Goal: Answer question/provide support: Share knowledge or assist other users

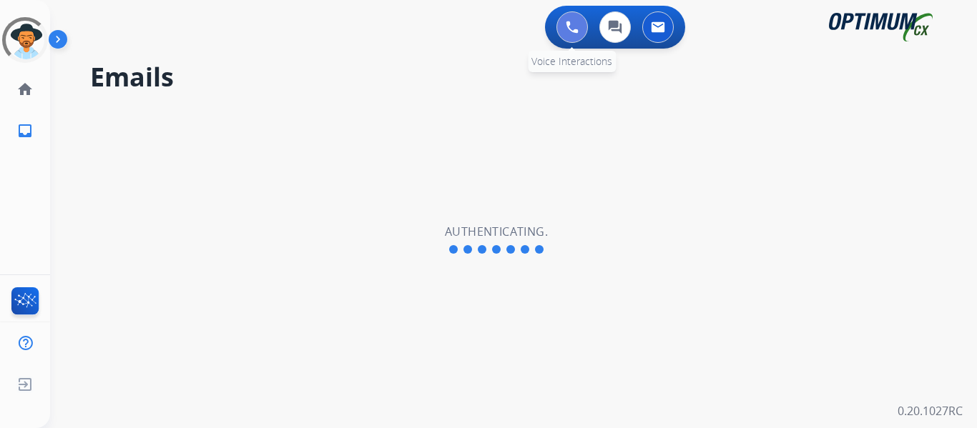
click at [576, 24] on img at bounding box center [572, 27] width 13 height 13
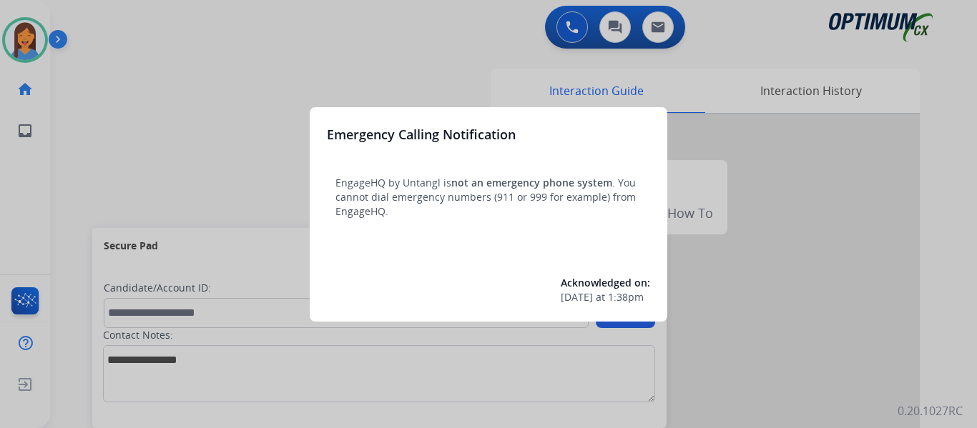
click at [71, 147] on div at bounding box center [488, 214] width 977 height 428
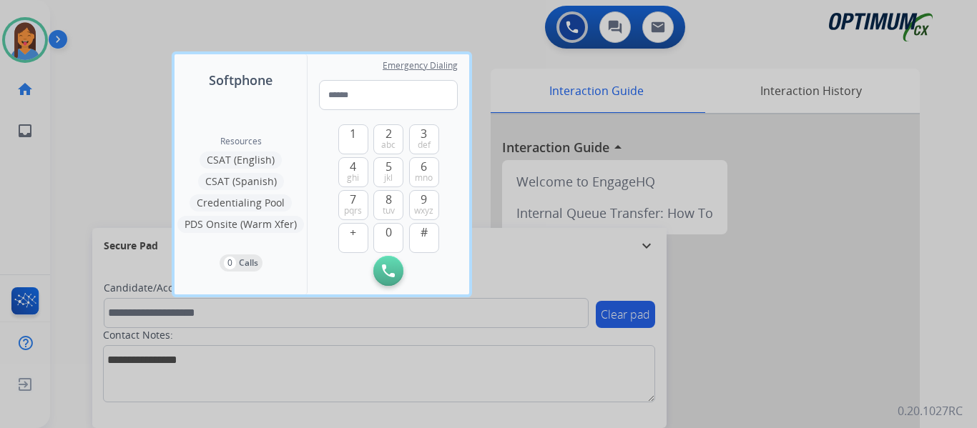
click at [71, 147] on div at bounding box center [488, 214] width 977 height 428
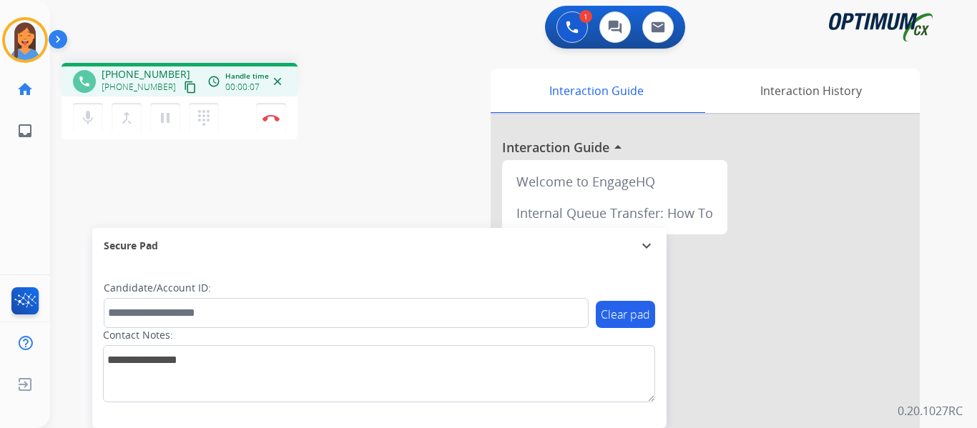
click at [184, 92] on mat-icon "content_copy" at bounding box center [190, 87] width 13 height 13
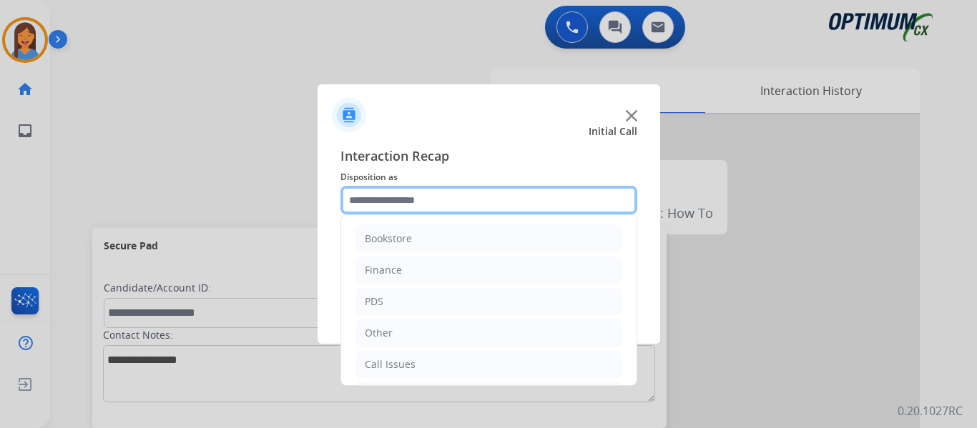
click at [442, 194] on input "text" at bounding box center [488, 200] width 297 height 29
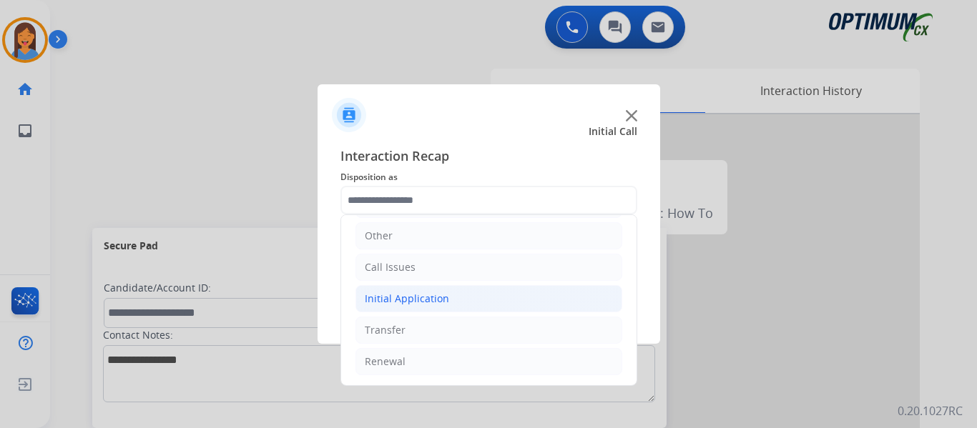
click at [403, 293] on div "Initial Application" at bounding box center [407, 299] width 84 height 14
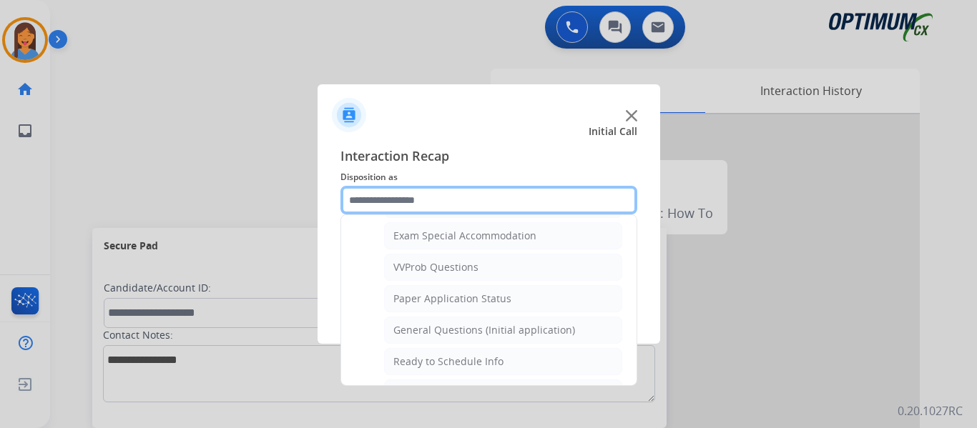
scroll to position [812, 0]
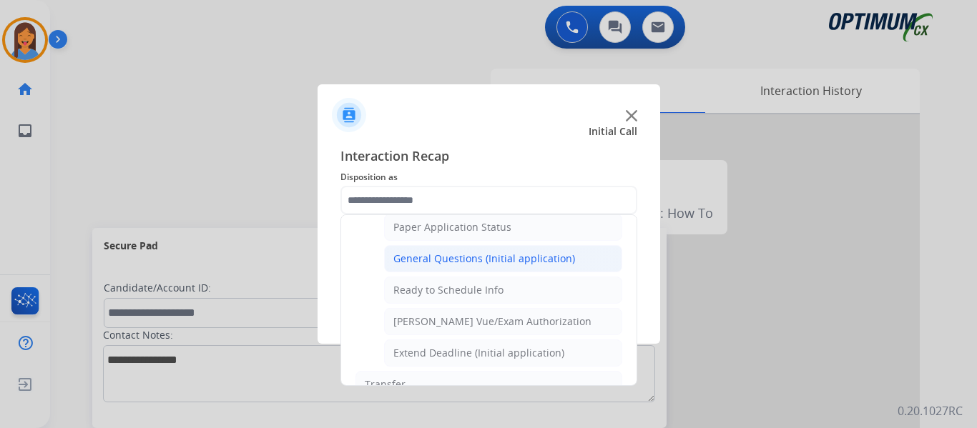
click at [435, 261] on div "General Questions (Initial application)" at bounding box center [484, 259] width 182 height 14
type input "**********"
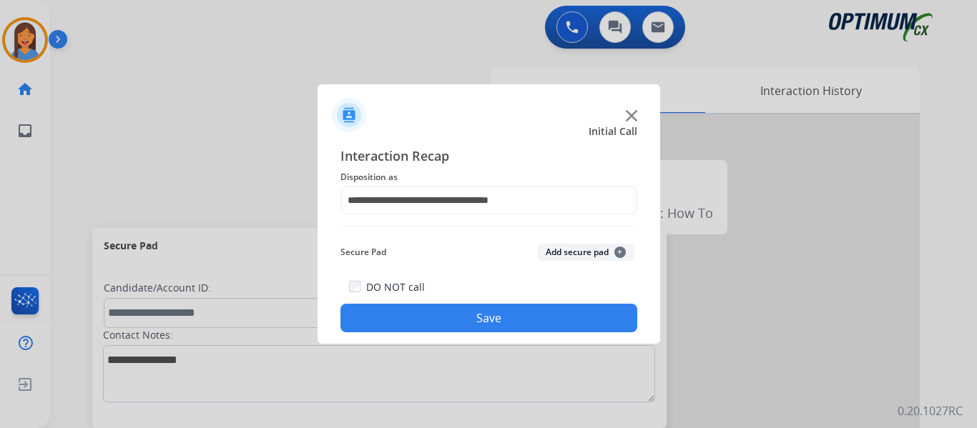
click at [489, 326] on button "Save" at bounding box center [488, 318] width 297 height 29
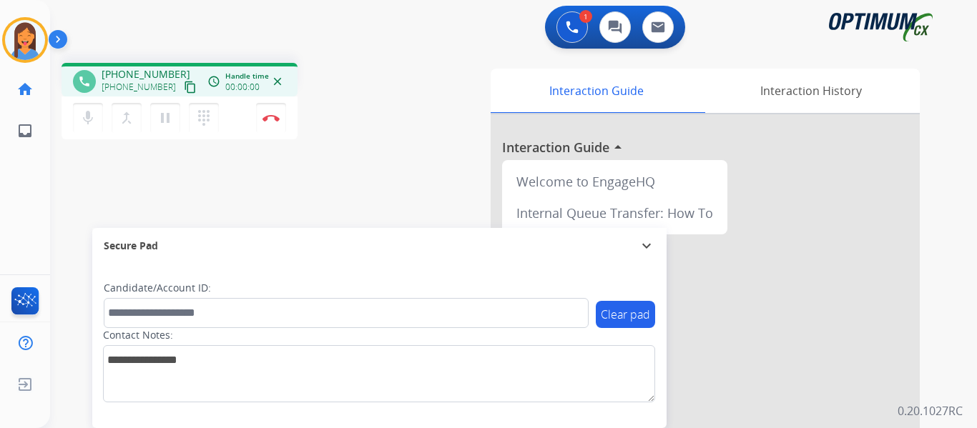
click at [184, 87] on mat-icon "content_copy" at bounding box center [190, 87] width 13 height 13
click at [271, 117] on img at bounding box center [270, 117] width 17 height 7
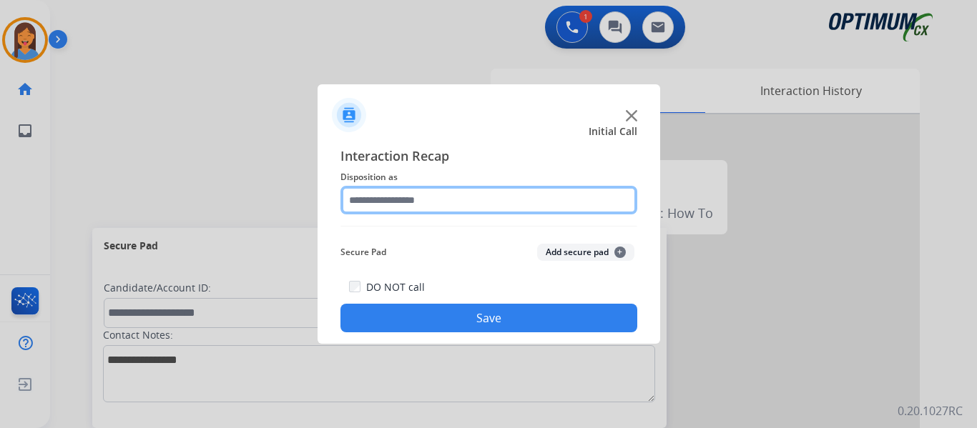
click at [468, 201] on input "text" at bounding box center [488, 200] width 297 height 29
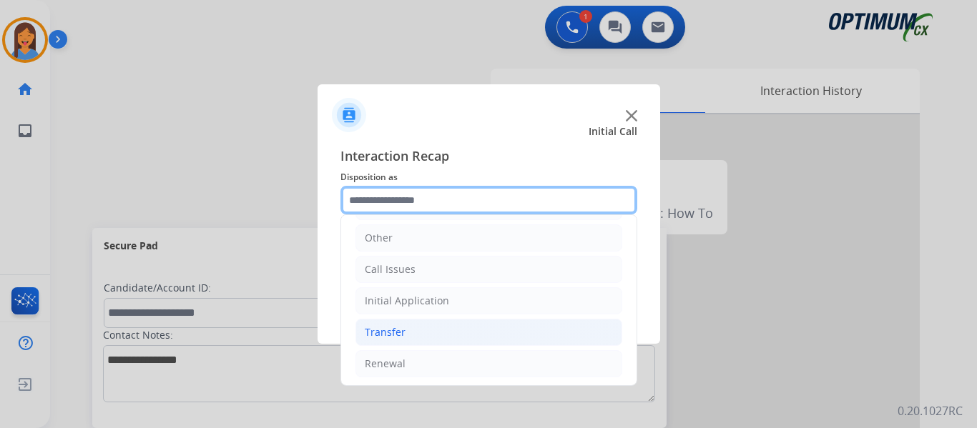
scroll to position [97, 0]
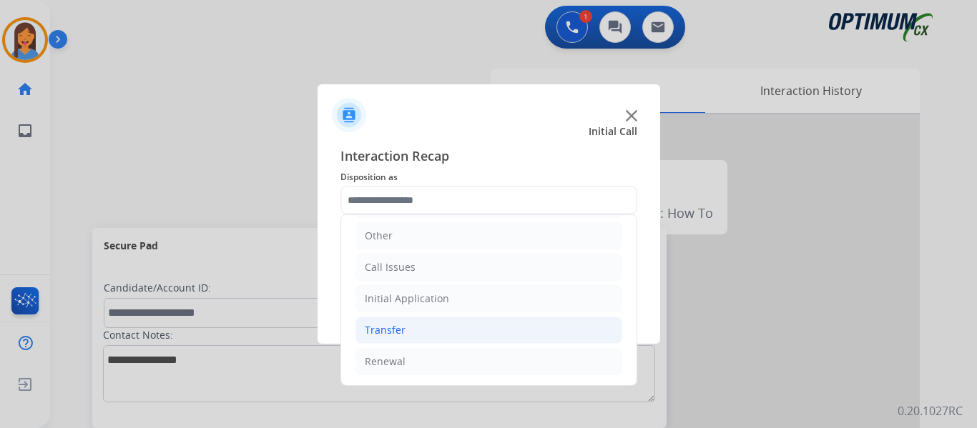
click at [409, 353] on li "Renewal" at bounding box center [488, 361] width 267 height 27
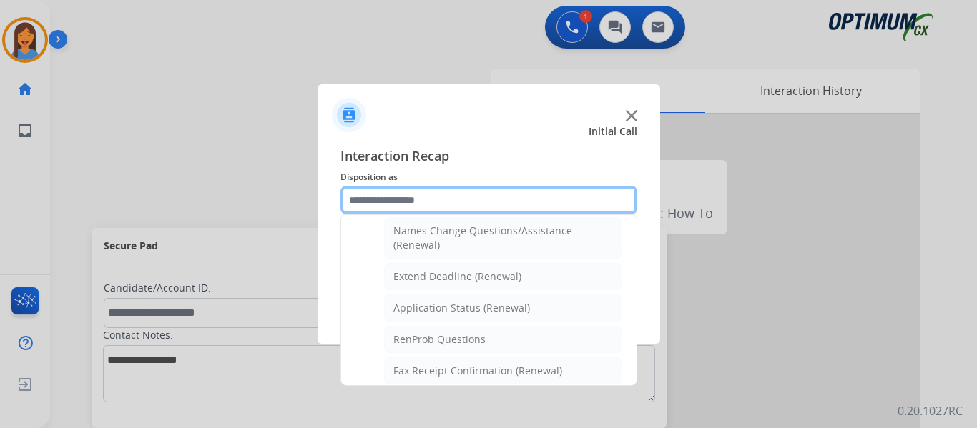
scroll to position [383, 0]
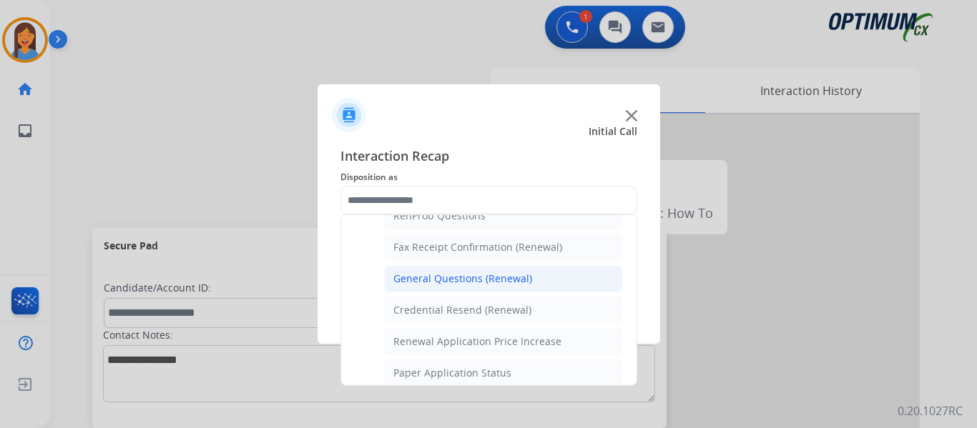
click at [450, 282] on div "General Questions (Renewal)" at bounding box center [462, 279] width 139 height 14
type input "**********"
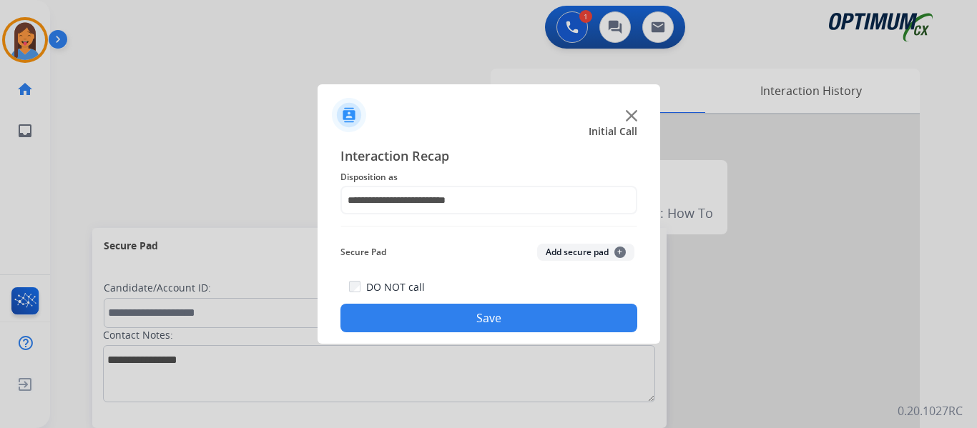
click at [458, 322] on button "Save" at bounding box center [488, 318] width 297 height 29
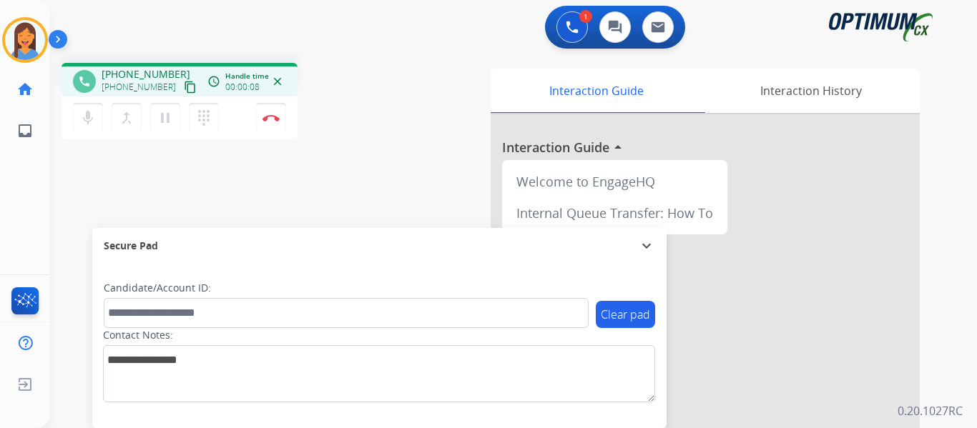
click at [184, 91] on mat-icon "content_copy" at bounding box center [190, 87] width 13 height 13
click at [268, 122] on button "Disconnect" at bounding box center [271, 118] width 30 height 30
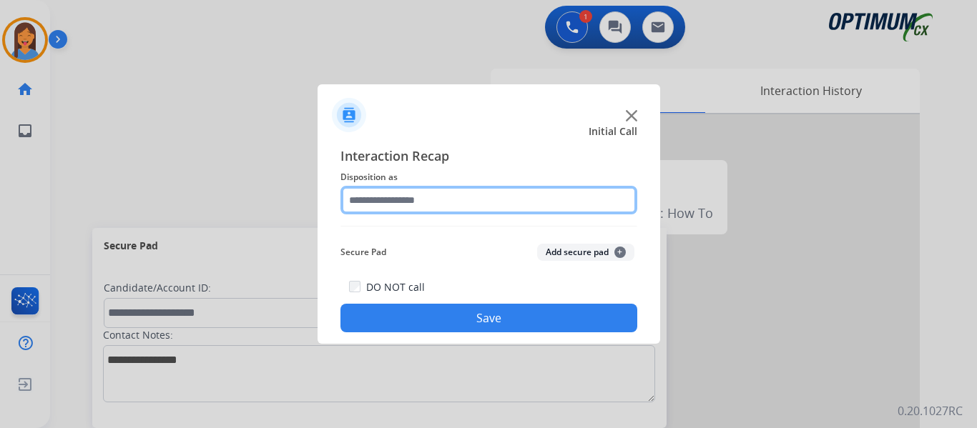
click at [398, 202] on input "text" at bounding box center [488, 200] width 297 height 29
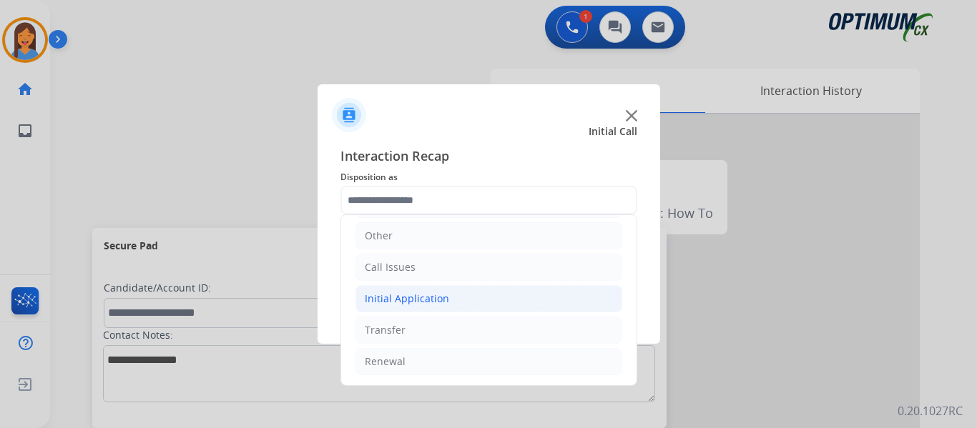
click at [421, 304] on div "Initial Application" at bounding box center [407, 299] width 84 height 14
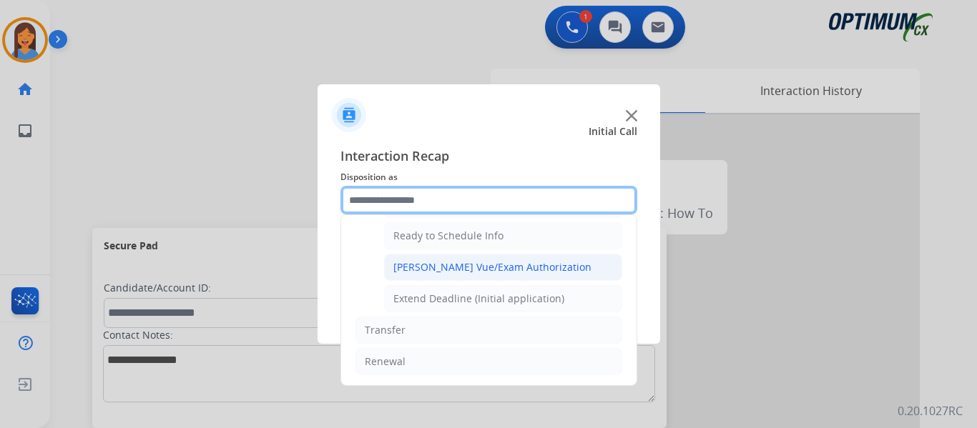
scroll to position [795, 0]
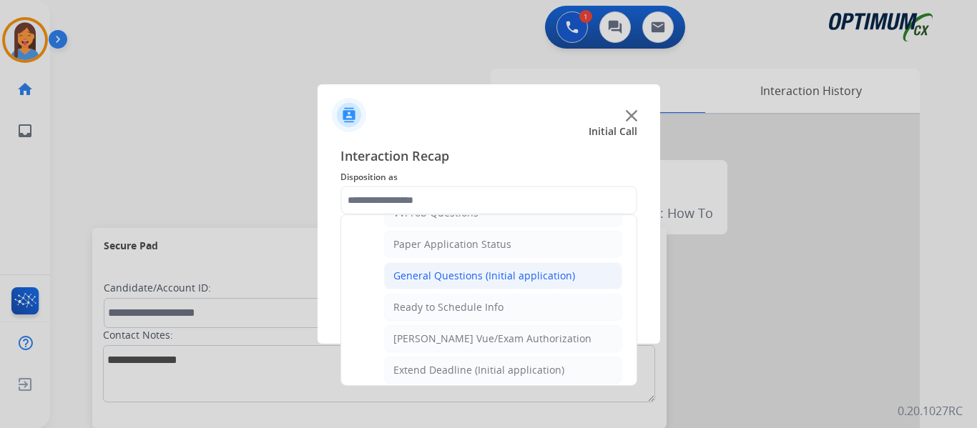
click at [446, 266] on li "General Questions (Initial application)" at bounding box center [503, 275] width 238 height 27
type input "**********"
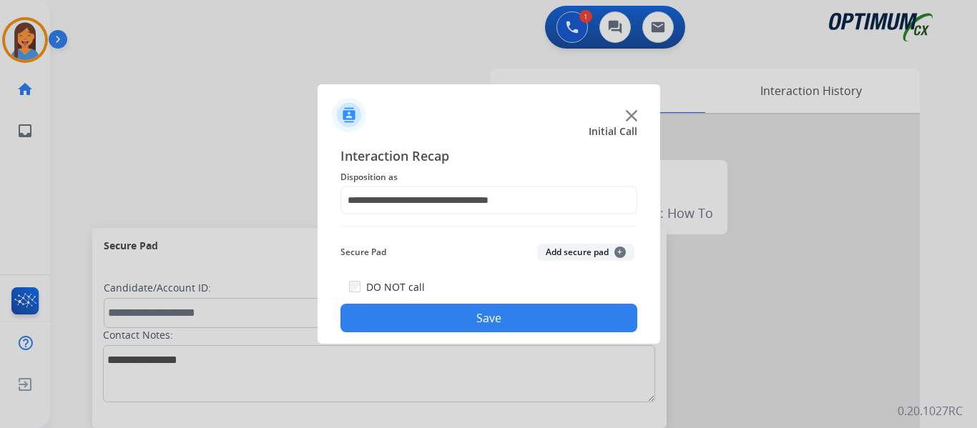
click at [480, 313] on button "Save" at bounding box center [488, 318] width 297 height 29
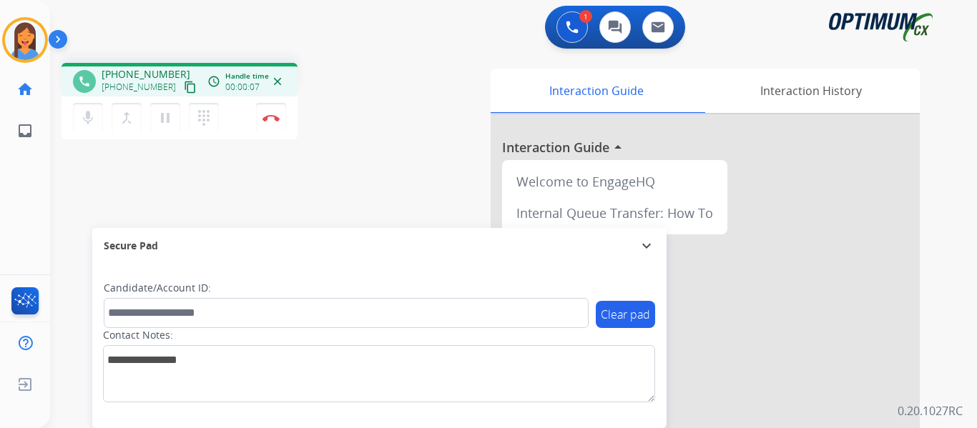
click at [184, 87] on mat-icon "content_copy" at bounding box center [190, 87] width 13 height 13
click at [273, 120] on img at bounding box center [270, 117] width 17 height 7
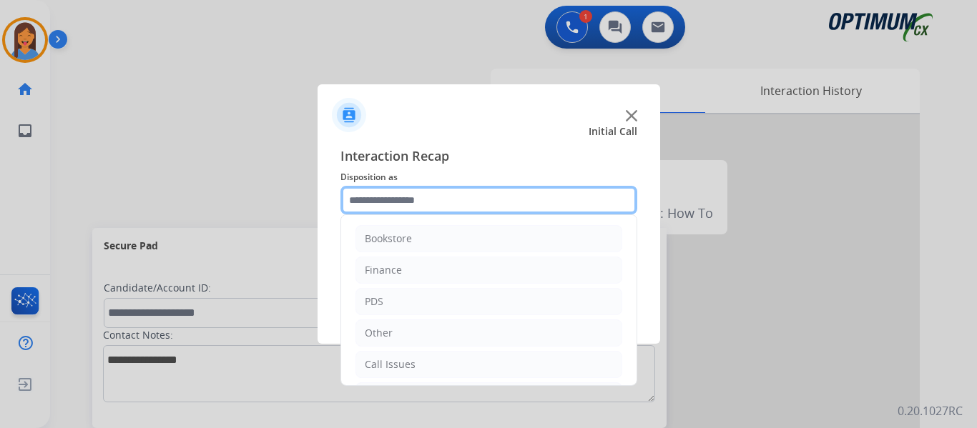
click at [470, 201] on input "text" at bounding box center [488, 200] width 297 height 29
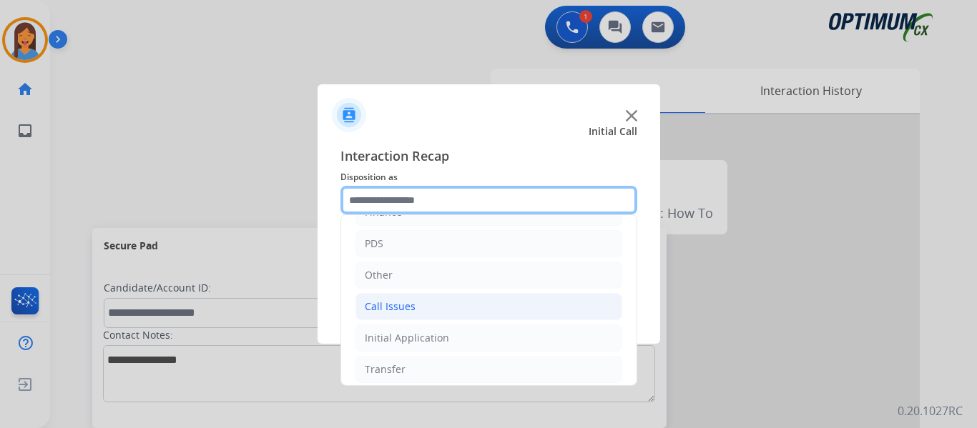
scroll to position [26, 0]
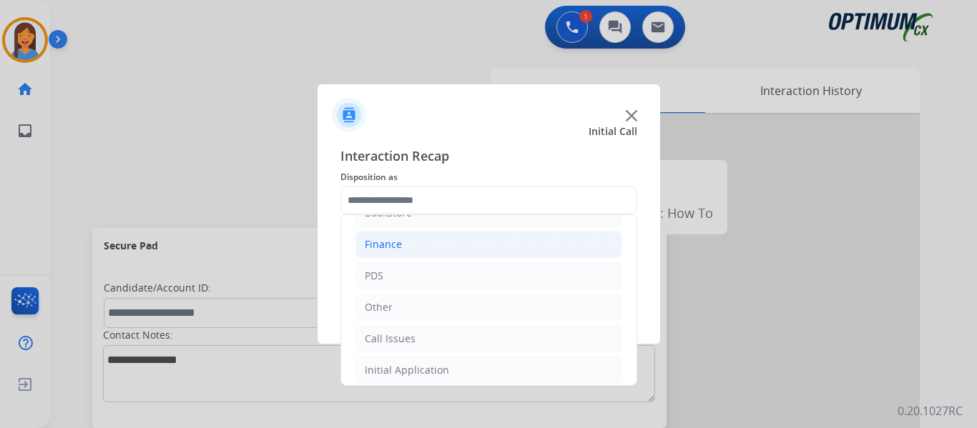
click at [418, 253] on li "Finance" at bounding box center [488, 244] width 267 height 27
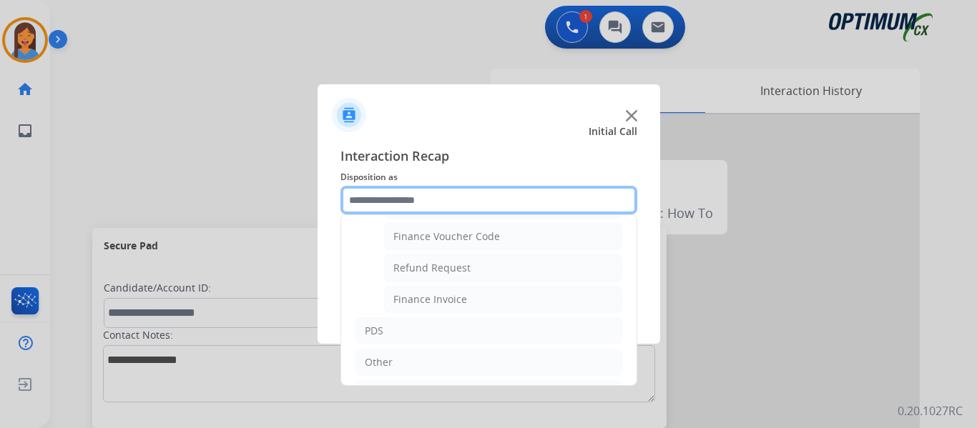
scroll to position [97, 0]
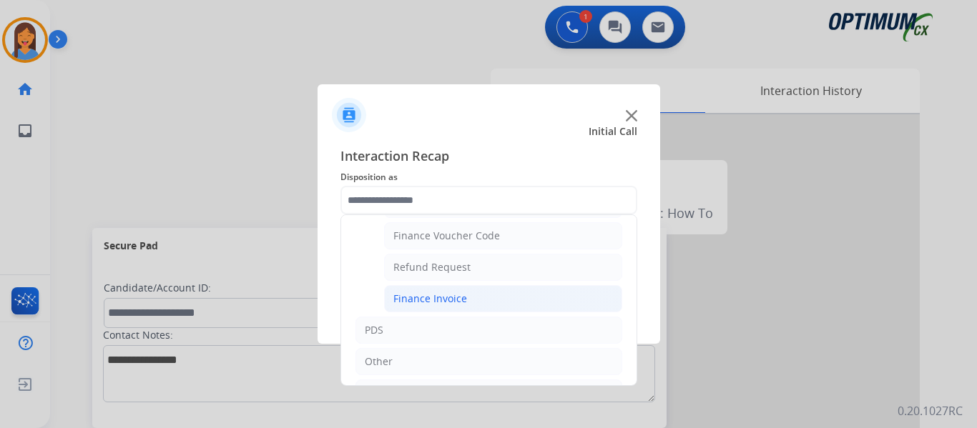
click at [463, 302] on div "Finance Invoice" at bounding box center [430, 299] width 74 height 14
type input "**********"
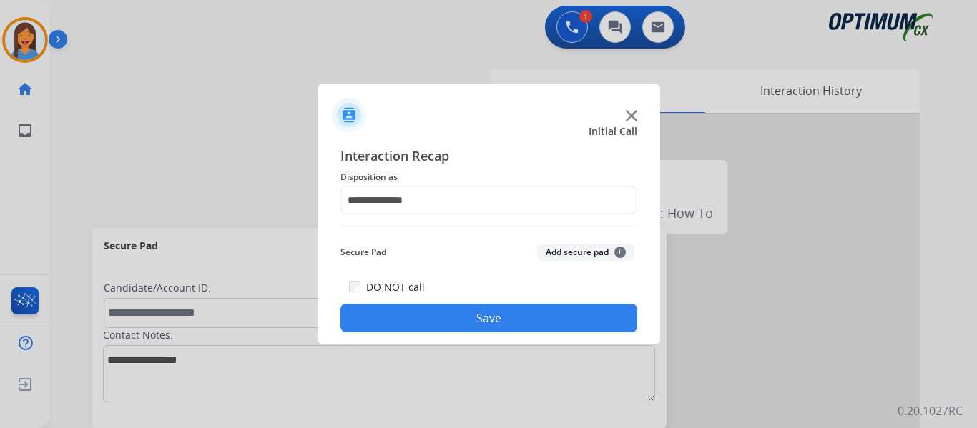
click at [475, 314] on button "Save" at bounding box center [488, 318] width 297 height 29
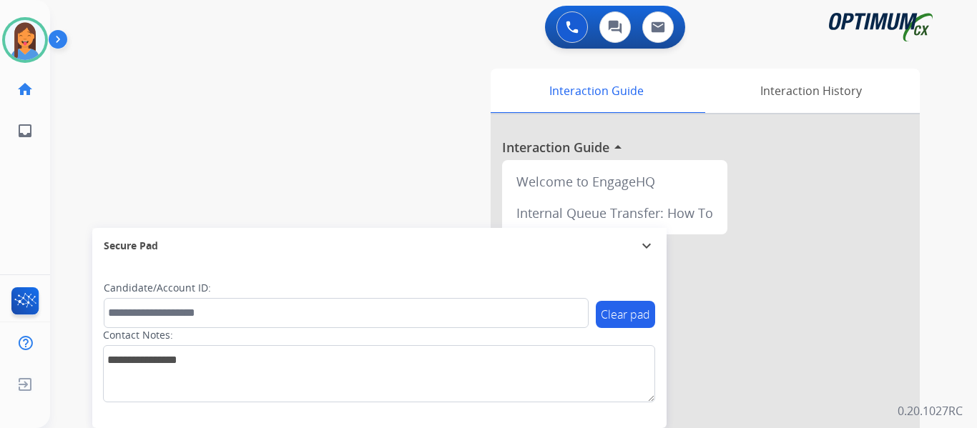
drag, startPoint x: 31, startPoint y: 45, endPoint x: 66, endPoint y: 57, distance: 37.1
click at [31, 45] on img at bounding box center [25, 40] width 40 height 40
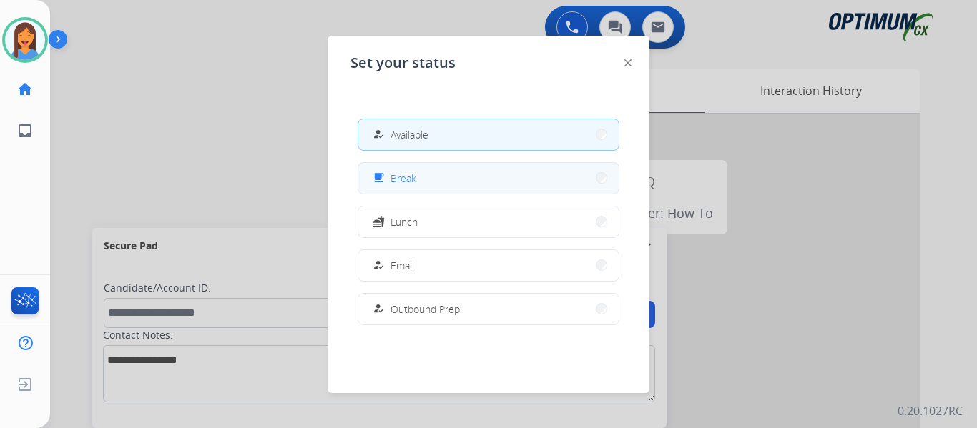
click at [498, 177] on button "free_breakfast Break" at bounding box center [488, 178] width 260 height 31
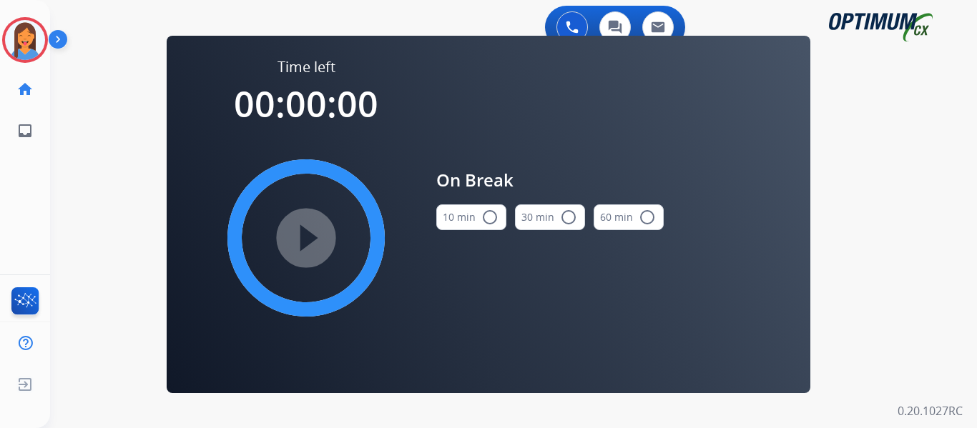
click at [462, 214] on button "10 min radio_button_unchecked" at bounding box center [471, 217] width 70 height 26
click at [311, 243] on mat-icon "play_circle_filled" at bounding box center [305, 238] width 17 height 17
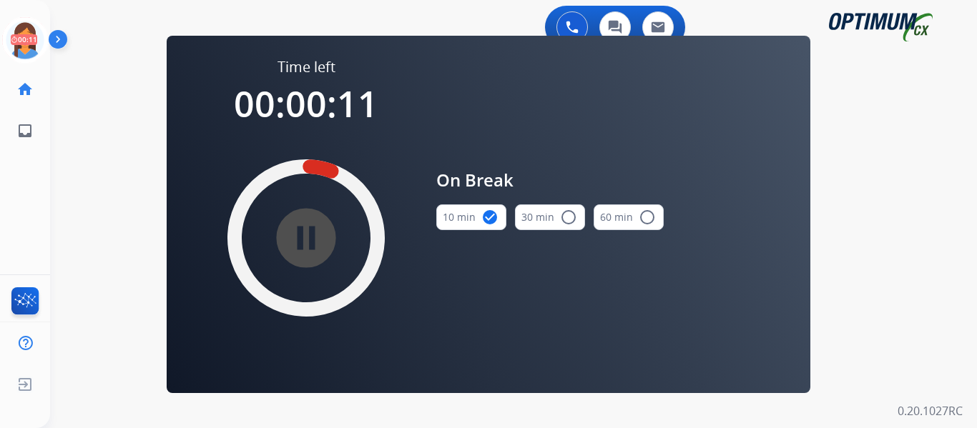
drag, startPoint x: 33, startPoint y: 42, endPoint x: 74, endPoint y: 49, distance: 41.4
click at [33, 42] on icon at bounding box center [25, 40] width 46 height 46
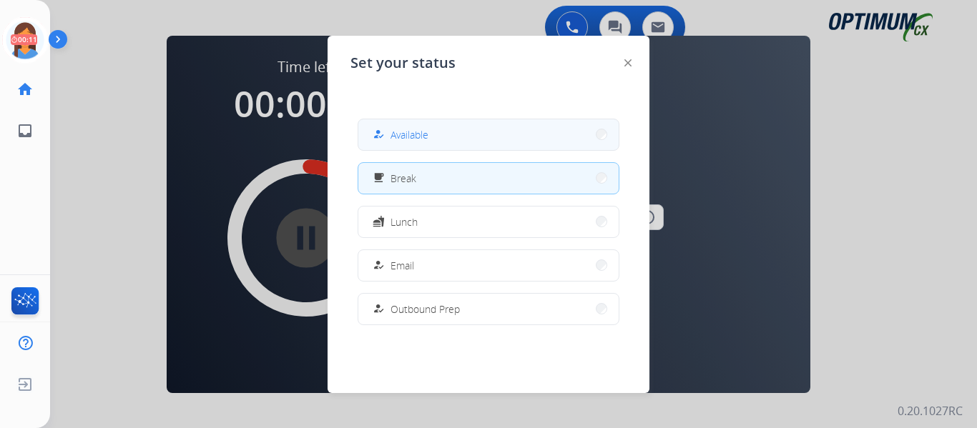
click at [406, 140] on span "Available" at bounding box center [409, 134] width 38 height 15
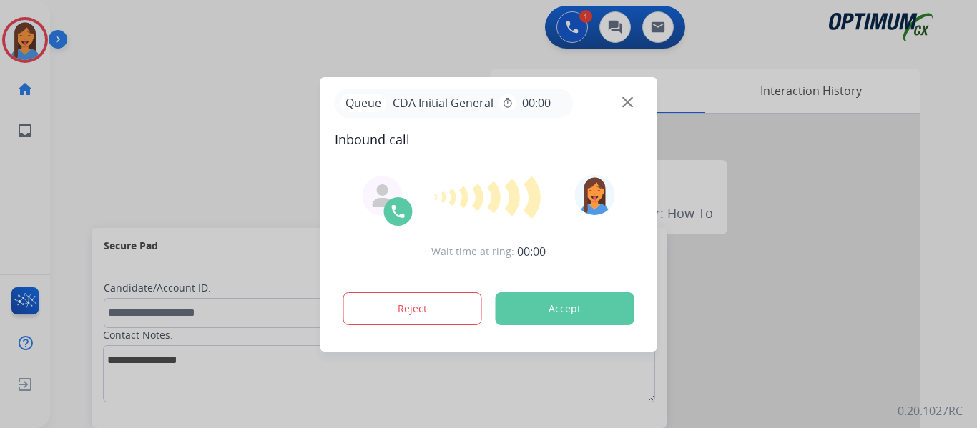
click at [579, 310] on button "Accept" at bounding box center [564, 308] width 139 height 33
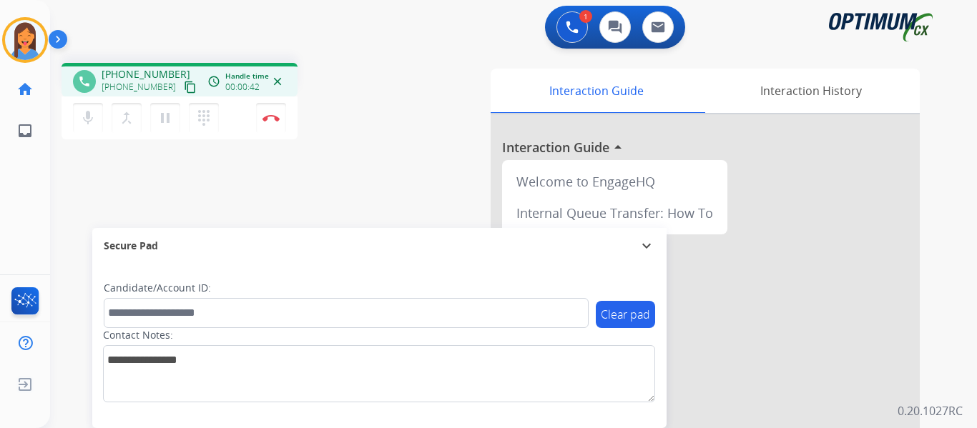
click at [184, 84] on mat-icon "content_copy" at bounding box center [190, 87] width 13 height 13
click at [277, 117] on img at bounding box center [270, 117] width 17 height 7
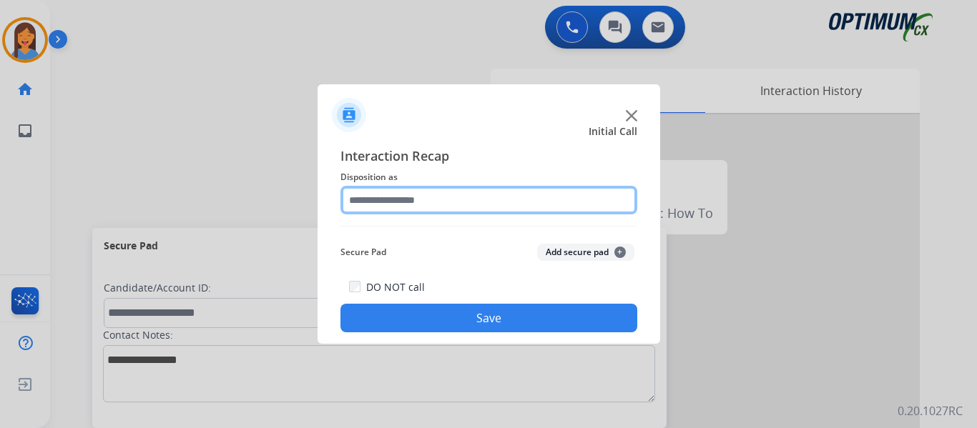
click at [456, 204] on input "text" at bounding box center [488, 200] width 297 height 29
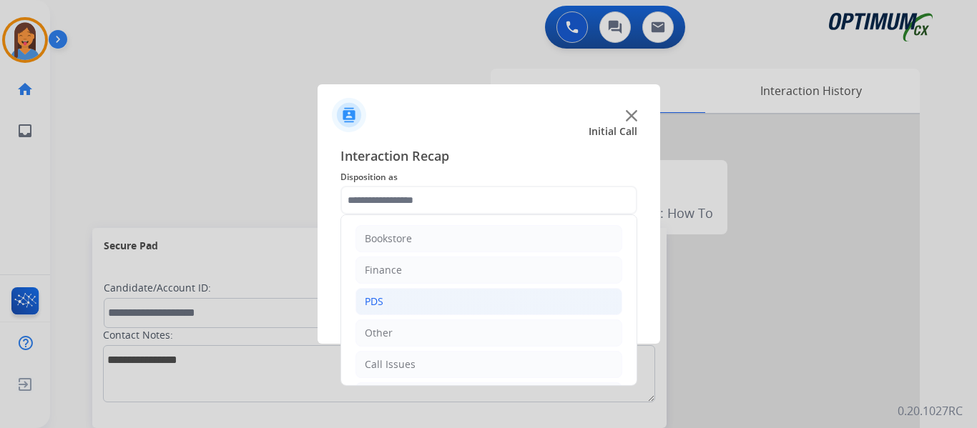
click at [392, 303] on li "PDS" at bounding box center [488, 301] width 267 height 27
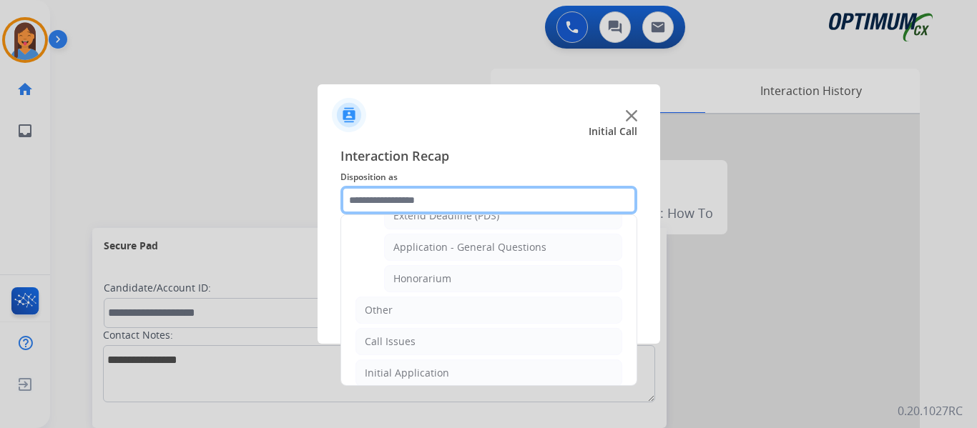
scroll to position [357, 0]
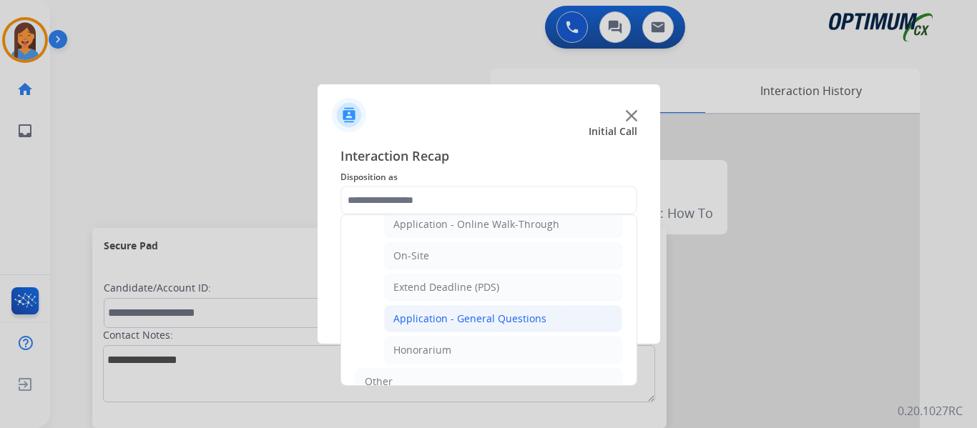
click at [446, 325] on div "Application - General Questions" at bounding box center [469, 319] width 153 height 14
type input "**********"
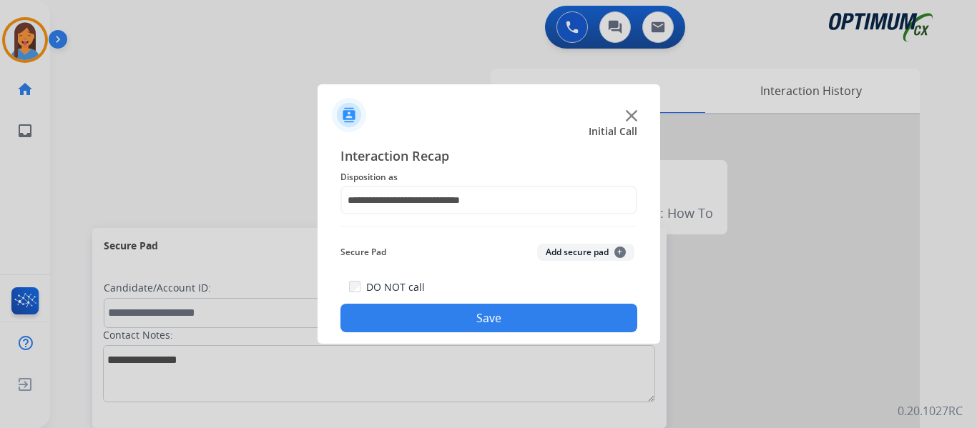
click at [468, 322] on button "Save" at bounding box center [488, 318] width 297 height 29
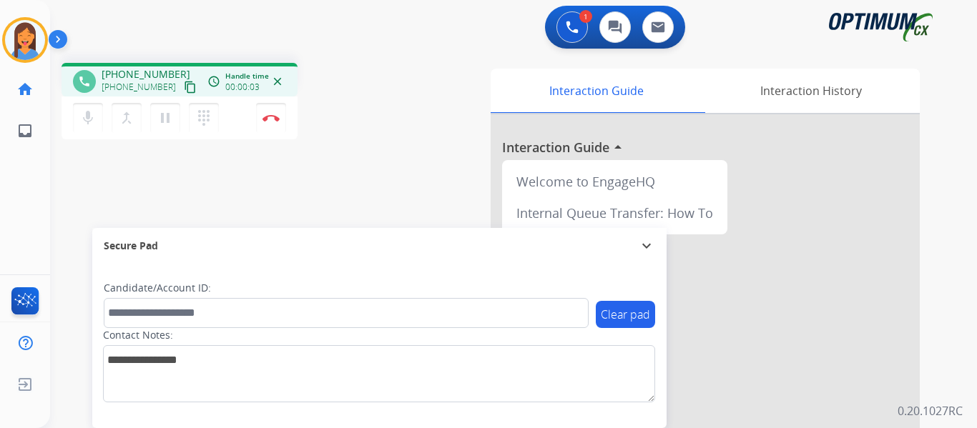
click at [184, 89] on mat-icon "content_copy" at bounding box center [190, 87] width 13 height 13
click at [270, 122] on button "Disconnect" at bounding box center [271, 118] width 30 height 30
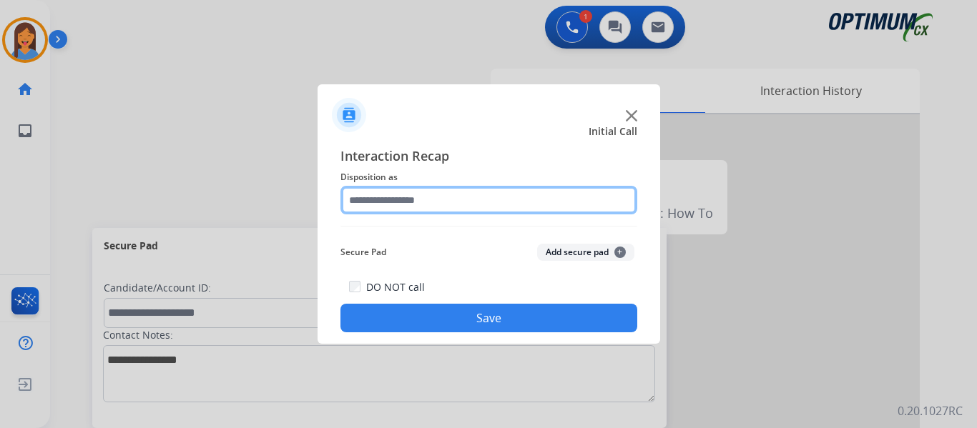
click at [443, 199] on input "text" at bounding box center [488, 200] width 297 height 29
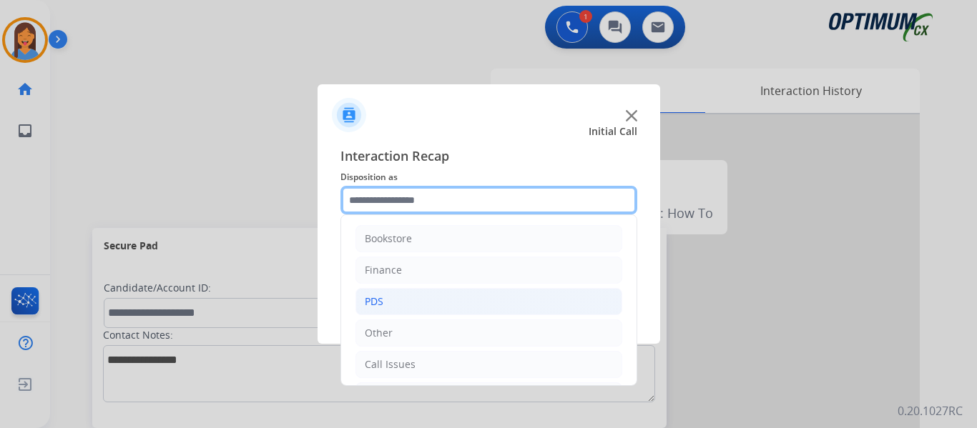
scroll to position [71, 0]
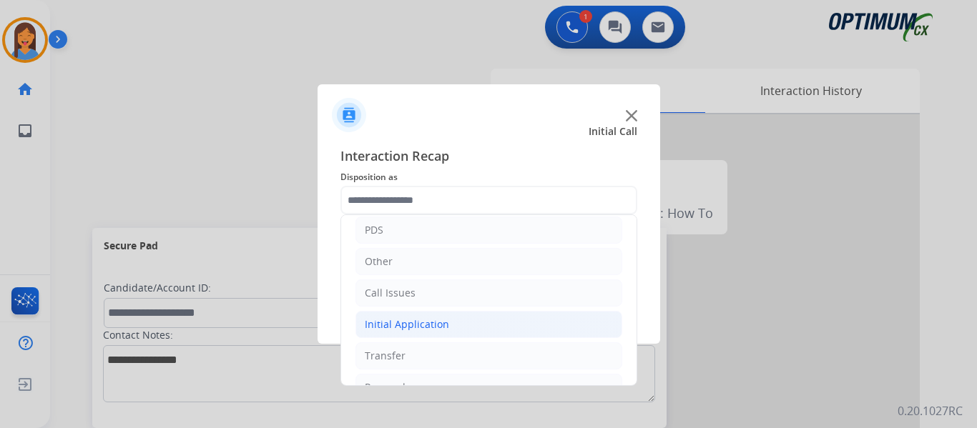
click at [420, 330] on div "Initial Application" at bounding box center [407, 324] width 84 height 14
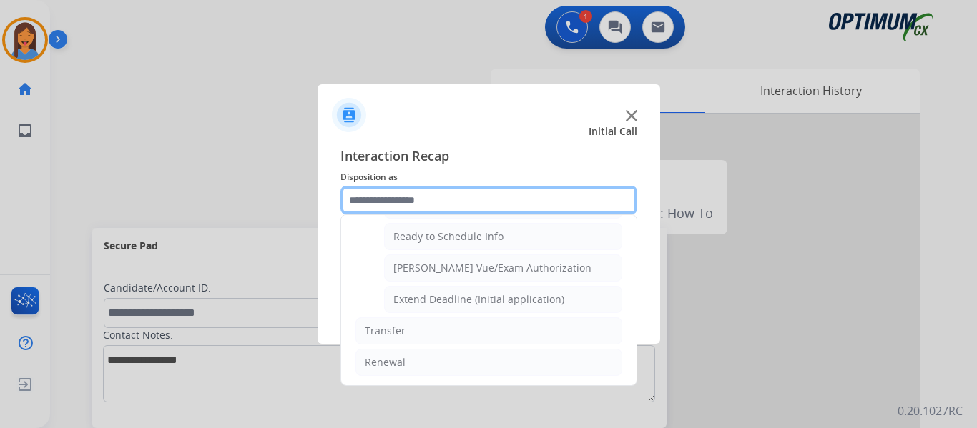
scroll to position [867, 0]
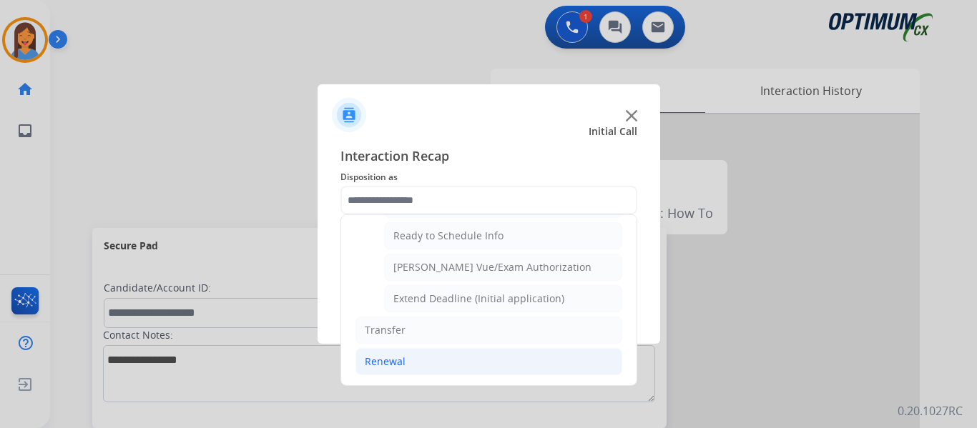
click at [390, 365] on div "Renewal" at bounding box center [385, 362] width 41 height 14
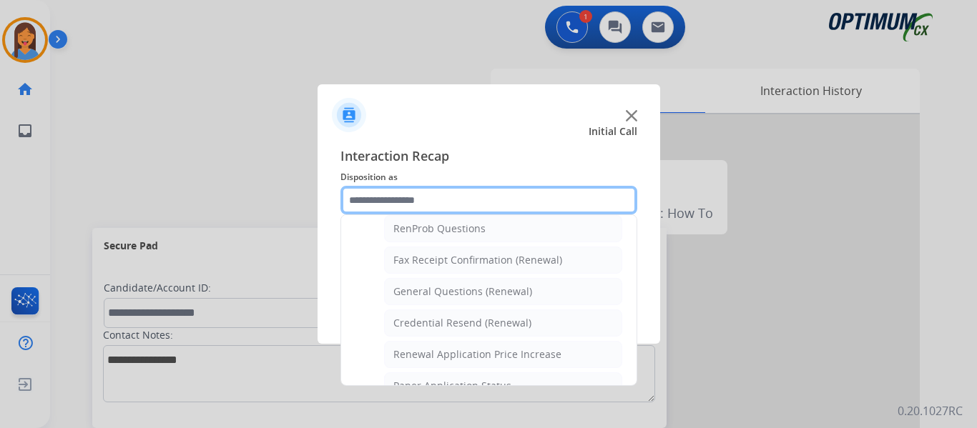
scroll to position [337, 0]
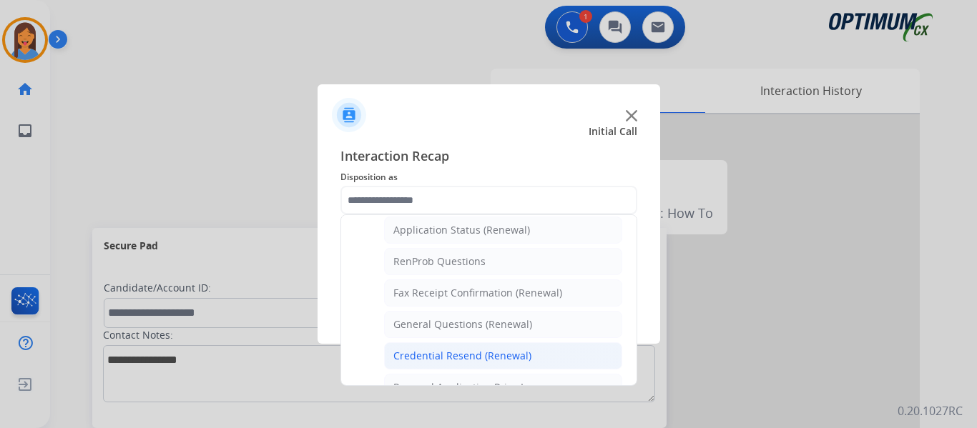
click at [461, 353] on div "Credential Resend (Renewal)" at bounding box center [462, 356] width 138 height 14
type input "**********"
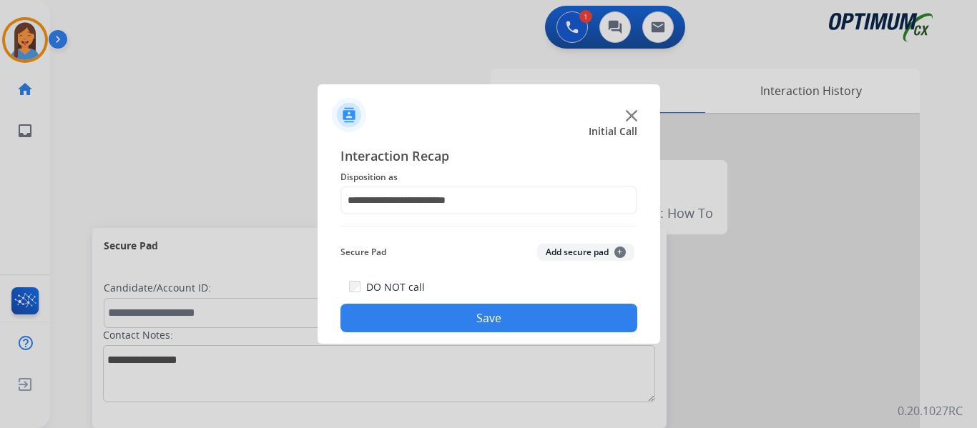
click at [468, 317] on button "Save" at bounding box center [488, 318] width 297 height 29
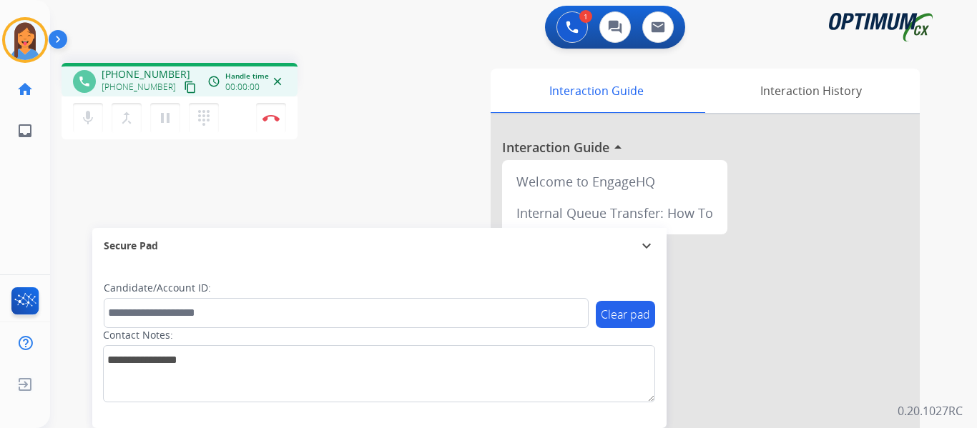
click at [184, 87] on mat-icon "content_copy" at bounding box center [190, 87] width 13 height 13
click at [272, 119] on img at bounding box center [270, 117] width 17 height 7
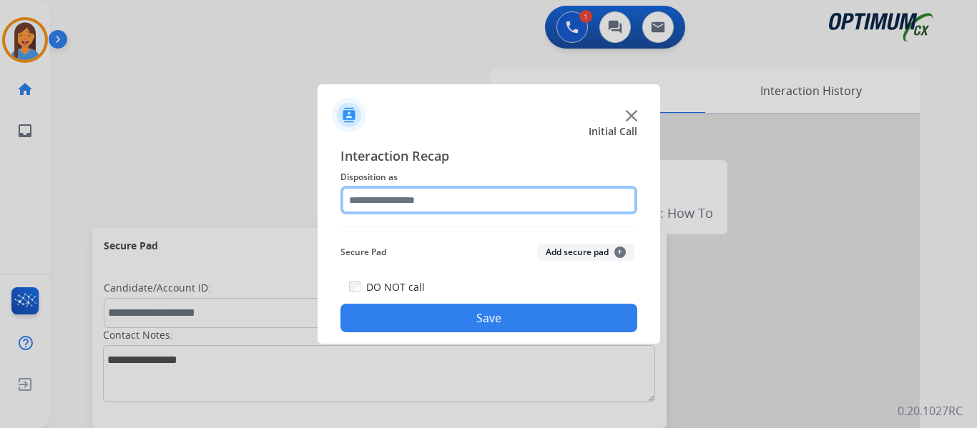
click at [398, 195] on input "text" at bounding box center [488, 200] width 297 height 29
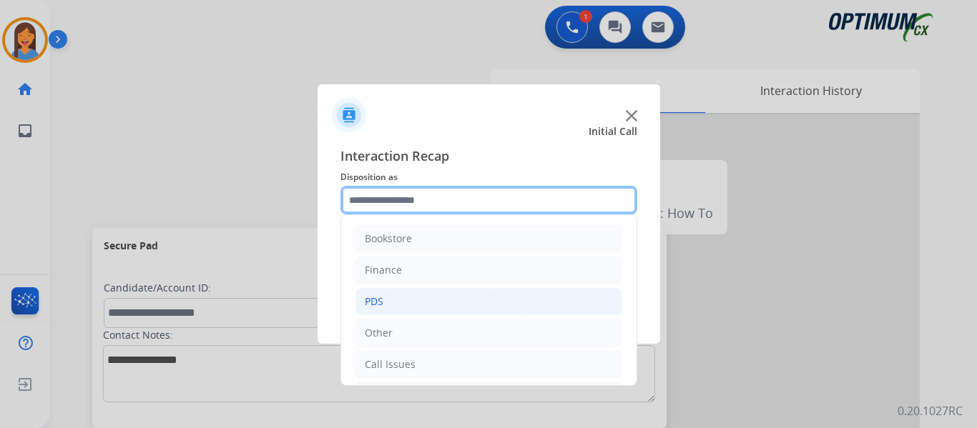
scroll to position [97, 0]
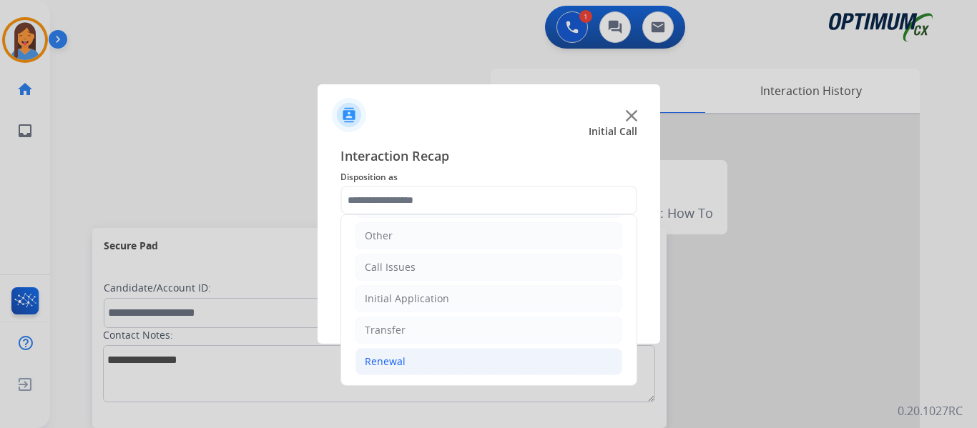
click at [379, 360] on div "Renewal" at bounding box center [385, 362] width 41 height 14
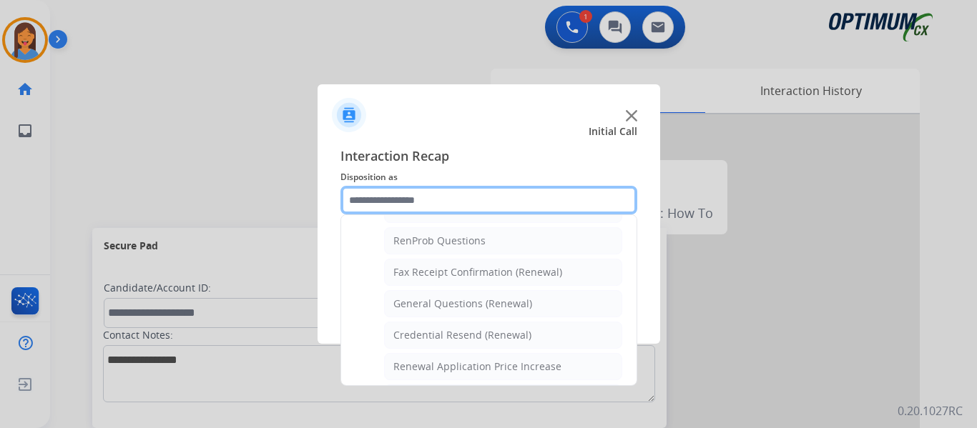
scroll to position [383, 0]
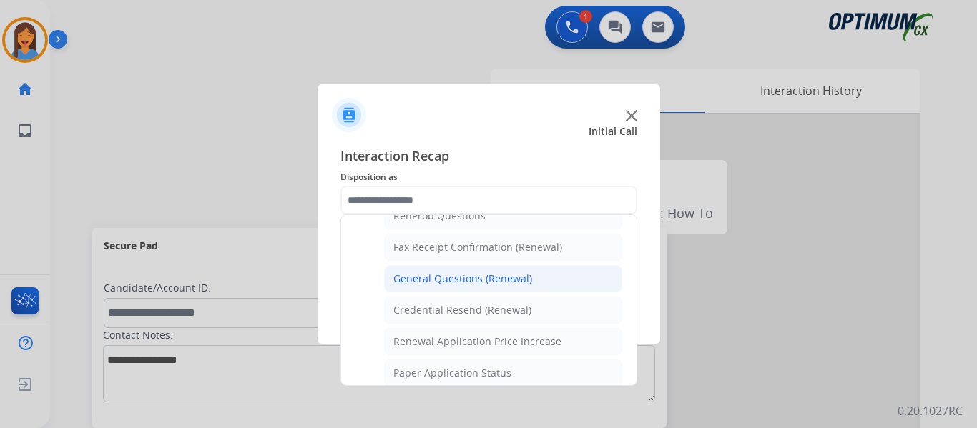
click at [450, 285] on div "General Questions (Renewal)" at bounding box center [462, 279] width 139 height 14
type input "**********"
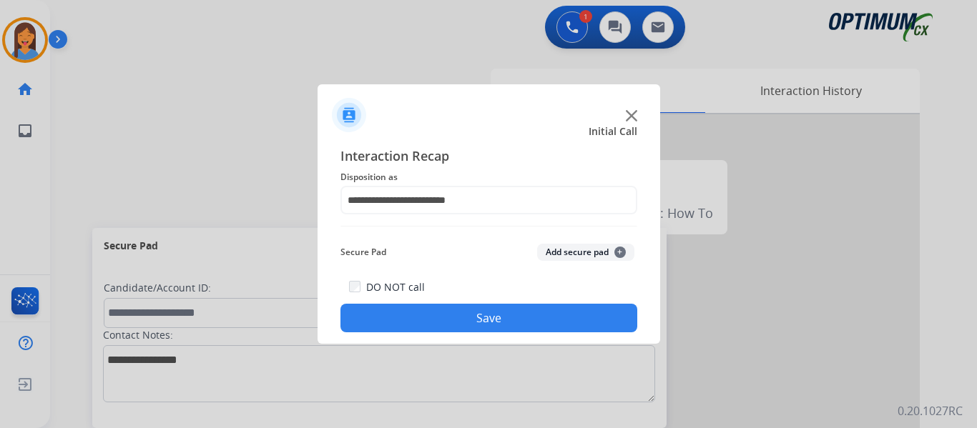
click at [475, 322] on button "Save" at bounding box center [488, 318] width 297 height 29
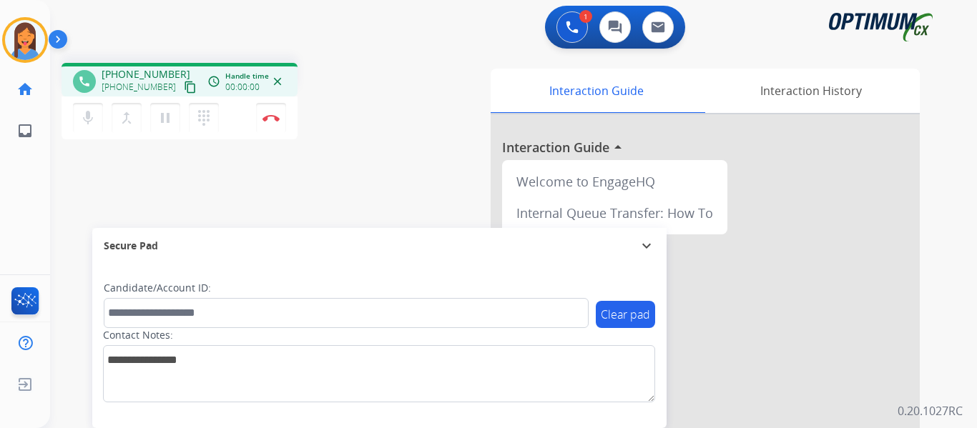
click at [184, 89] on mat-icon "content_copy" at bounding box center [190, 87] width 13 height 13
click at [270, 125] on button "Disconnect" at bounding box center [271, 118] width 30 height 30
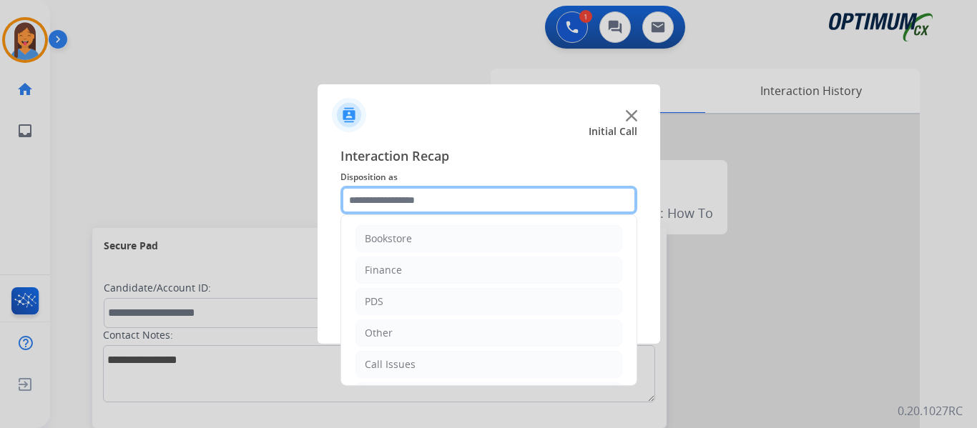
click at [408, 190] on input "text" at bounding box center [488, 200] width 297 height 29
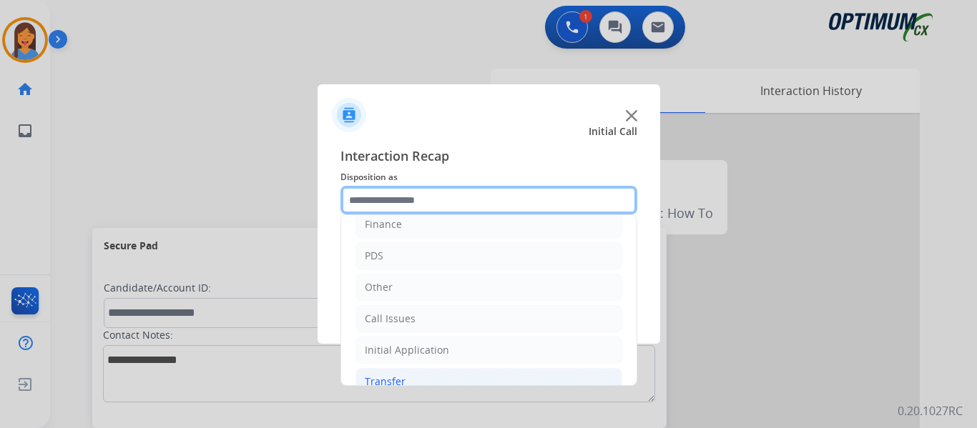
scroll to position [97, 0]
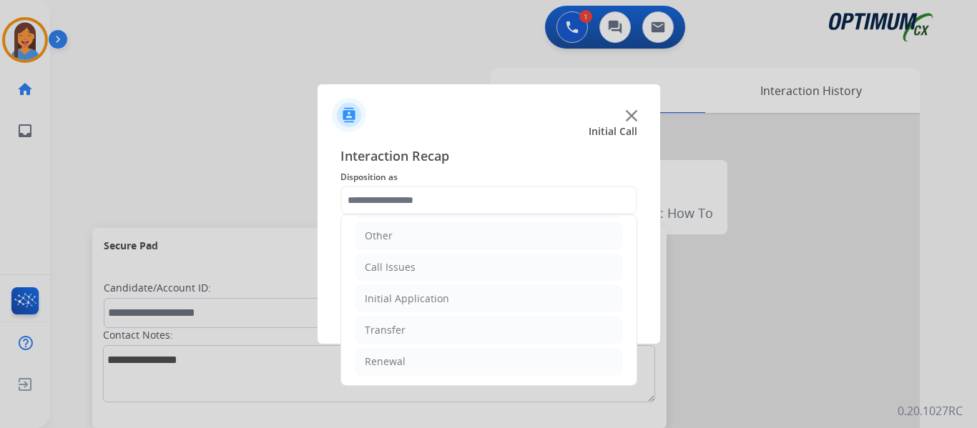
click at [415, 282] on ul "Bookstore Finance PDS Other Call Issues Initial Application Transfer Renewal" at bounding box center [488, 251] width 295 height 267
click at [426, 297] on div "Initial Application" at bounding box center [407, 299] width 84 height 14
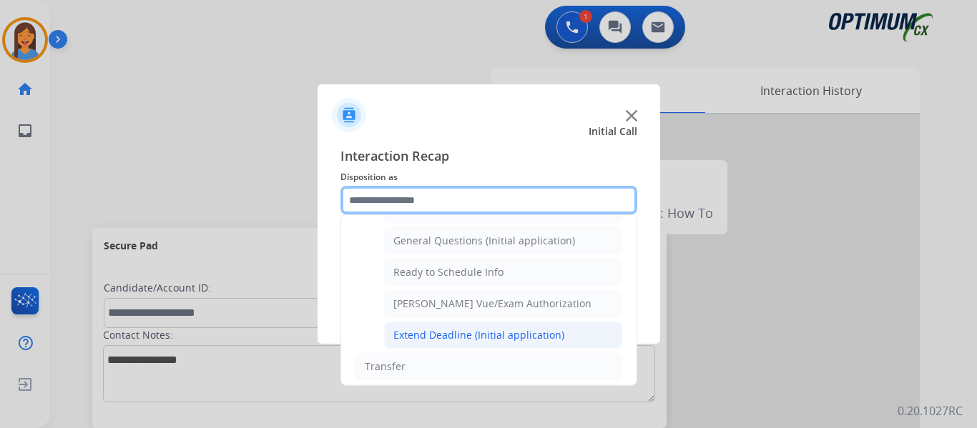
scroll to position [795, 0]
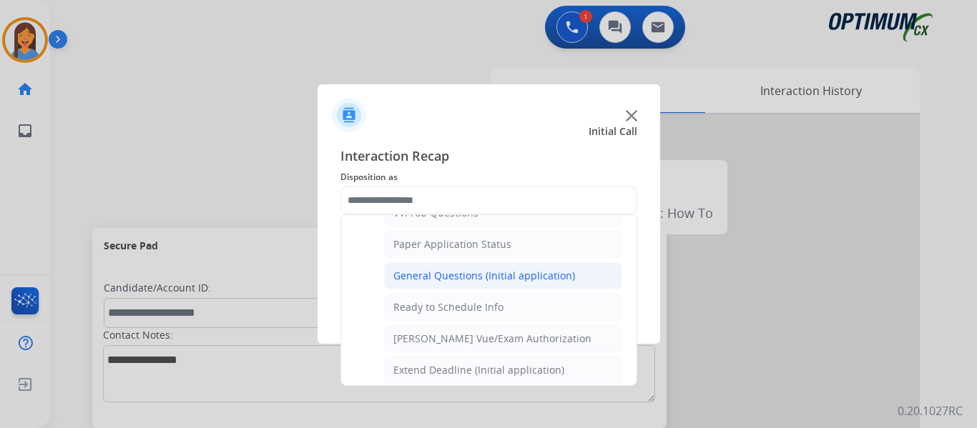
click at [463, 282] on div "General Questions (Initial application)" at bounding box center [484, 276] width 182 height 14
type input "**********"
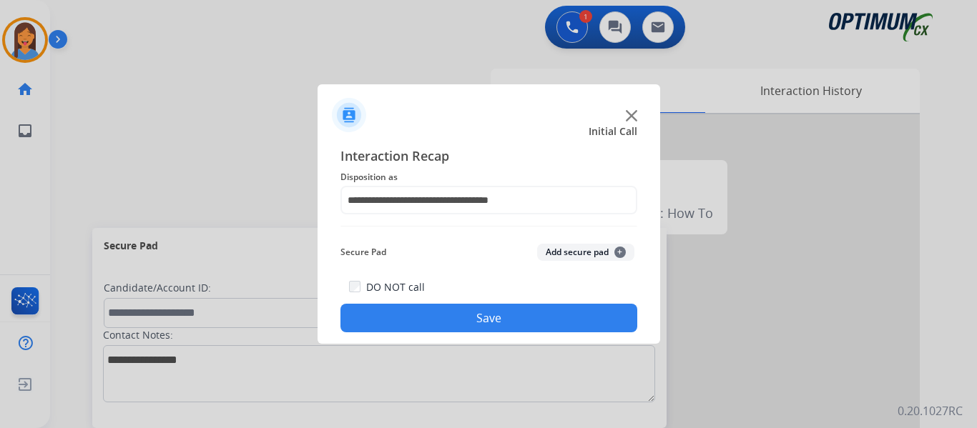
click at [498, 316] on button "Save" at bounding box center [488, 318] width 297 height 29
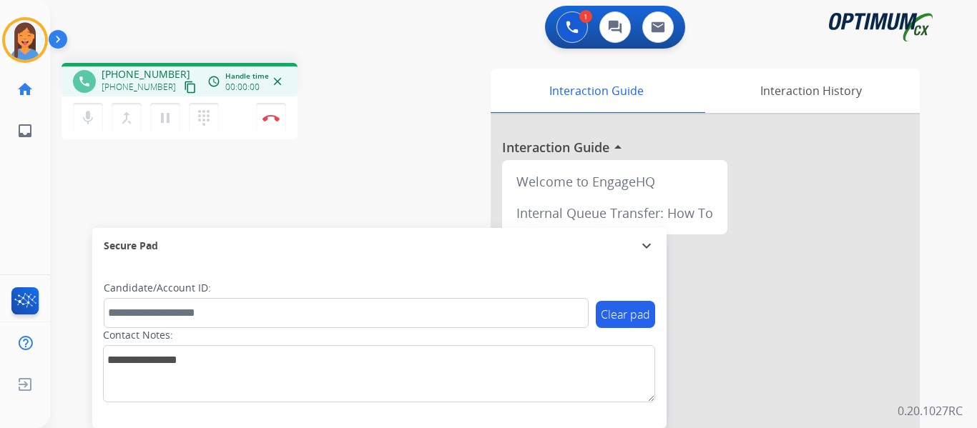
click at [184, 90] on mat-icon "content_copy" at bounding box center [190, 87] width 13 height 13
click at [269, 117] on img at bounding box center [270, 117] width 17 height 7
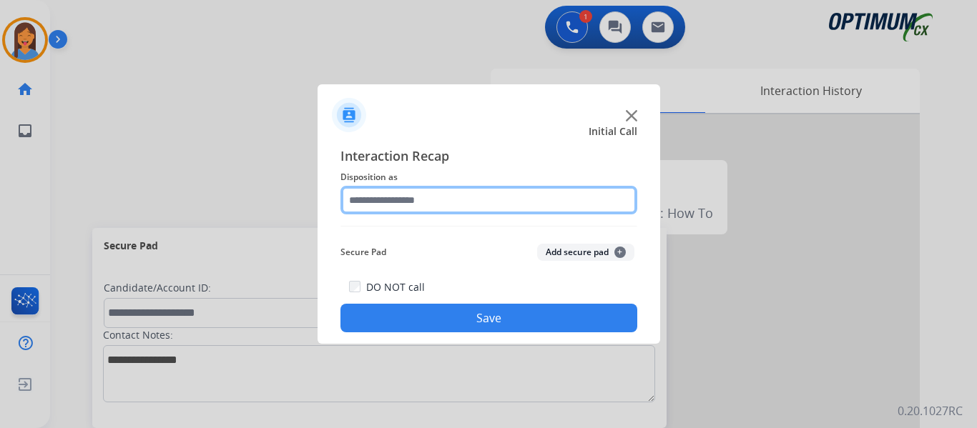
click at [396, 192] on input "text" at bounding box center [488, 200] width 297 height 29
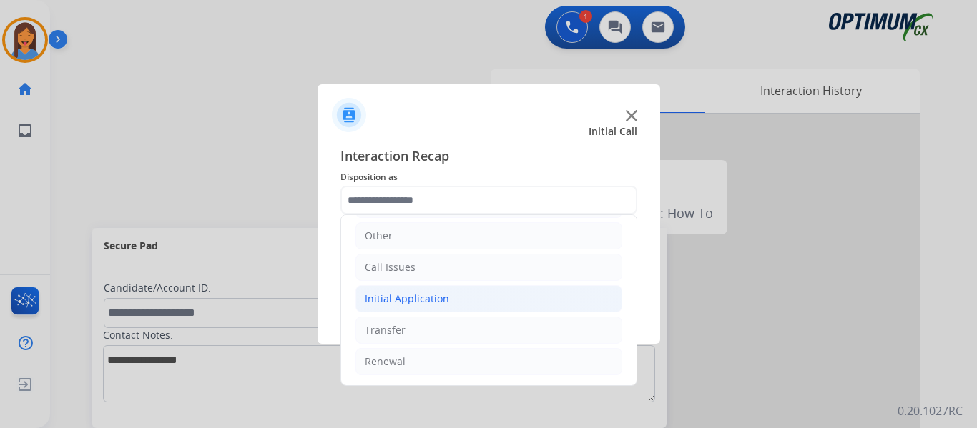
click at [410, 293] on div "Initial Application" at bounding box center [407, 299] width 84 height 14
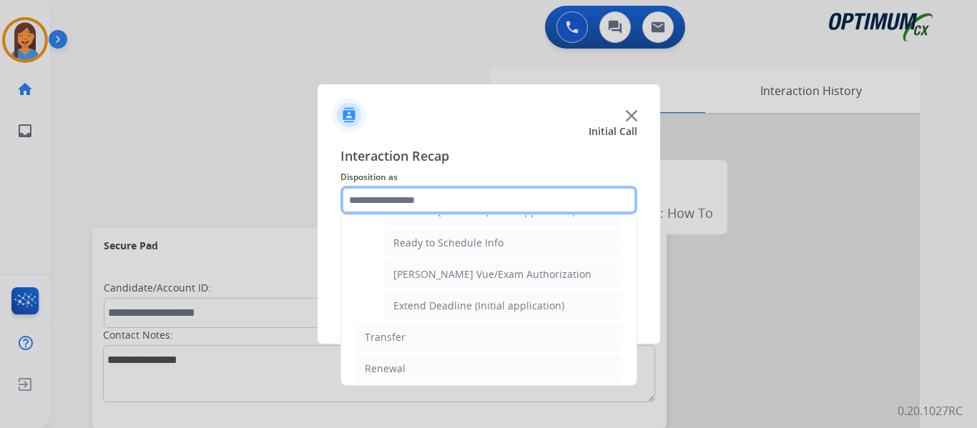
scroll to position [867, 0]
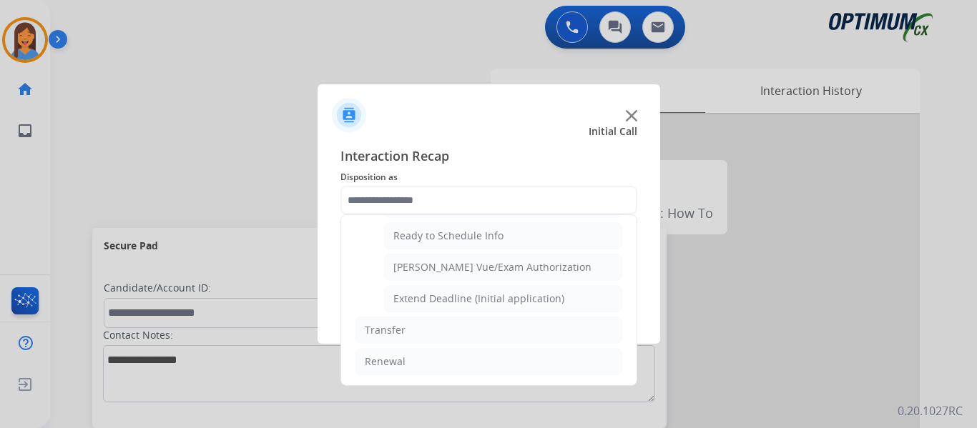
click at [465, 235] on div "Ready to Schedule Info" at bounding box center [448, 236] width 110 height 14
type input "**********"
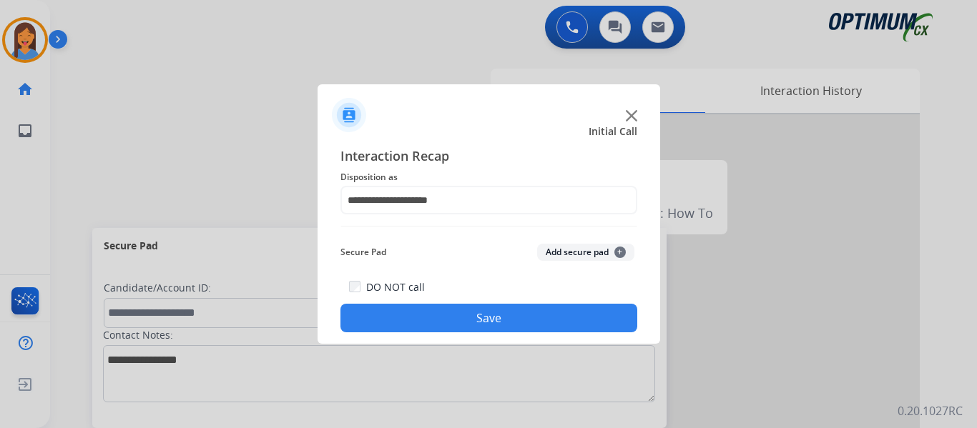
click at [493, 326] on button "Save" at bounding box center [488, 318] width 297 height 29
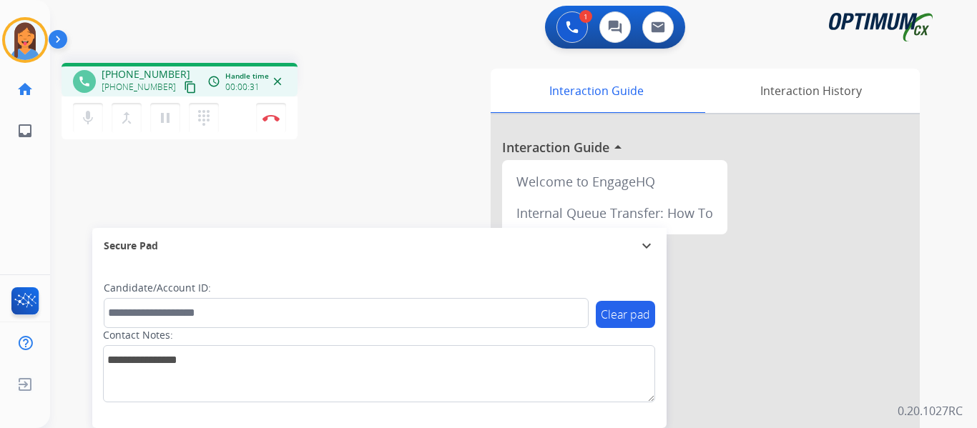
click at [184, 89] on mat-icon "content_copy" at bounding box center [190, 87] width 13 height 13
click at [267, 120] on img at bounding box center [270, 117] width 17 height 7
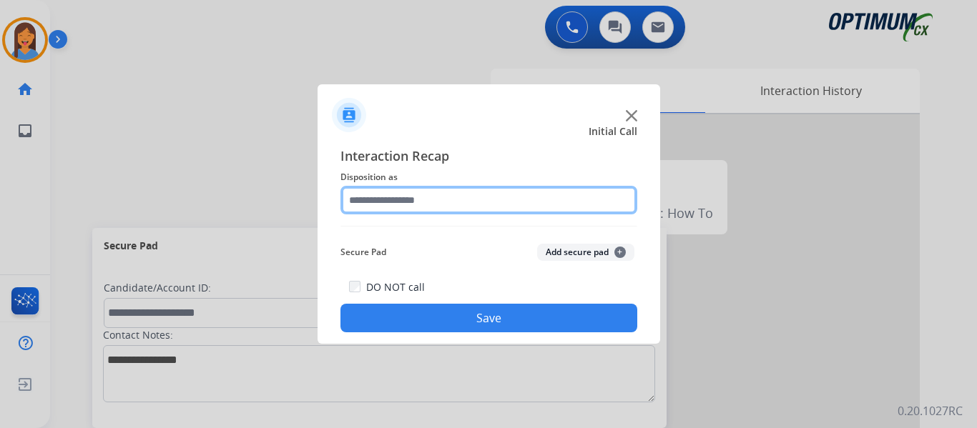
click at [390, 199] on input "text" at bounding box center [488, 200] width 297 height 29
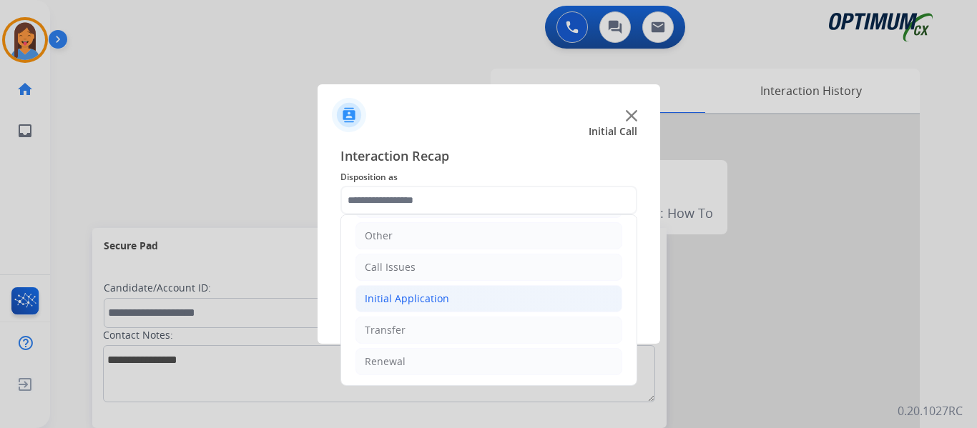
click at [402, 297] on div "Initial Application" at bounding box center [407, 299] width 84 height 14
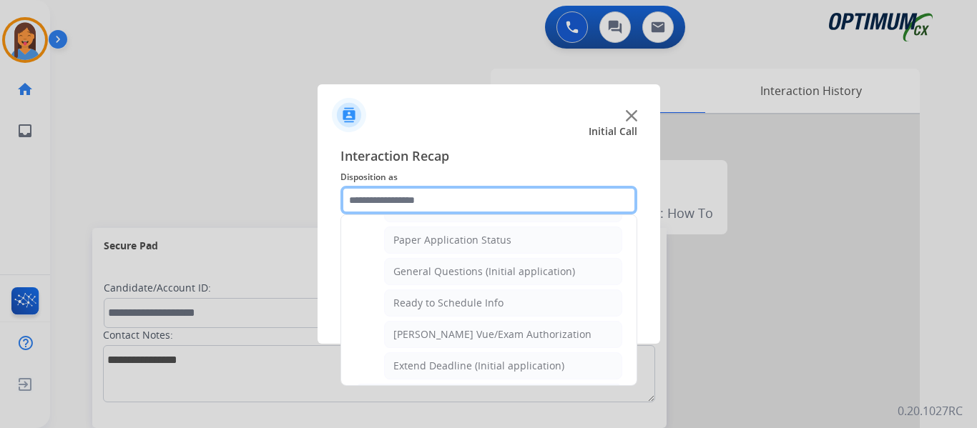
scroll to position [812, 0]
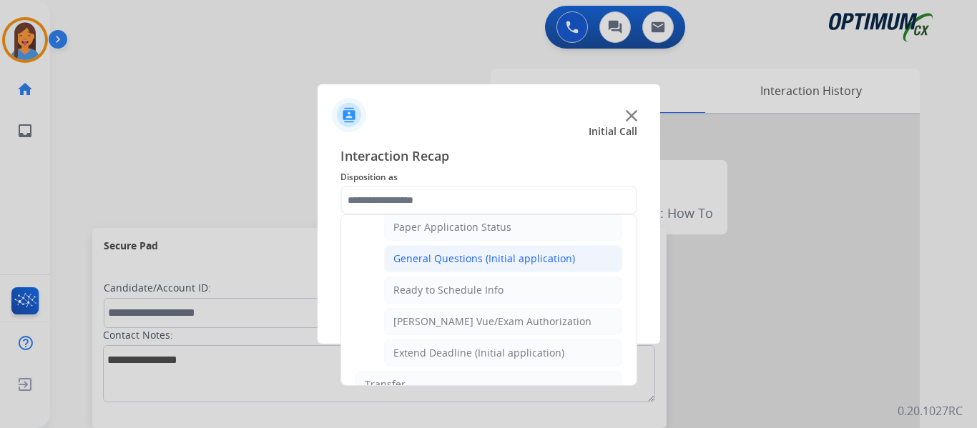
click at [445, 263] on div "General Questions (Initial application)" at bounding box center [484, 259] width 182 height 14
type input "**********"
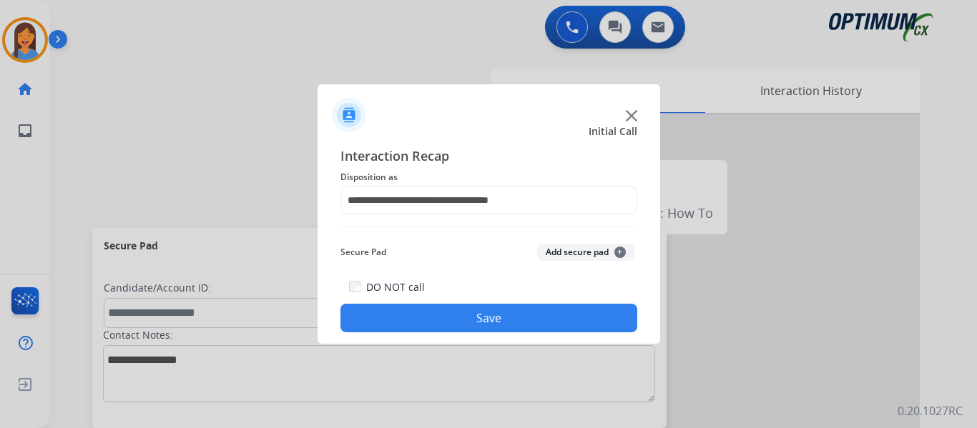
click at [472, 316] on button "Save" at bounding box center [488, 318] width 297 height 29
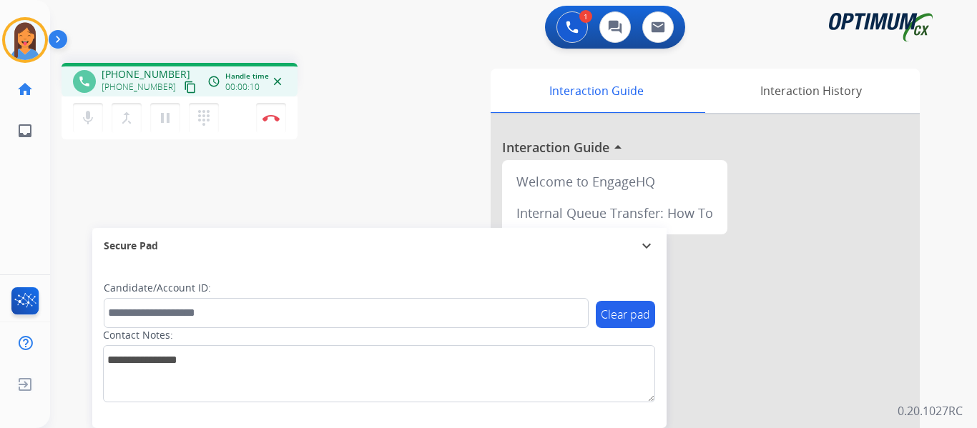
click at [184, 88] on mat-icon "content_copy" at bounding box center [190, 87] width 13 height 13
click at [273, 119] on img at bounding box center [270, 117] width 17 height 7
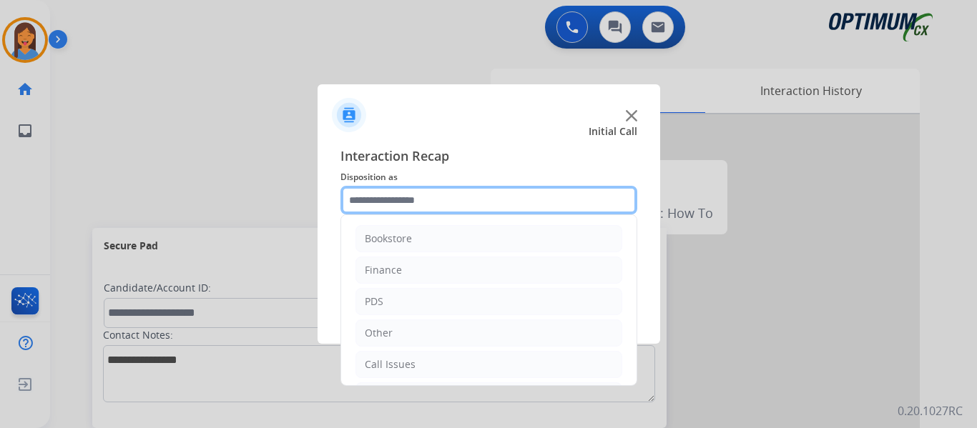
click at [402, 206] on input "text" at bounding box center [488, 200] width 297 height 29
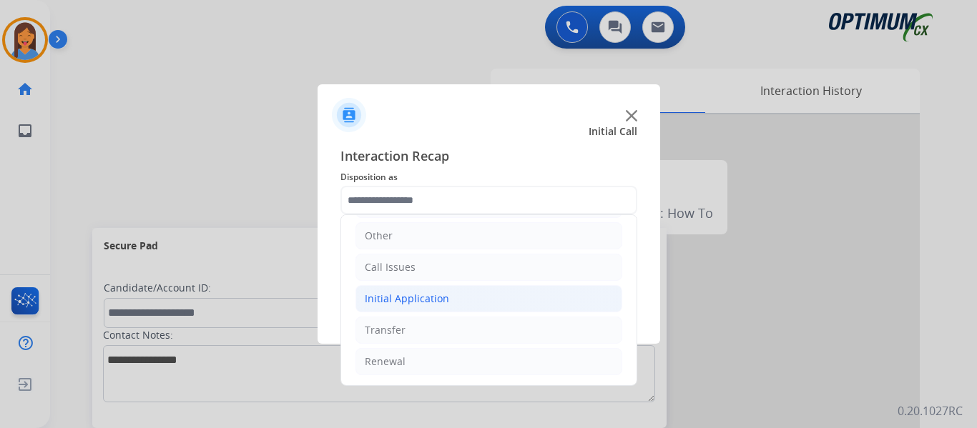
click at [423, 297] on div "Initial Application" at bounding box center [407, 299] width 84 height 14
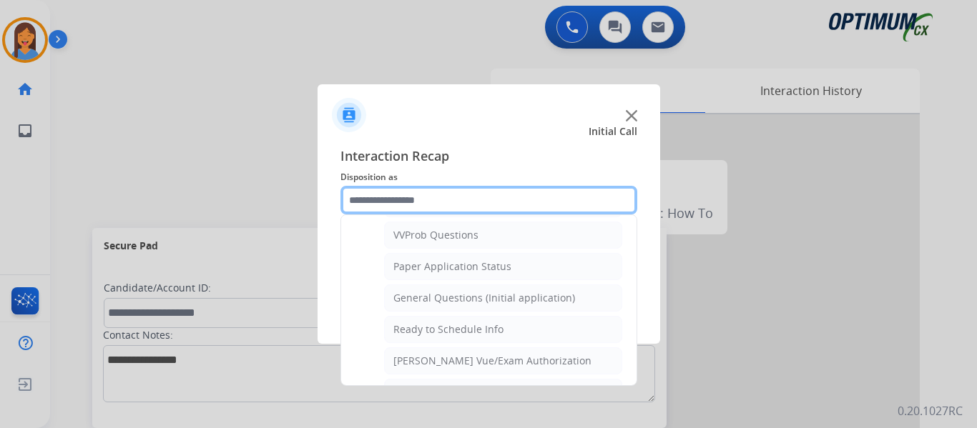
scroll to position [867, 0]
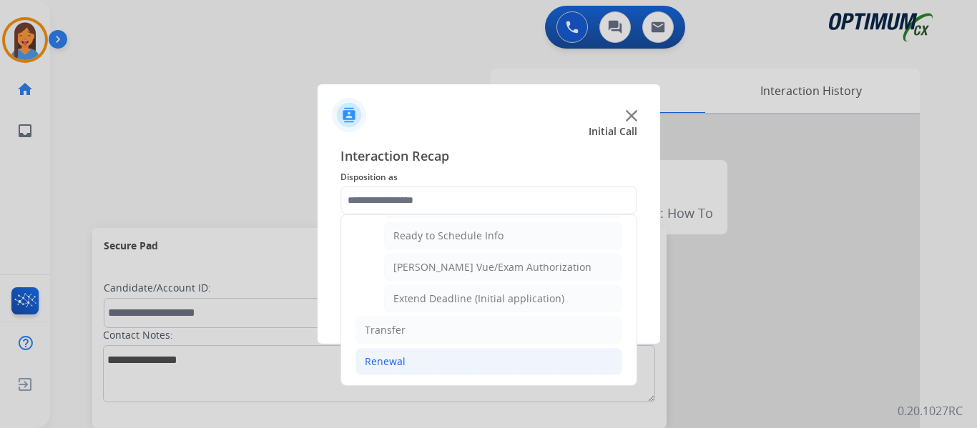
click at [387, 360] on div "Renewal" at bounding box center [385, 362] width 41 height 14
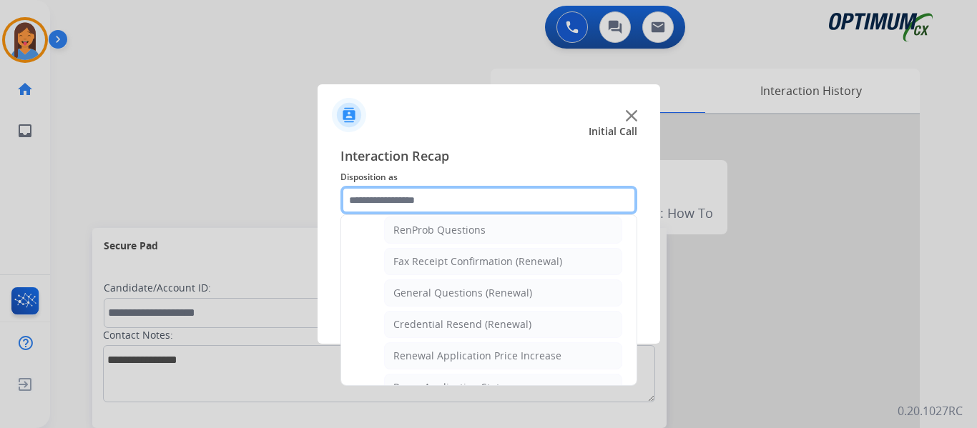
scroll to position [337, 0]
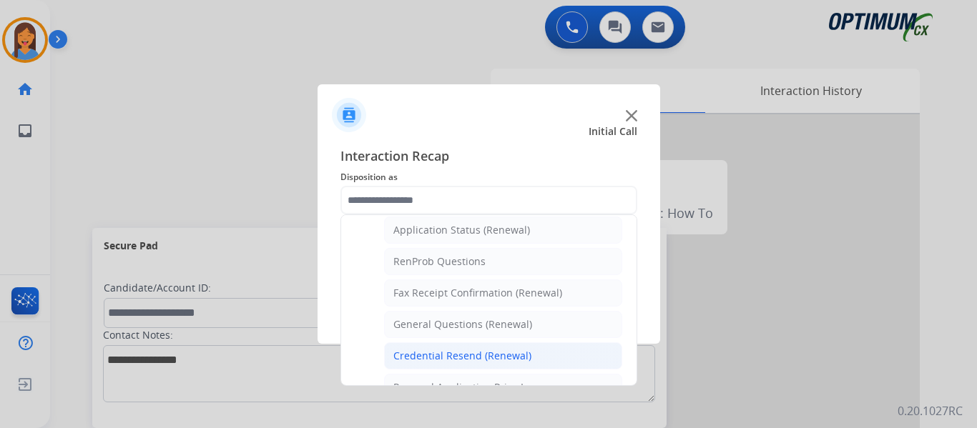
click at [439, 357] on div "Credential Resend (Renewal)" at bounding box center [462, 356] width 138 height 14
type input "**********"
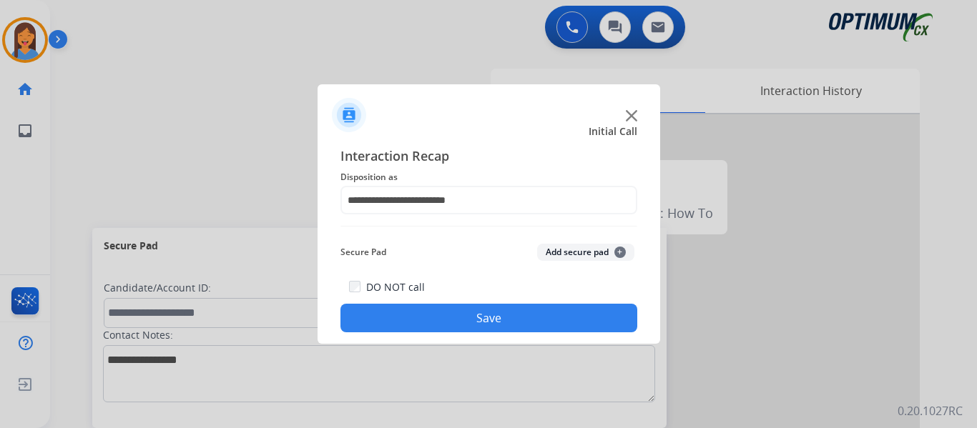
click at [464, 318] on button "Save" at bounding box center [488, 318] width 297 height 29
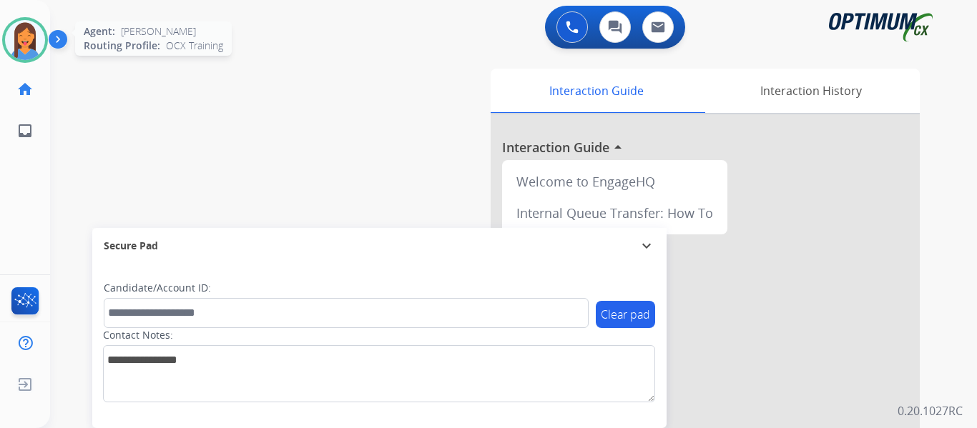
drag, startPoint x: 25, startPoint y: 42, endPoint x: 40, endPoint y: 49, distance: 16.3
click at [25, 42] on img at bounding box center [25, 40] width 40 height 40
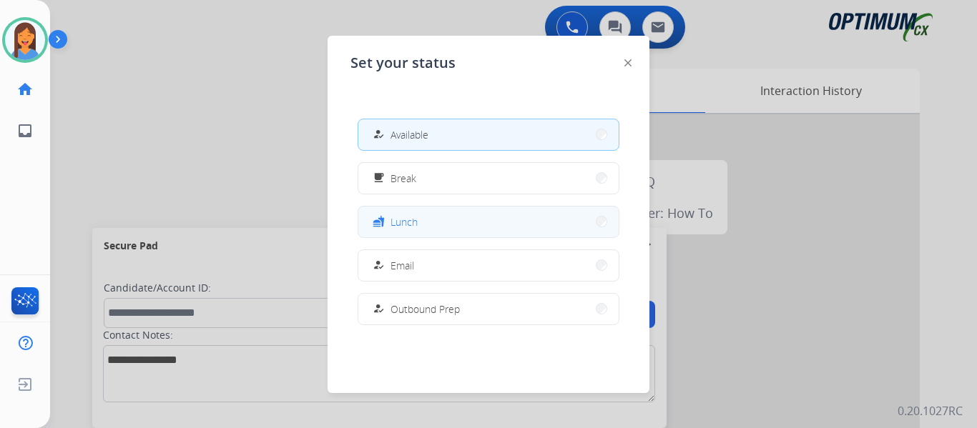
click at [395, 224] on span "Lunch" at bounding box center [403, 221] width 27 height 15
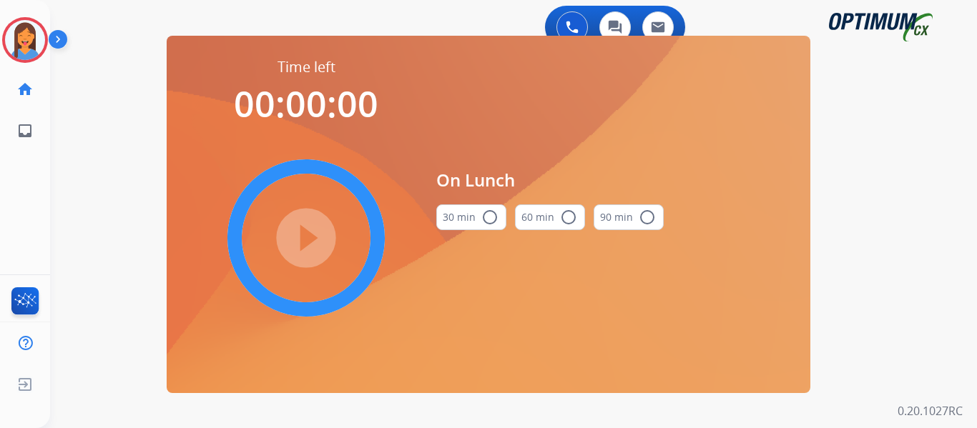
click at [465, 214] on button "30 min radio_button_unchecked" at bounding box center [471, 217] width 70 height 26
click at [302, 237] on mat-icon "play_circle_filled" at bounding box center [305, 238] width 17 height 17
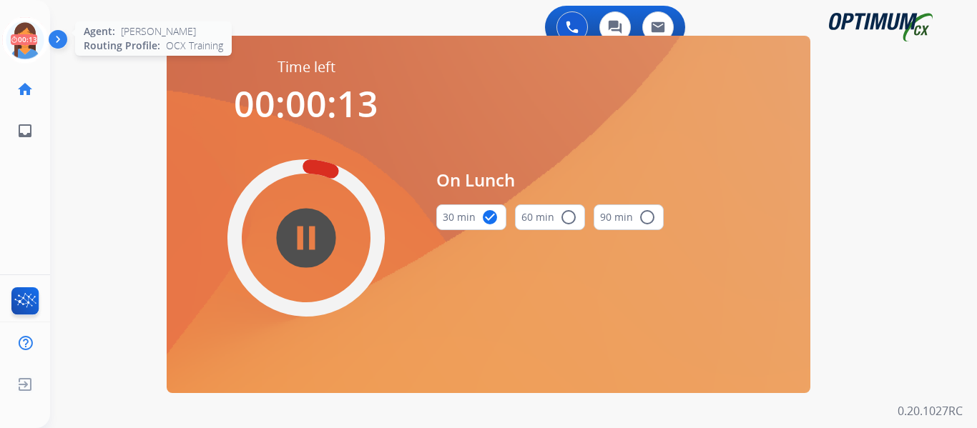
drag, startPoint x: 29, startPoint y: 26, endPoint x: 39, endPoint y: 31, distance: 11.2
click at [29, 26] on icon at bounding box center [25, 40] width 46 height 46
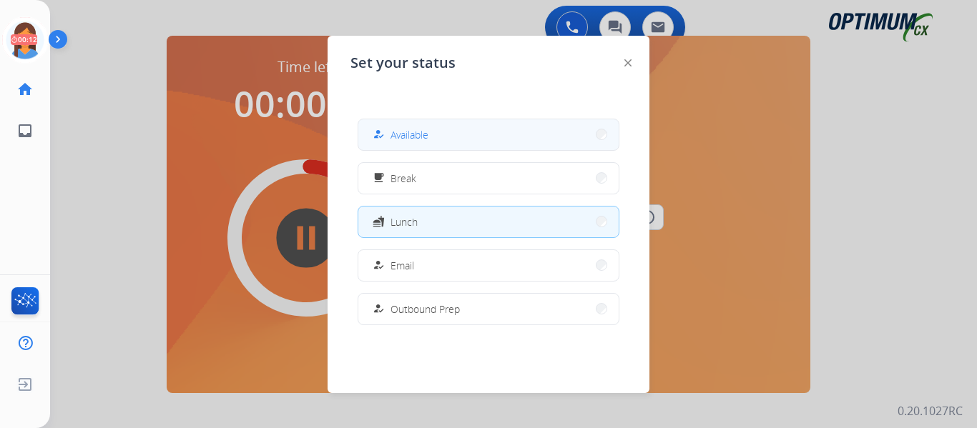
click at [405, 129] on span "Available" at bounding box center [409, 134] width 38 height 15
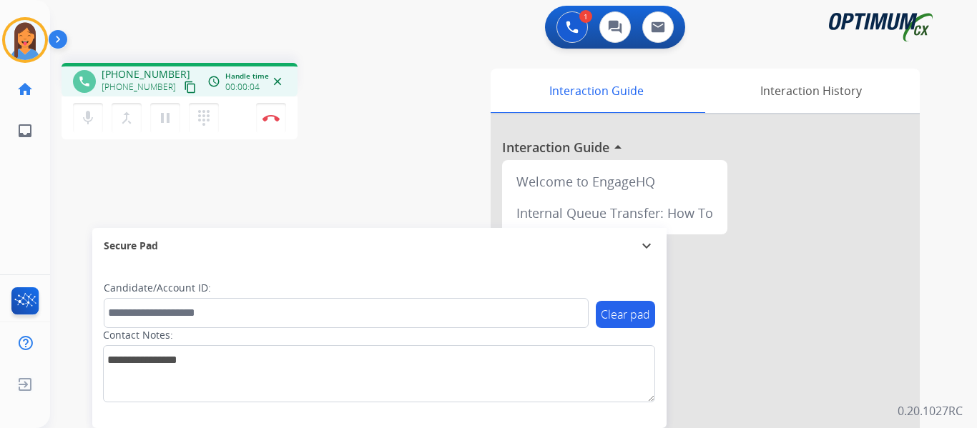
click at [184, 88] on mat-icon "content_copy" at bounding box center [190, 87] width 13 height 13
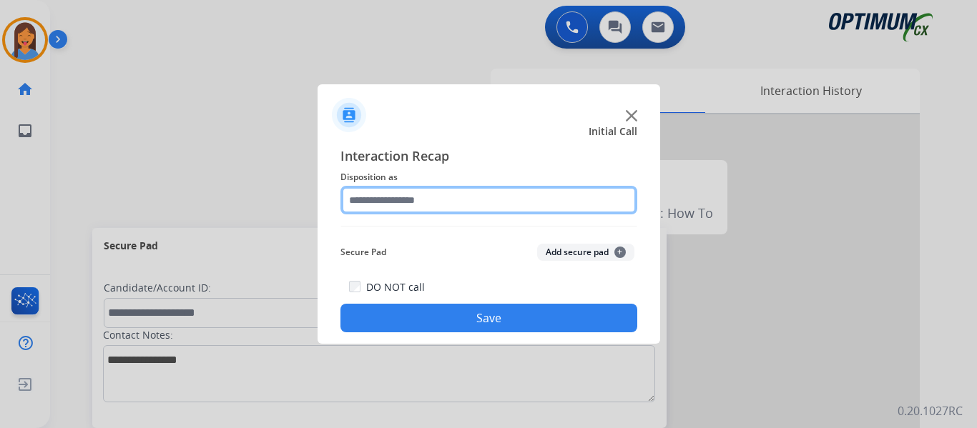
click at [401, 199] on input "text" at bounding box center [488, 200] width 297 height 29
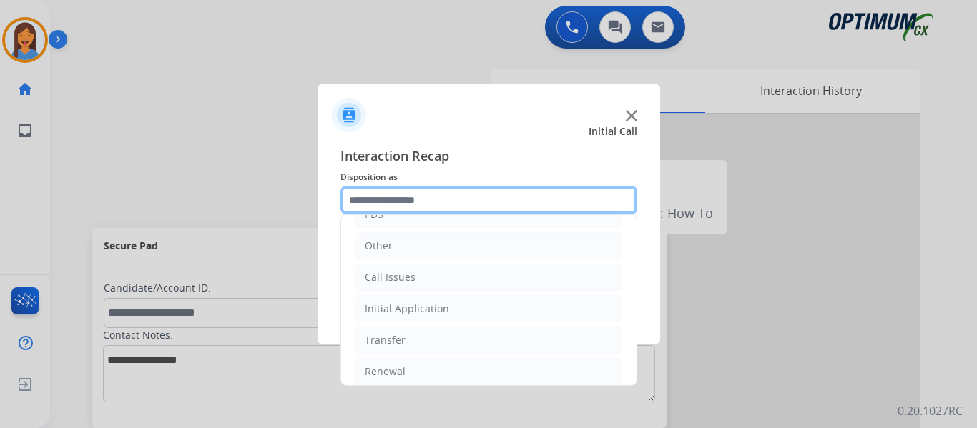
scroll to position [97, 0]
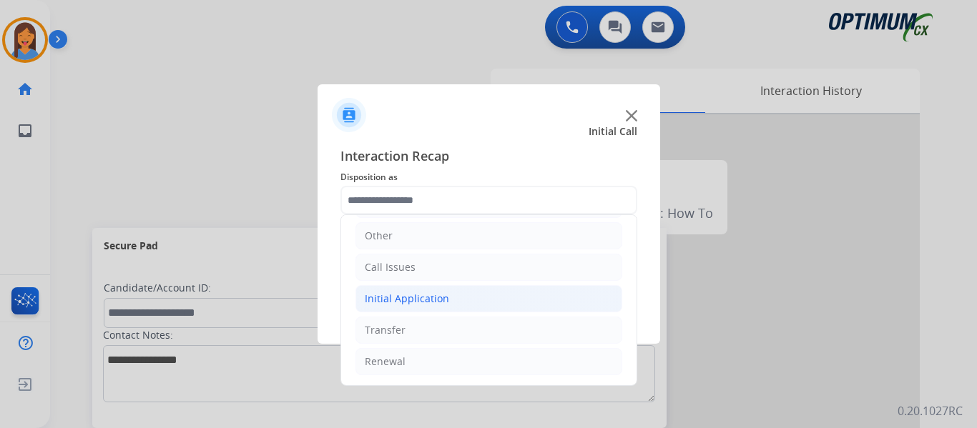
click at [405, 292] on div "Initial Application" at bounding box center [407, 299] width 84 height 14
click at [407, 270] on div "Call Issues" at bounding box center [390, 267] width 51 height 14
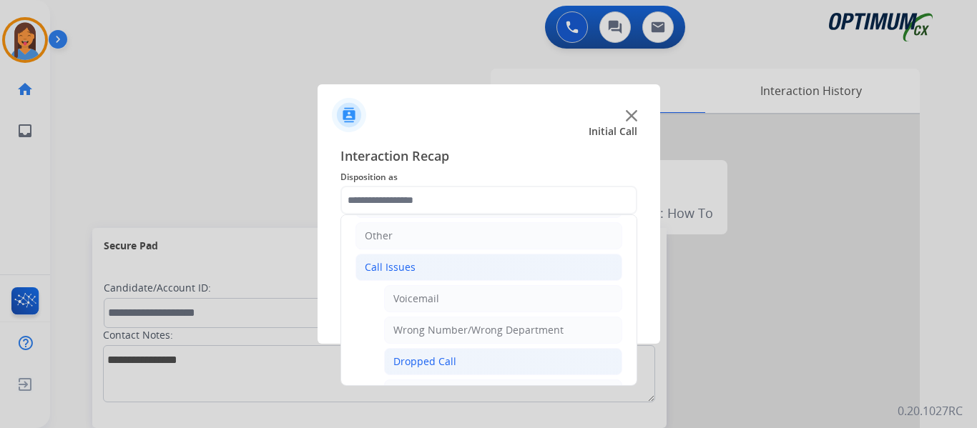
click at [425, 367] on div "Dropped Call" at bounding box center [424, 362] width 63 height 14
type input "**********"
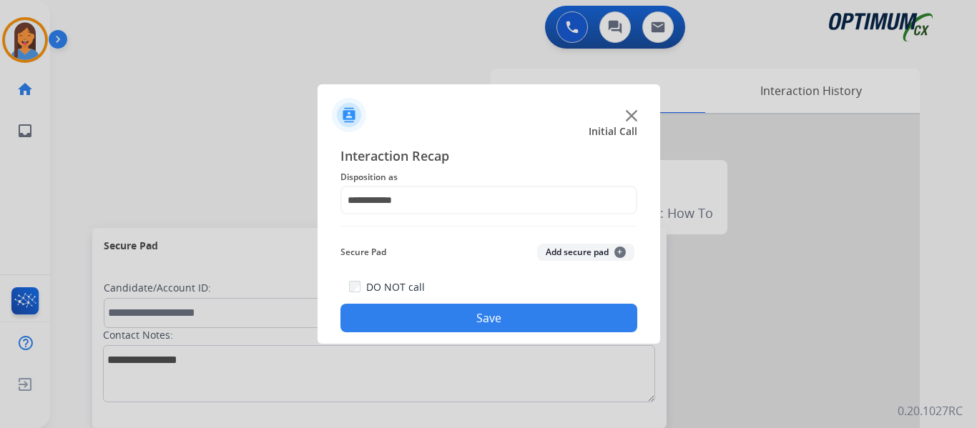
click at [416, 318] on button "Save" at bounding box center [488, 318] width 297 height 29
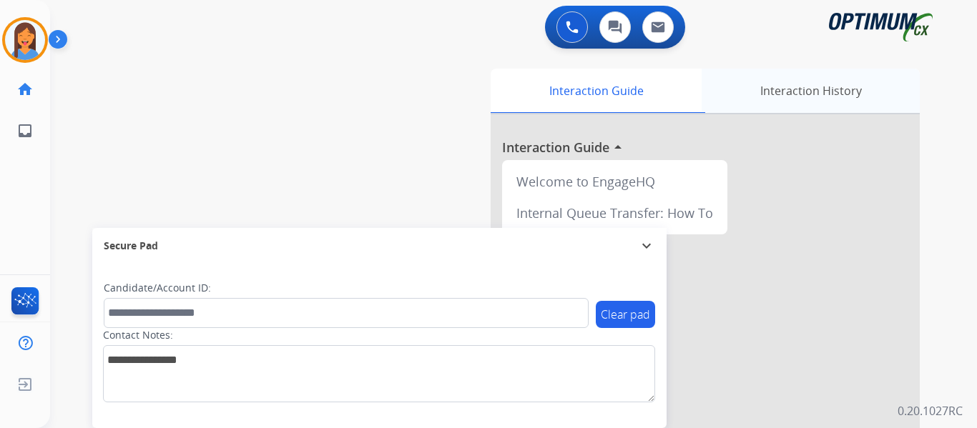
click at [802, 88] on div "Interaction History" at bounding box center [810, 91] width 218 height 44
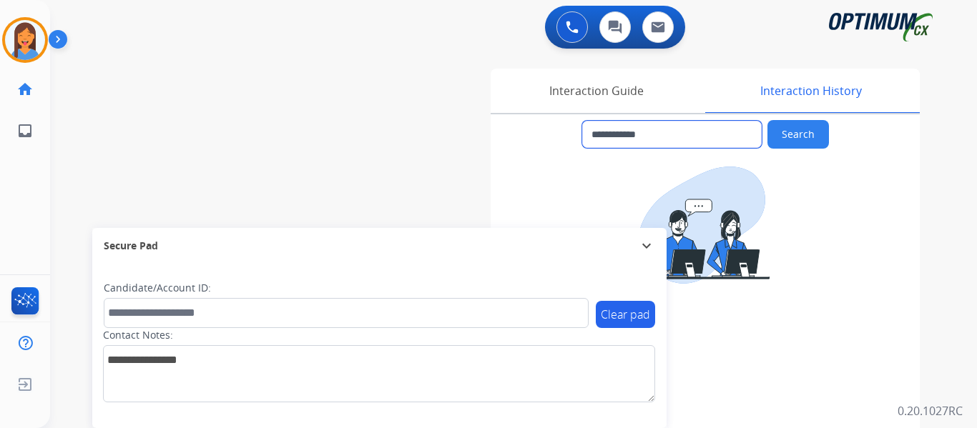
click at [675, 137] on input "**********" at bounding box center [671, 134] width 179 height 27
drag, startPoint x: 671, startPoint y: 136, endPoint x: 605, endPoint y: 135, distance: 66.5
click at [605, 135] on input "**********" at bounding box center [671, 134] width 179 height 27
click at [30, 41] on img at bounding box center [25, 40] width 40 height 40
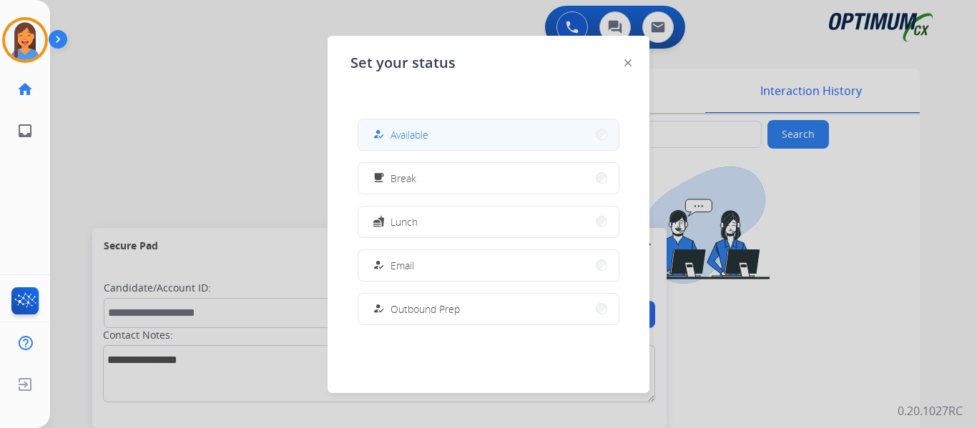
click at [457, 136] on button "how_to_reg Available" at bounding box center [488, 134] width 260 height 31
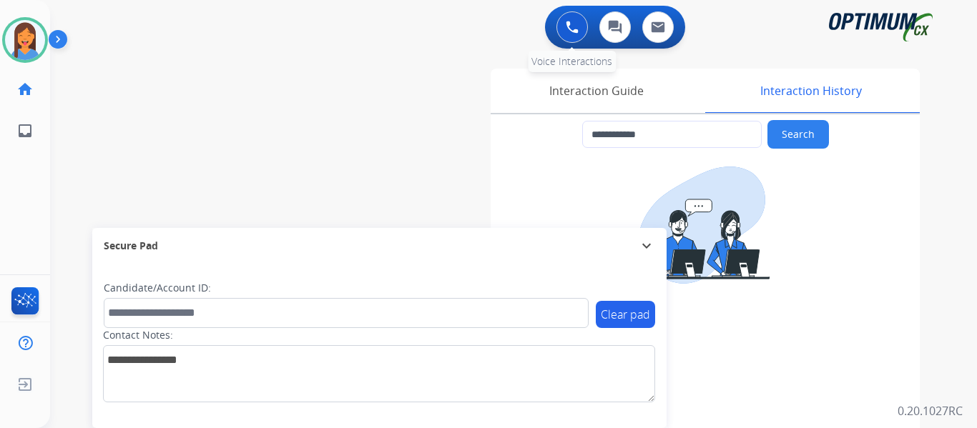
click at [568, 29] on img at bounding box center [572, 27] width 13 height 13
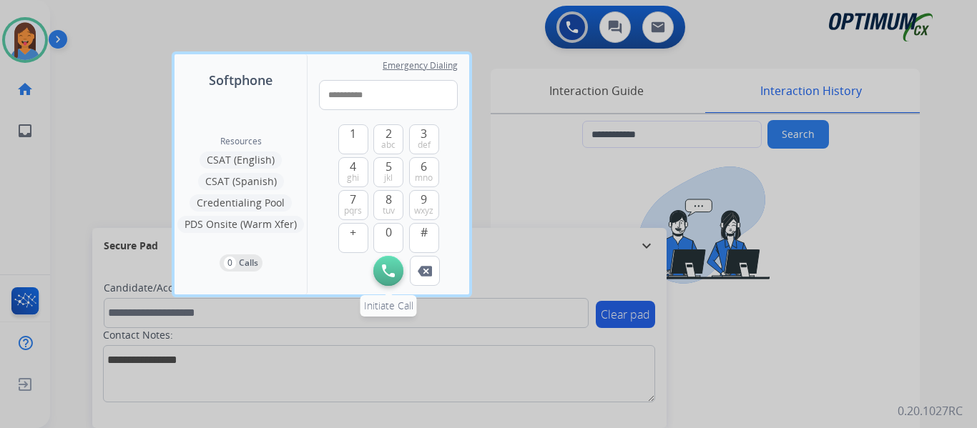
type input "**********"
click at [379, 277] on button "Initiate Call" at bounding box center [388, 271] width 30 height 30
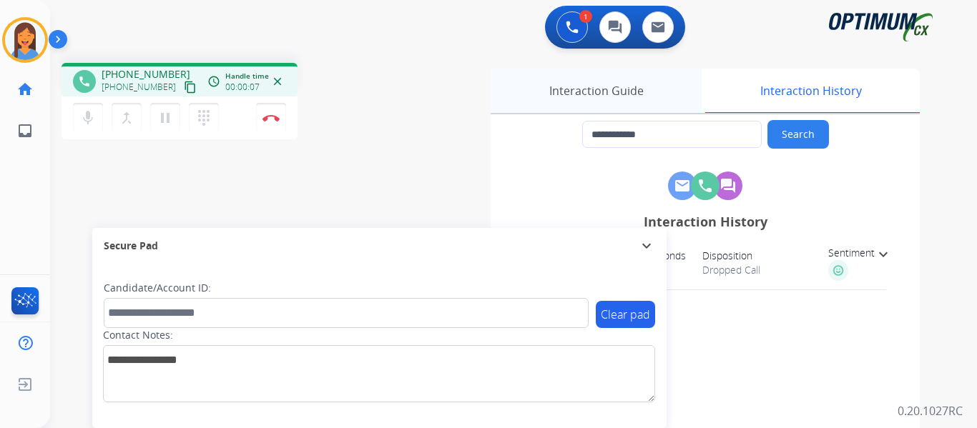
click at [608, 95] on div "Interaction Guide" at bounding box center [595, 91] width 211 height 44
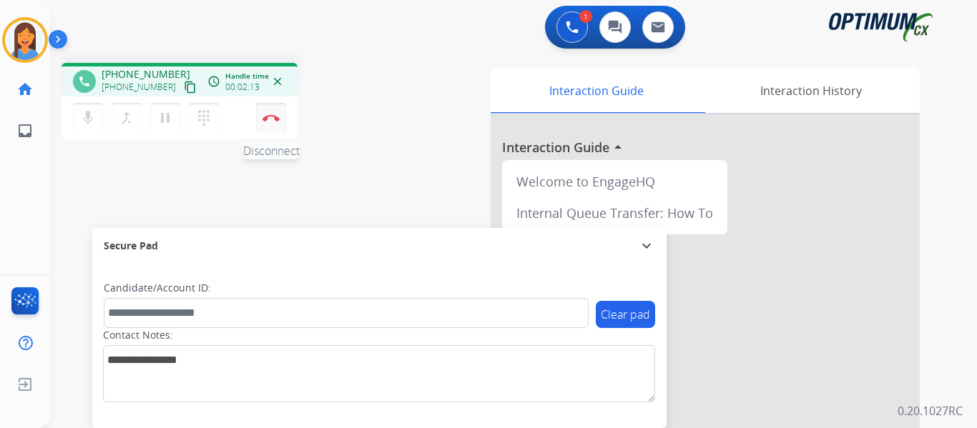
click at [277, 125] on button "Disconnect" at bounding box center [271, 118] width 30 height 30
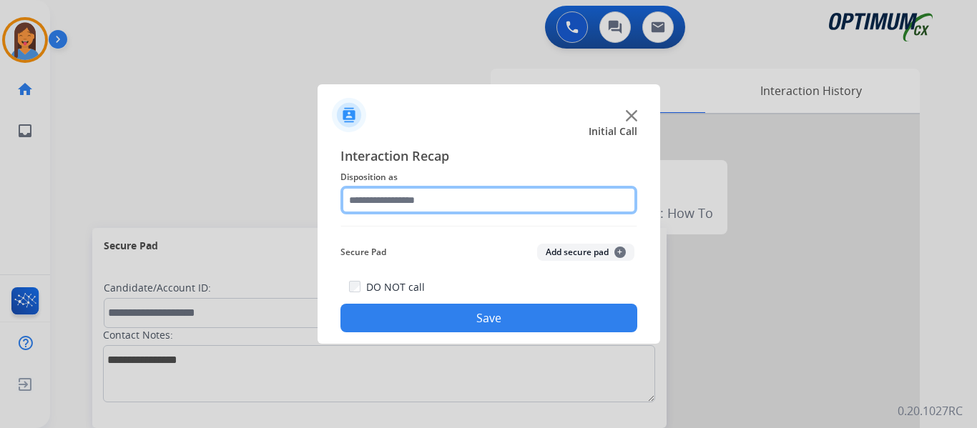
click at [413, 207] on input "text" at bounding box center [488, 200] width 297 height 29
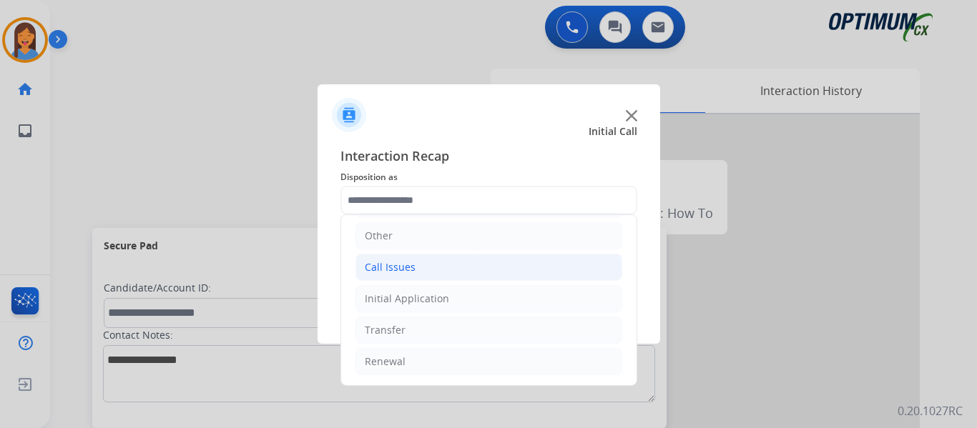
click at [423, 267] on li "Call Issues" at bounding box center [488, 267] width 267 height 27
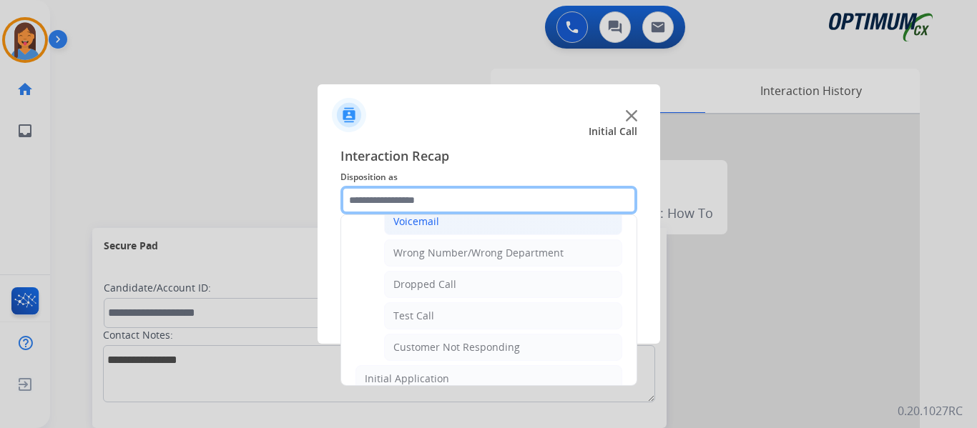
scroll to position [112, 0]
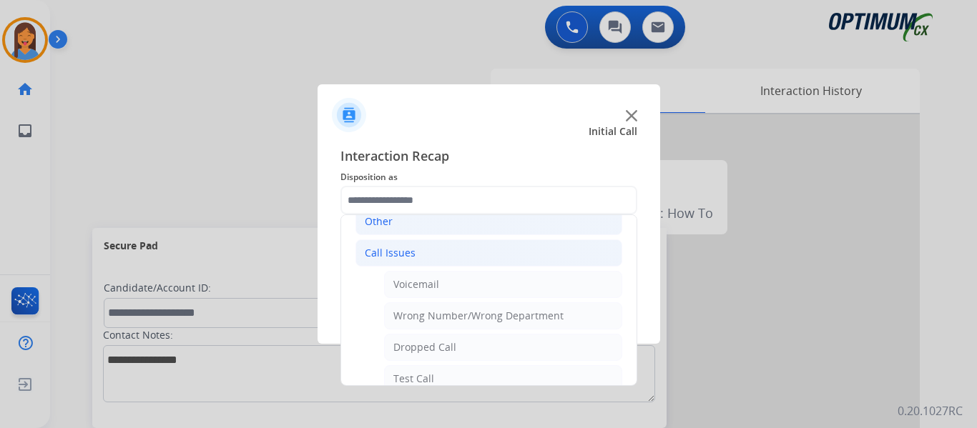
click at [380, 223] on div "Other" at bounding box center [379, 221] width 28 height 14
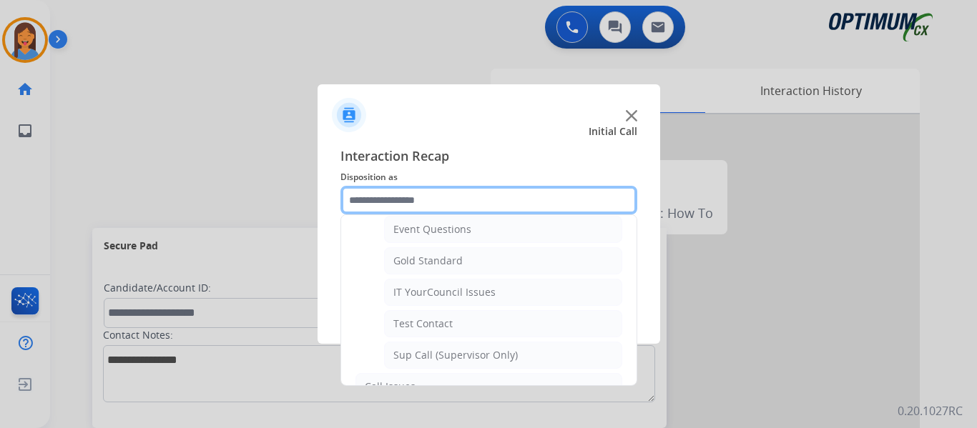
scroll to position [255, 0]
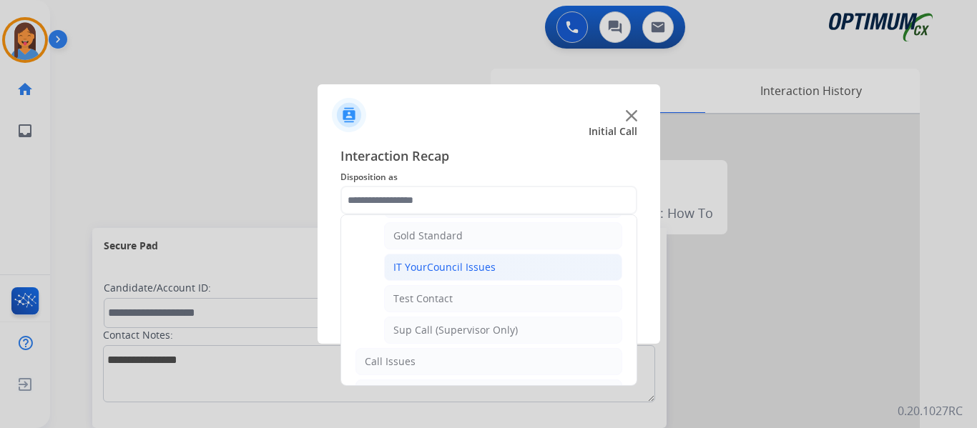
click at [450, 272] on div "IT YourCouncil Issues" at bounding box center [444, 267] width 102 height 14
type input "**********"
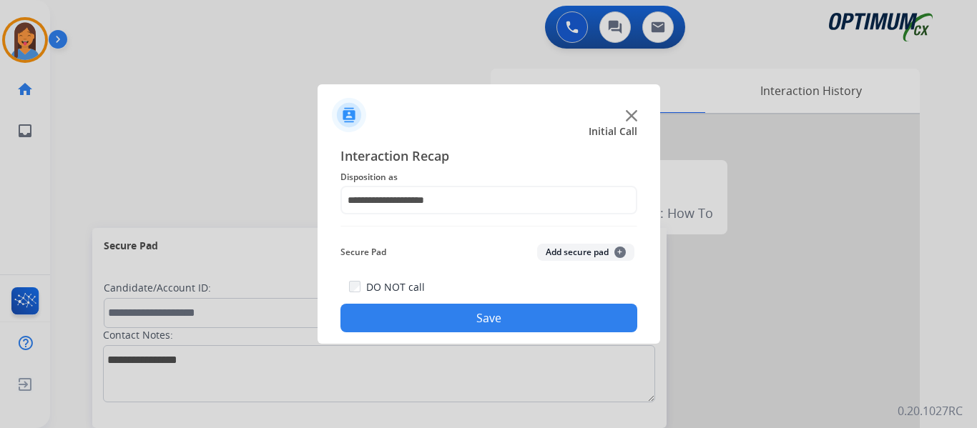
click at [474, 320] on button "Save" at bounding box center [488, 318] width 297 height 29
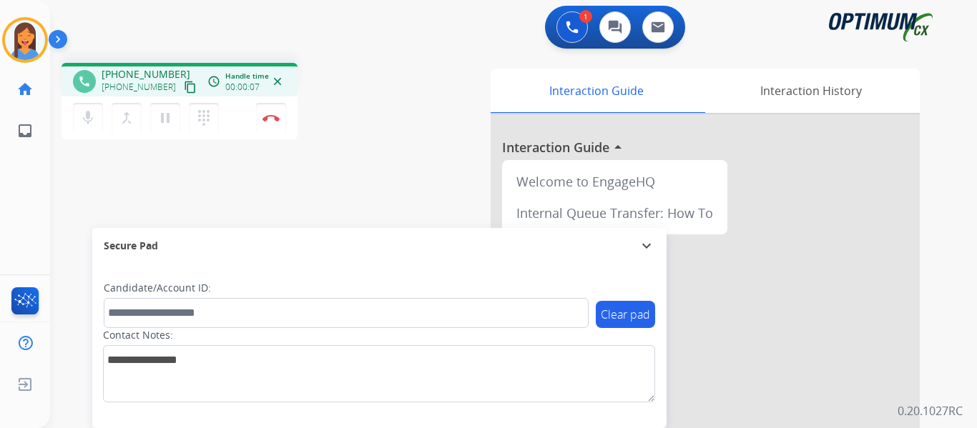
click at [184, 89] on mat-icon "content_copy" at bounding box center [190, 87] width 13 height 13
click at [275, 121] on img at bounding box center [270, 117] width 17 height 7
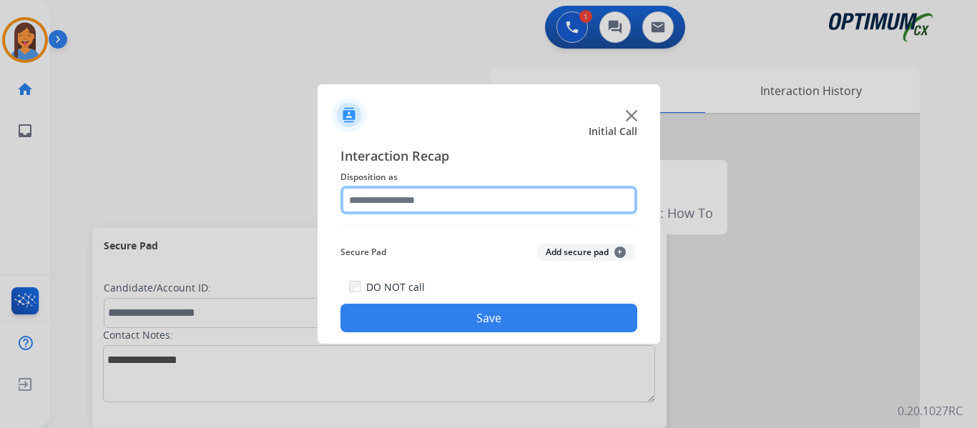
click at [407, 202] on input "text" at bounding box center [488, 200] width 297 height 29
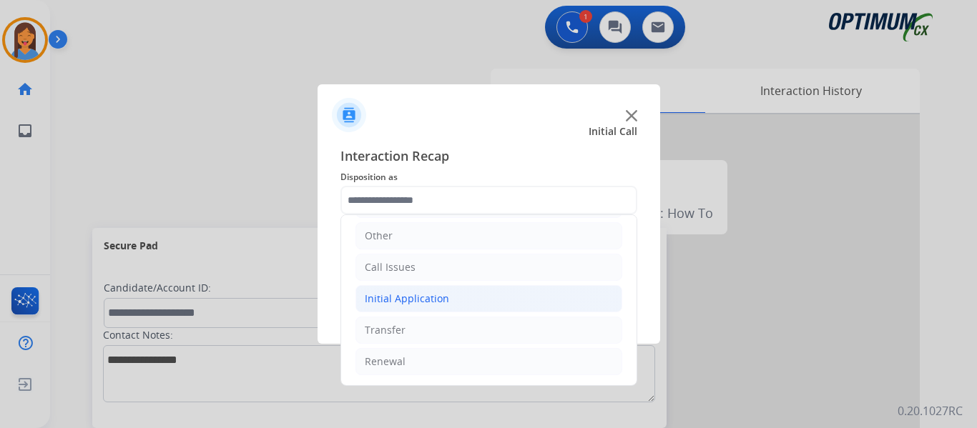
click at [430, 299] on div "Initial Application" at bounding box center [407, 299] width 84 height 14
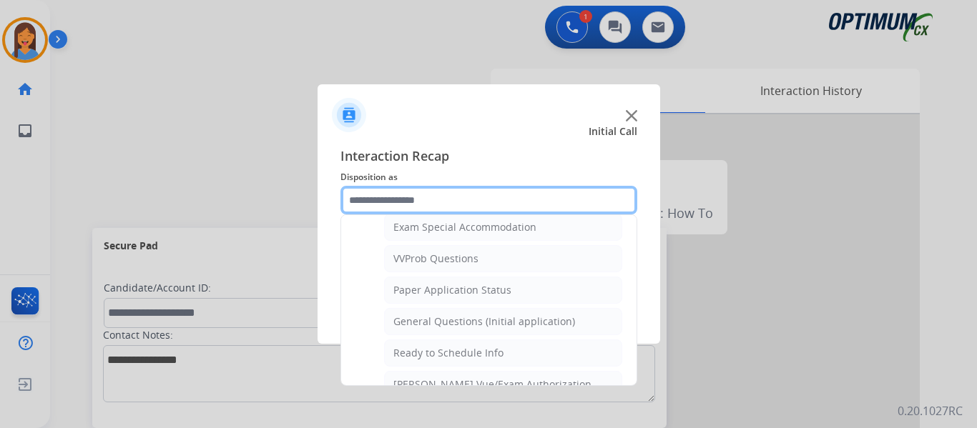
scroll to position [741, 0]
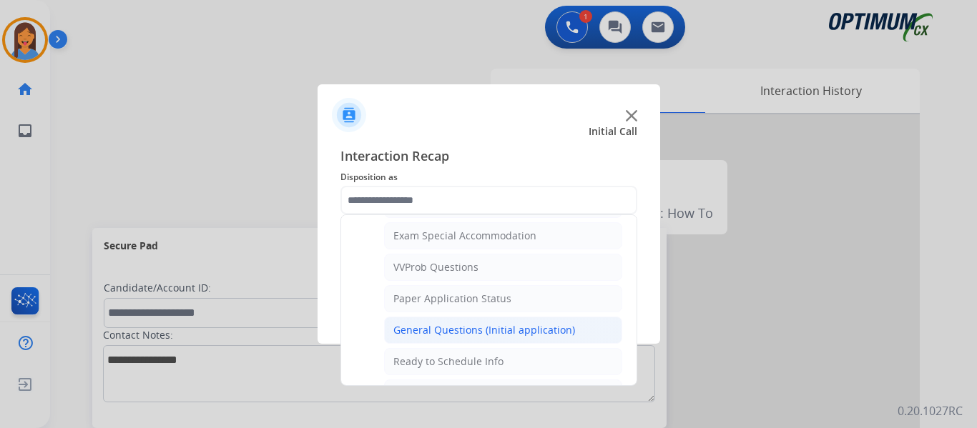
click at [444, 322] on li "General Questions (Initial application)" at bounding box center [503, 330] width 238 height 27
type input "**********"
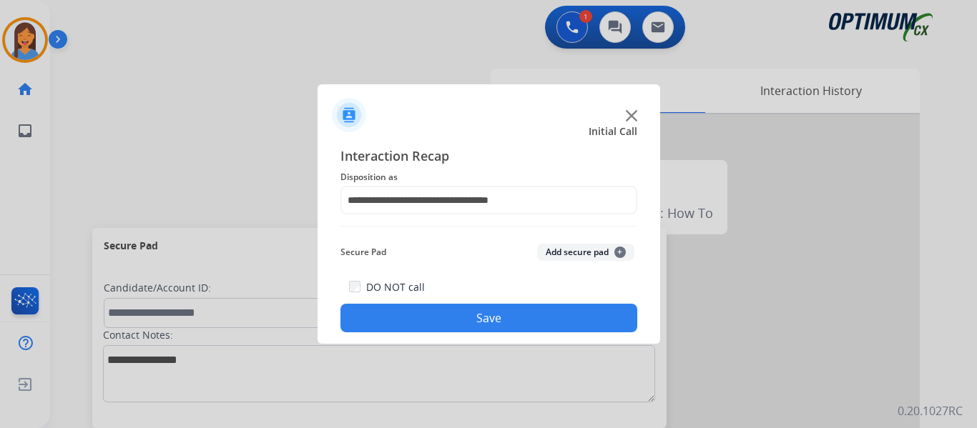
click at [447, 323] on button "Save" at bounding box center [488, 318] width 297 height 29
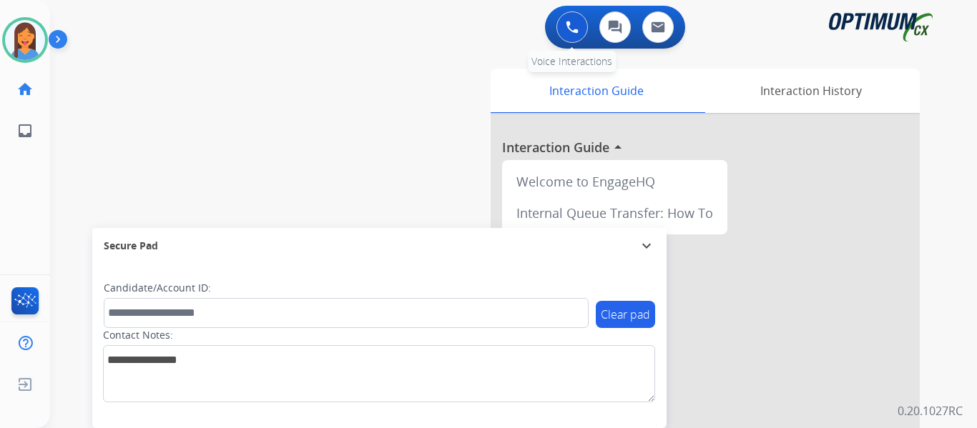
click at [565, 24] on button at bounding box center [571, 26] width 31 height 31
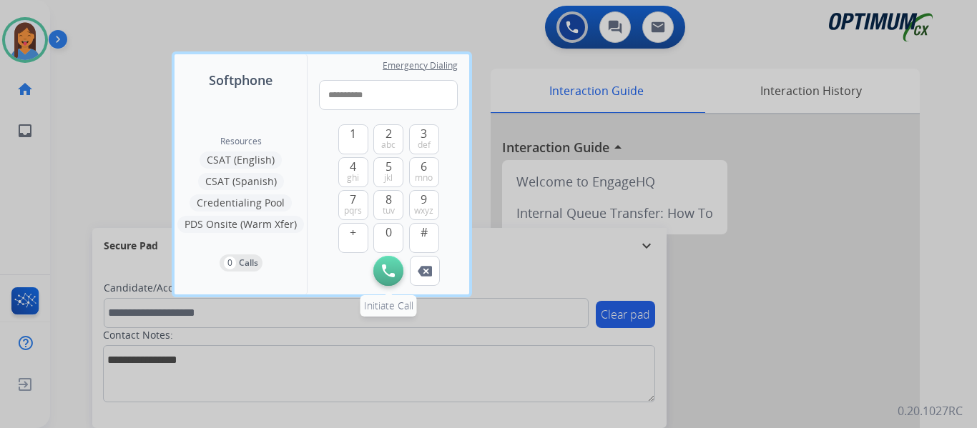
type input "**********"
click at [386, 282] on button "Initiate Call" at bounding box center [388, 271] width 30 height 30
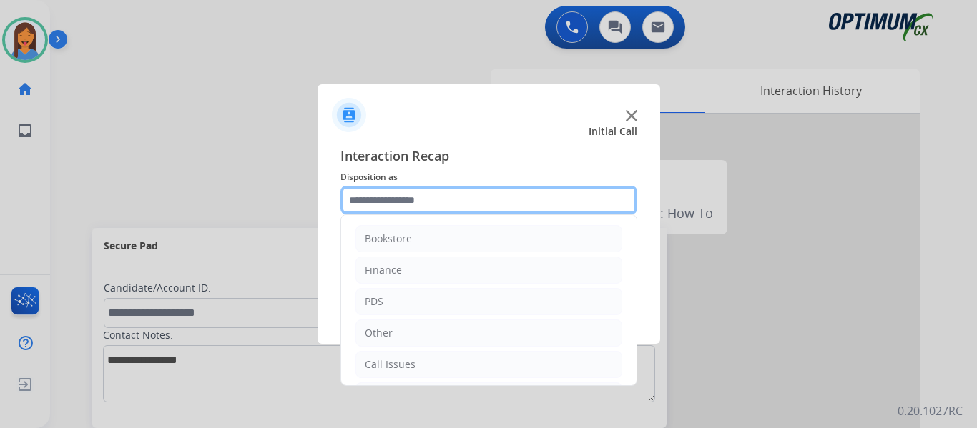
click at [469, 196] on input "text" at bounding box center [488, 200] width 297 height 29
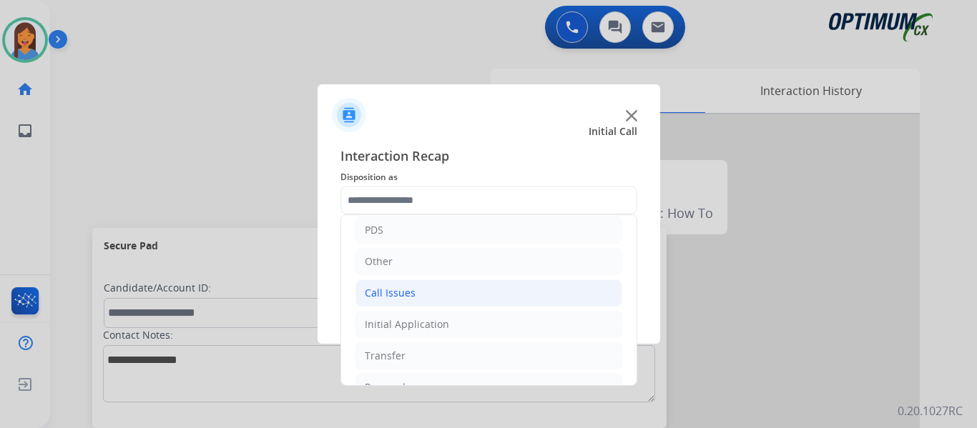
click at [395, 292] on div "Call Issues" at bounding box center [390, 293] width 51 height 14
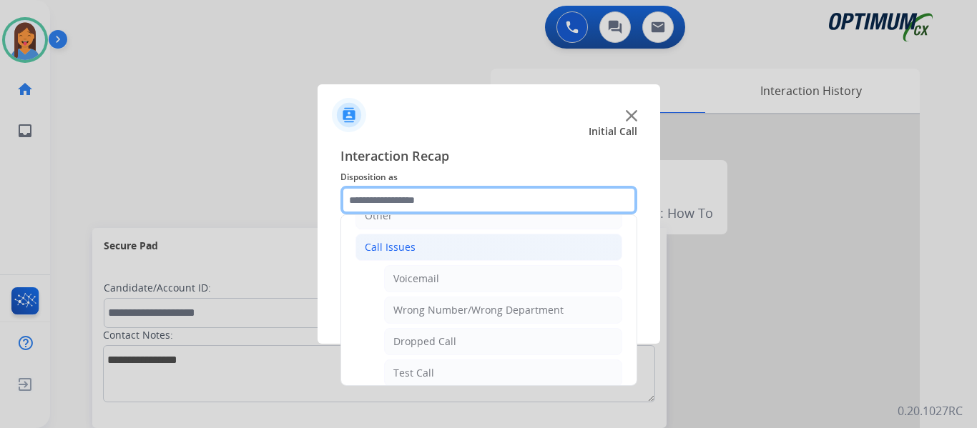
scroll to position [143, 0]
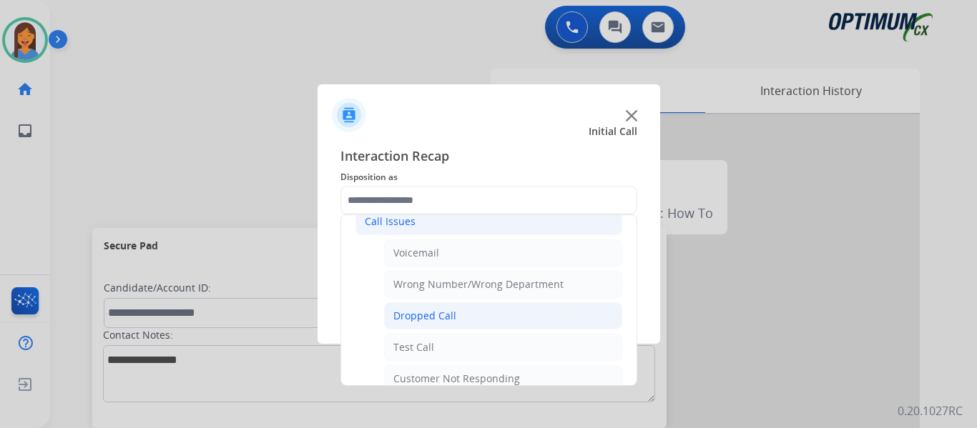
click at [414, 311] on div "Dropped Call" at bounding box center [424, 316] width 63 height 14
type input "**********"
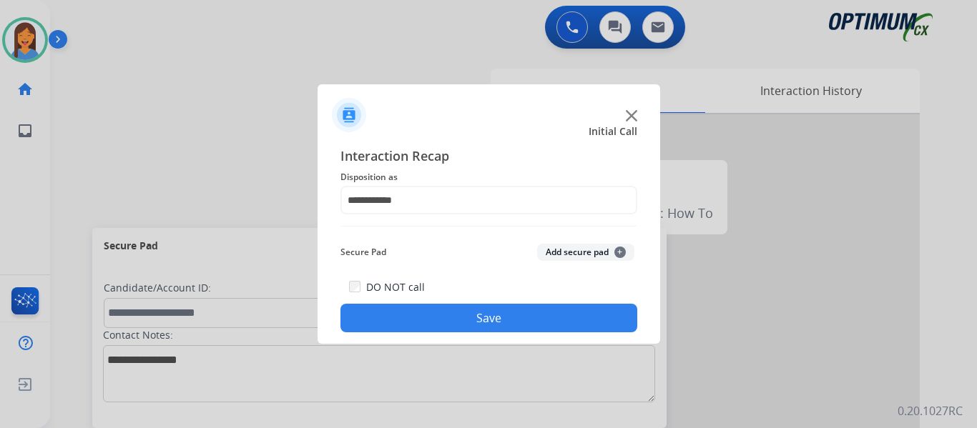
click at [414, 311] on button "Save" at bounding box center [488, 318] width 297 height 29
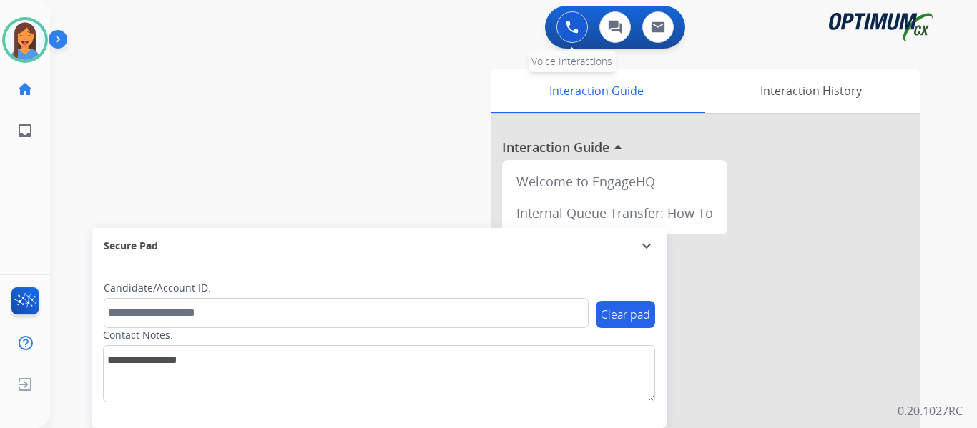
click at [570, 29] on img at bounding box center [572, 27] width 13 height 13
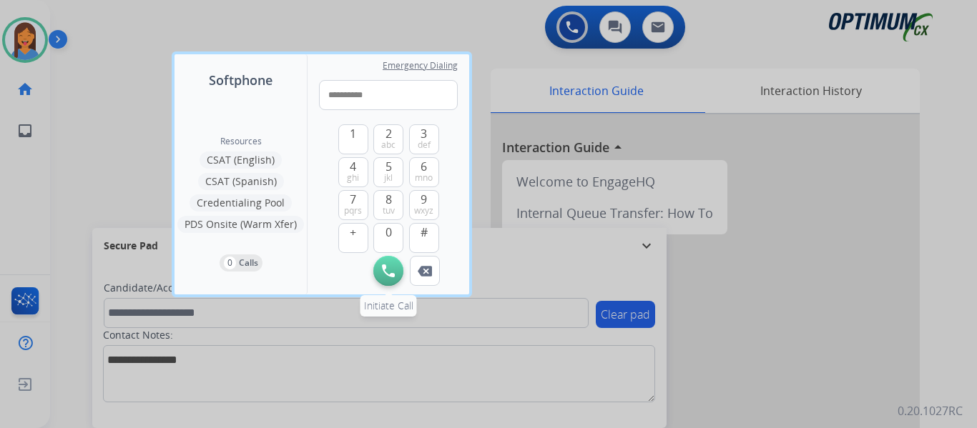
type input "**********"
click at [380, 271] on button "Initiate Call" at bounding box center [388, 271] width 30 height 30
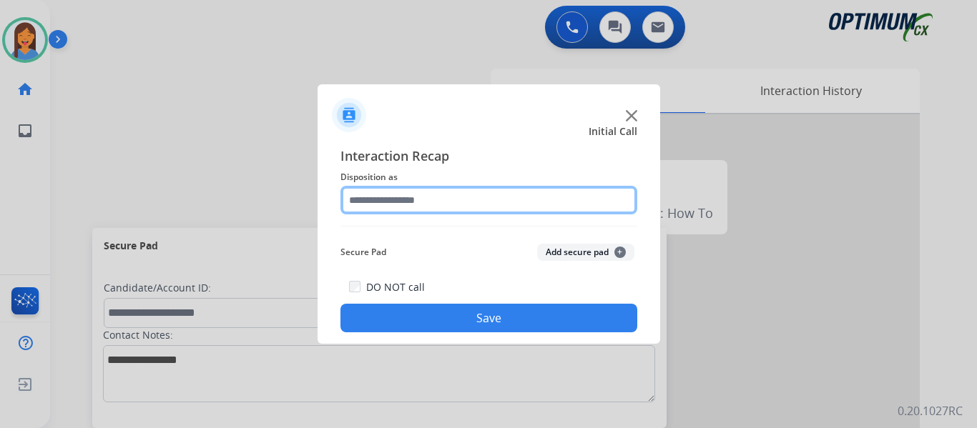
click at [482, 198] on input "text" at bounding box center [488, 200] width 297 height 29
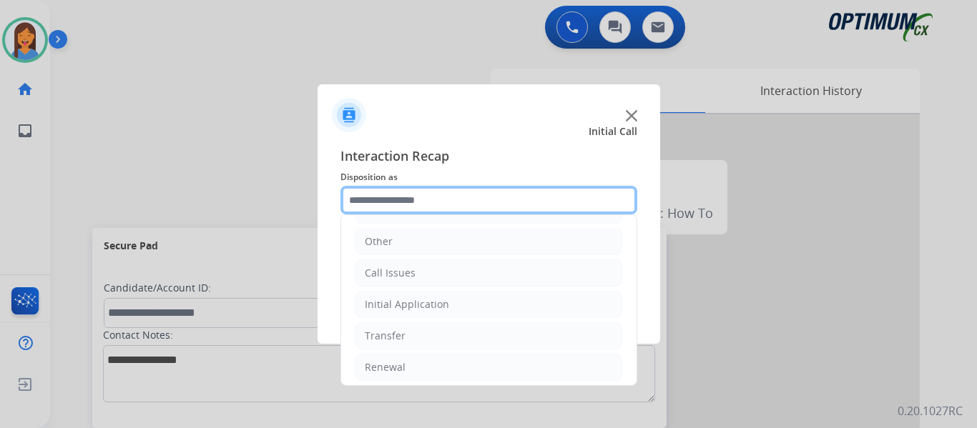
scroll to position [97, 0]
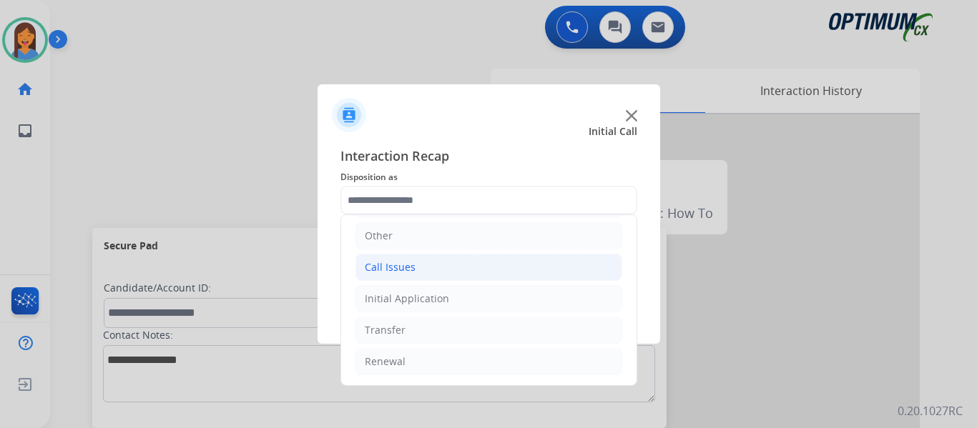
click at [412, 272] on div "Call Issues" at bounding box center [390, 267] width 51 height 14
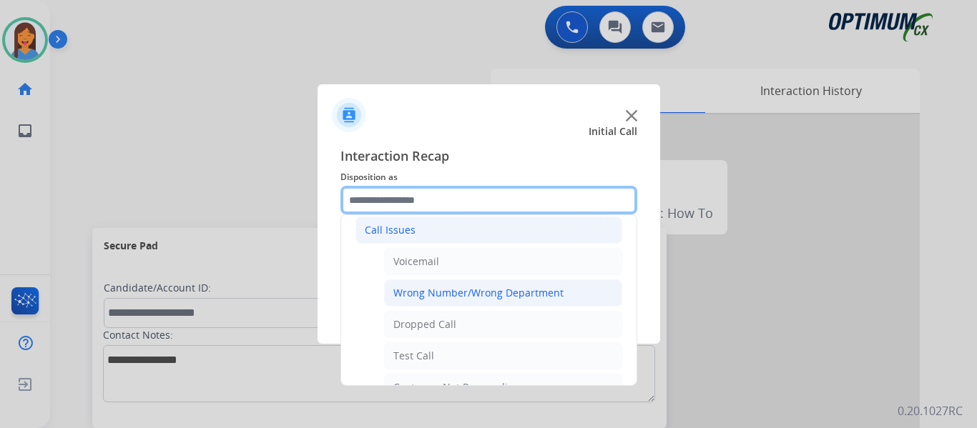
scroll to position [169, 0]
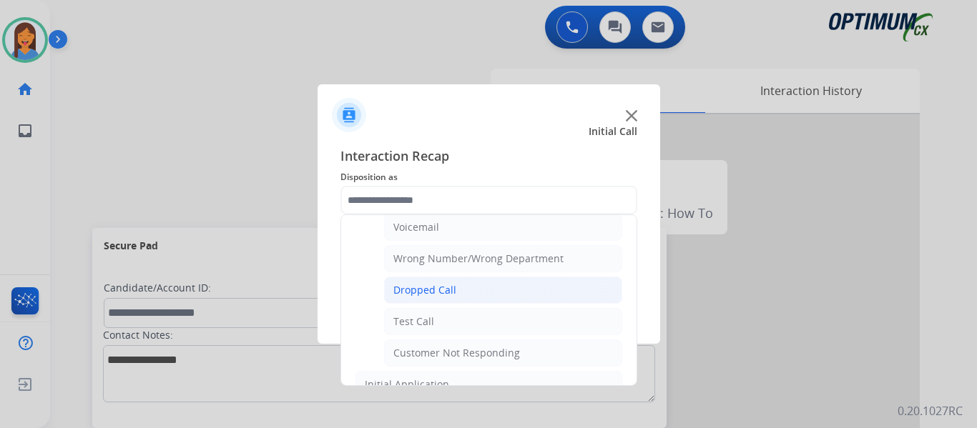
click at [423, 290] on div "Dropped Call" at bounding box center [424, 290] width 63 height 14
type input "**********"
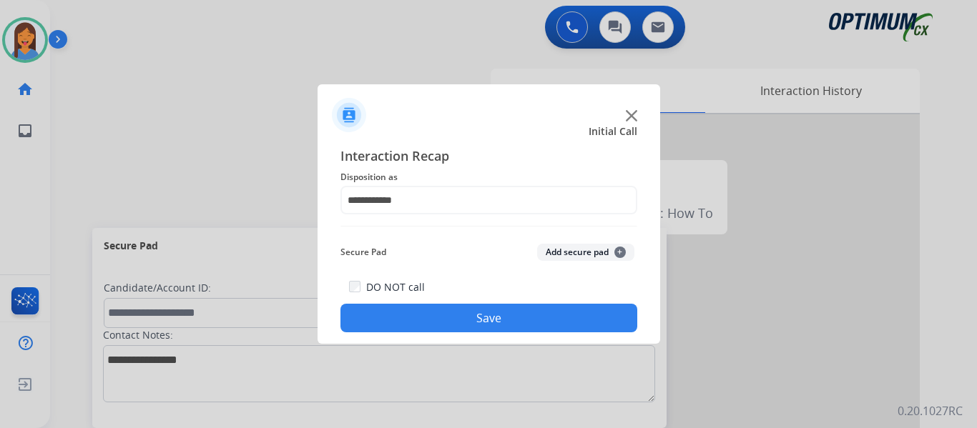
click at [415, 313] on button "Save" at bounding box center [488, 318] width 297 height 29
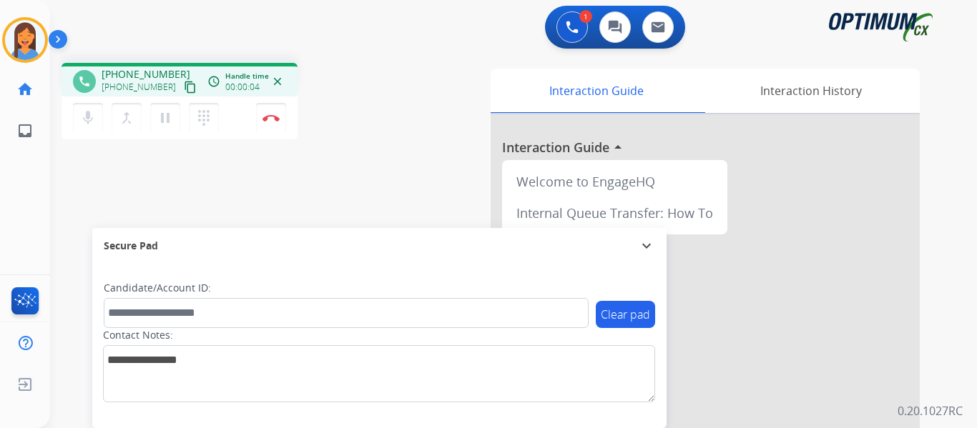
click at [184, 89] on mat-icon "content_copy" at bounding box center [190, 87] width 13 height 13
click at [169, 120] on mat-icon "pause" at bounding box center [165, 117] width 17 height 17
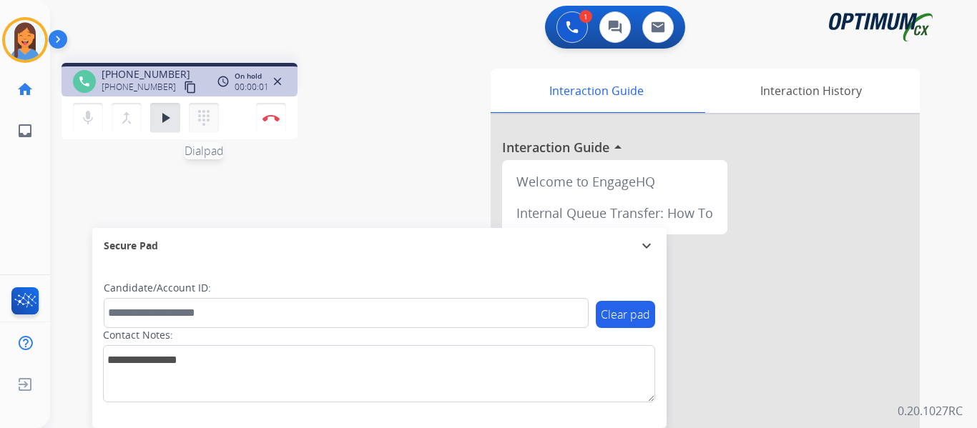
click at [211, 119] on mat-icon "dialpad" at bounding box center [203, 117] width 17 height 17
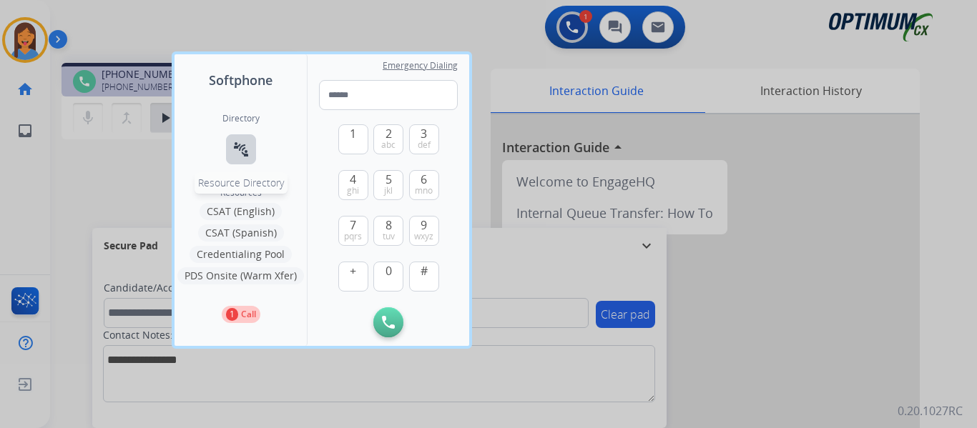
click at [246, 161] on button "connect_without_contact Resource Directory" at bounding box center [241, 149] width 30 height 30
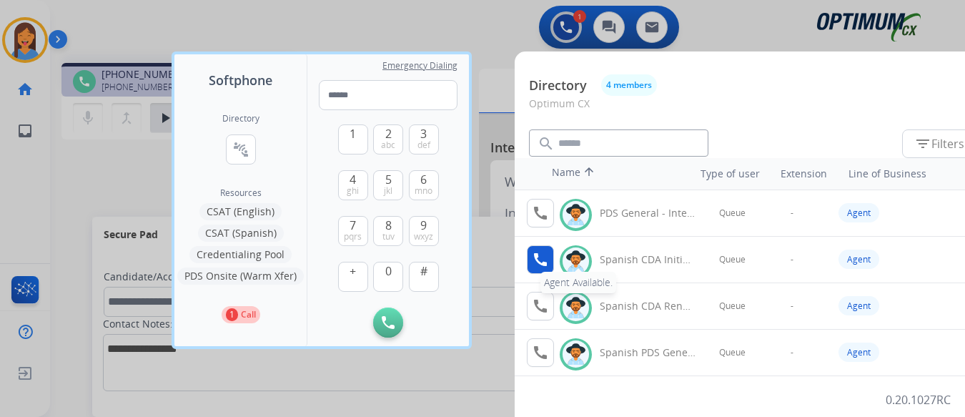
click at [533, 262] on mat-icon "call" at bounding box center [540, 259] width 17 height 17
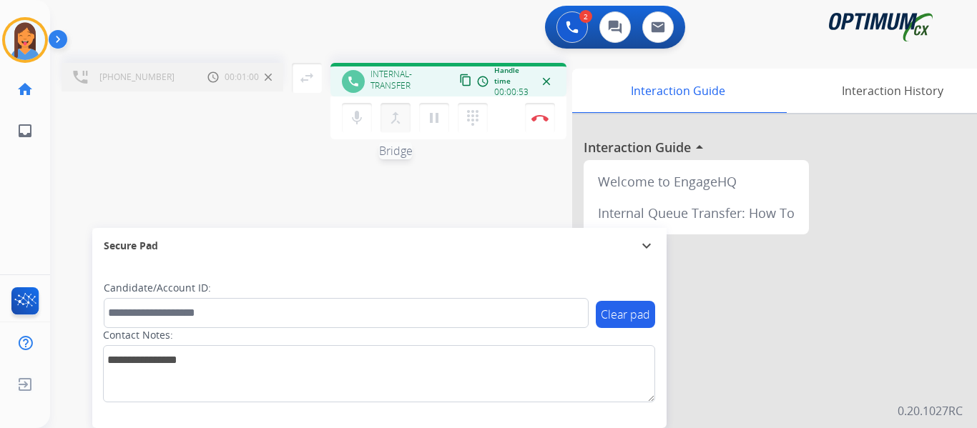
click at [398, 119] on mat-icon "merge_type" at bounding box center [395, 117] width 17 height 17
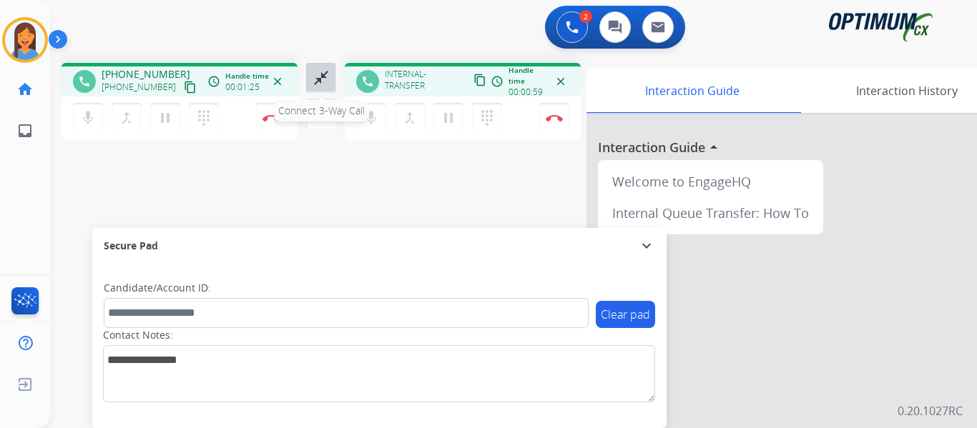
click at [315, 83] on mat-icon "close_fullscreen" at bounding box center [320, 77] width 17 height 17
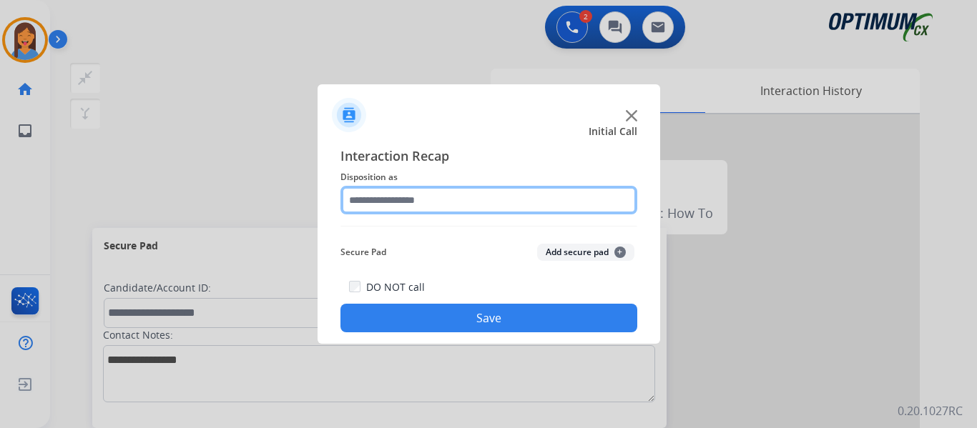
click at [423, 209] on input "text" at bounding box center [488, 200] width 297 height 29
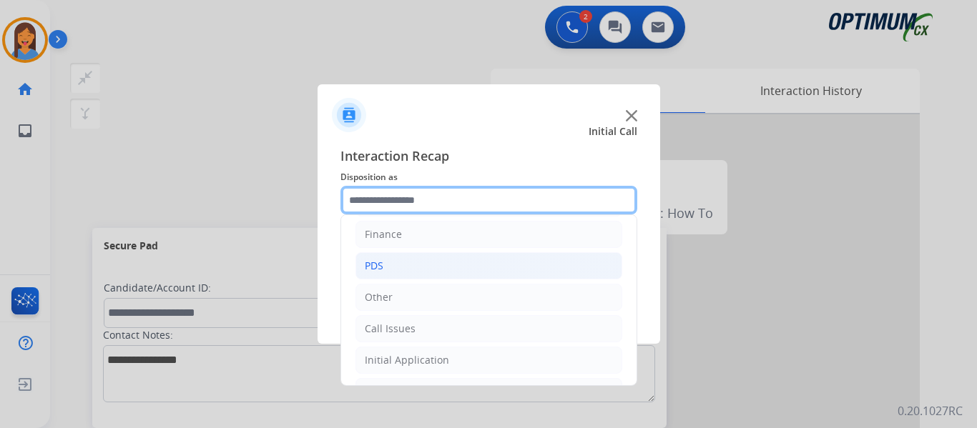
scroll to position [71, 0]
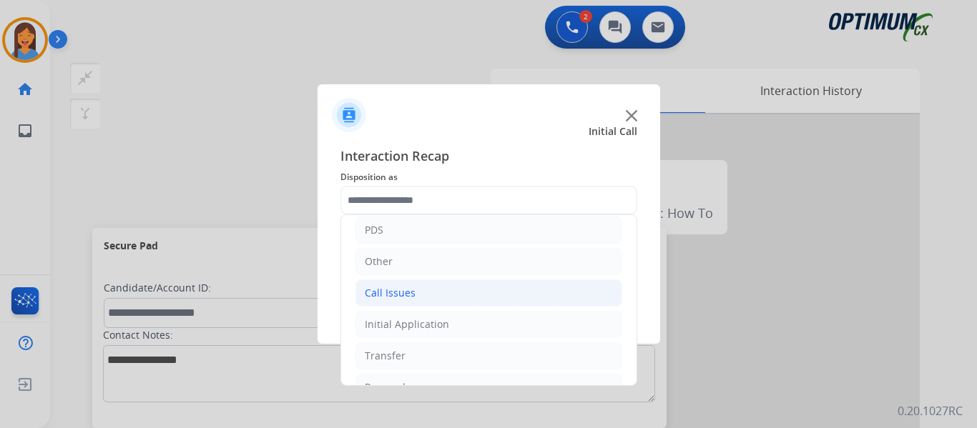
click at [398, 291] on div "Call Issues" at bounding box center [390, 293] width 51 height 14
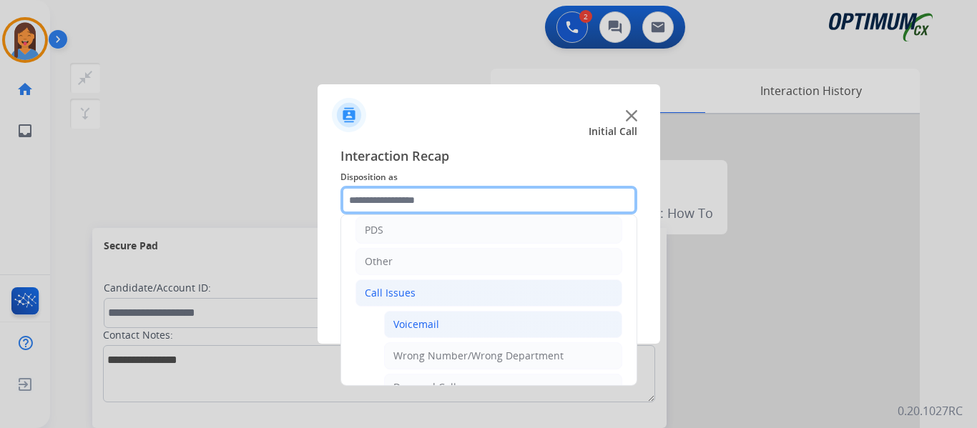
scroll to position [143, 0]
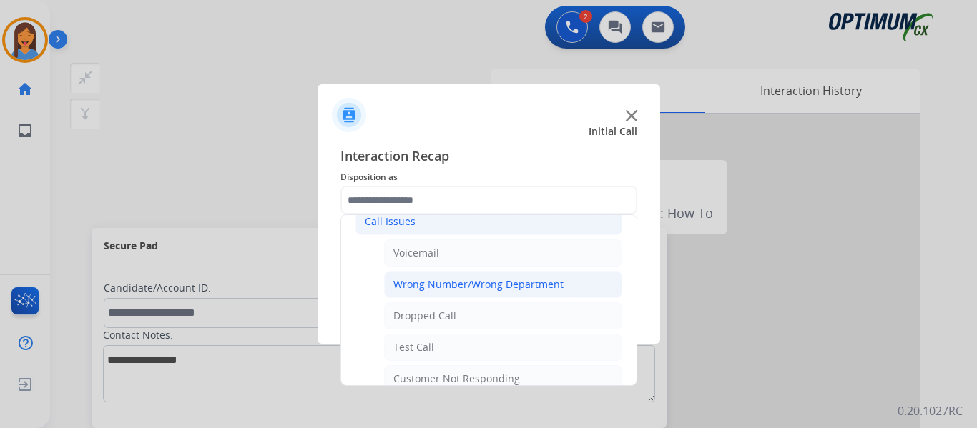
click at [463, 285] on div "Wrong Number/Wrong Department" at bounding box center [478, 284] width 170 height 14
type input "**********"
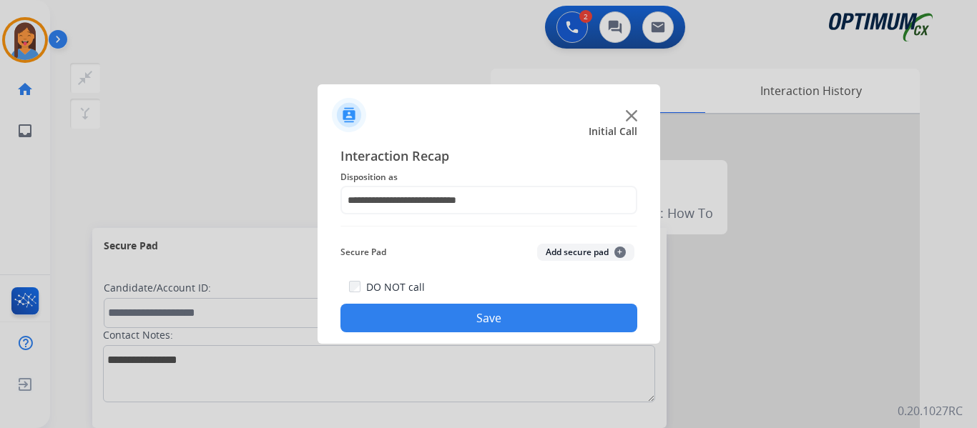
click at [487, 320] on button "Save" at bounding box center [488, 318] width 297 height 29
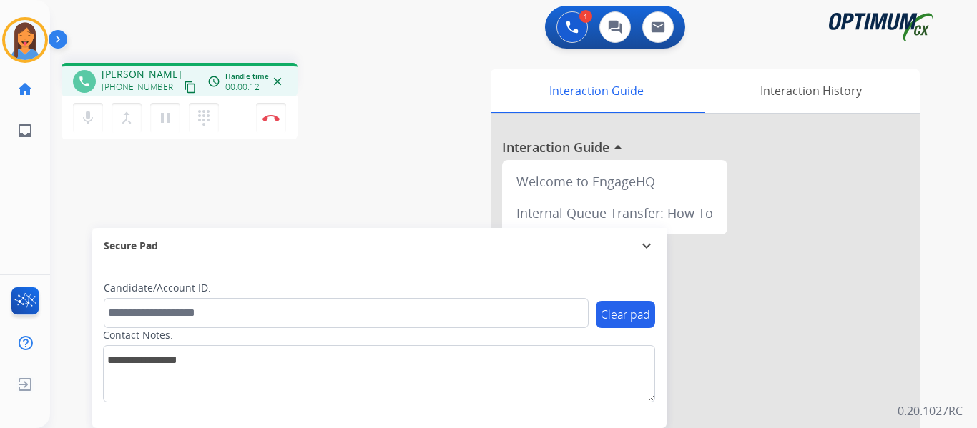
click at [184, 92] on mat-icon "content_copy" at bounding box center [190, 87] width 13 height 13
click at [271, 120] on img at bounding box center [270, 117] width 17 height 7
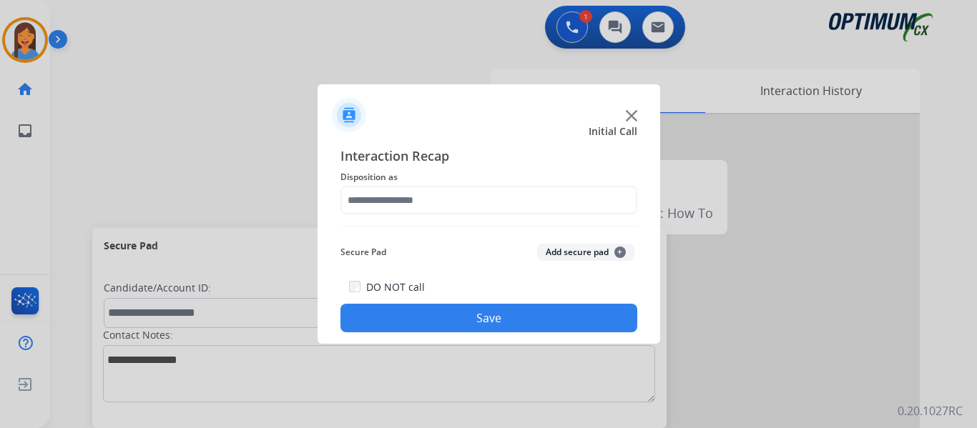
click at [439, 185] on span "Disposition as" at bounding box center [488, 177] width 297 height 17
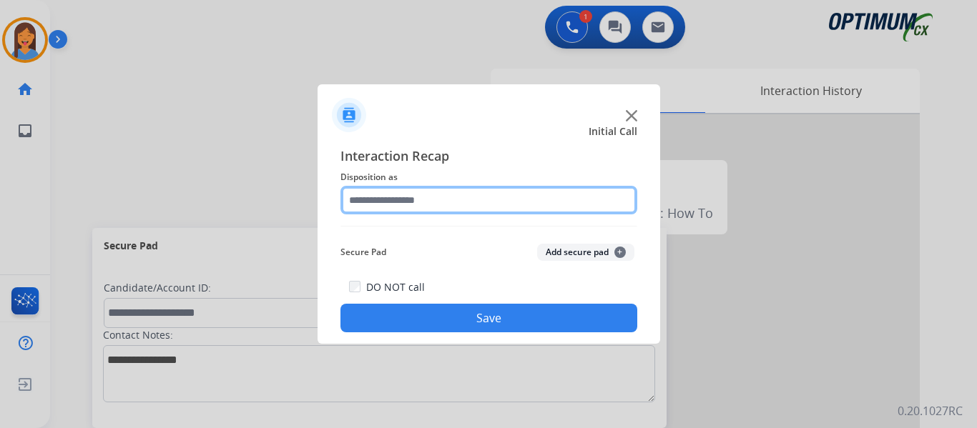
click at [444, 197] on input "text" at bounding box center [488, 200] width 297 height 29
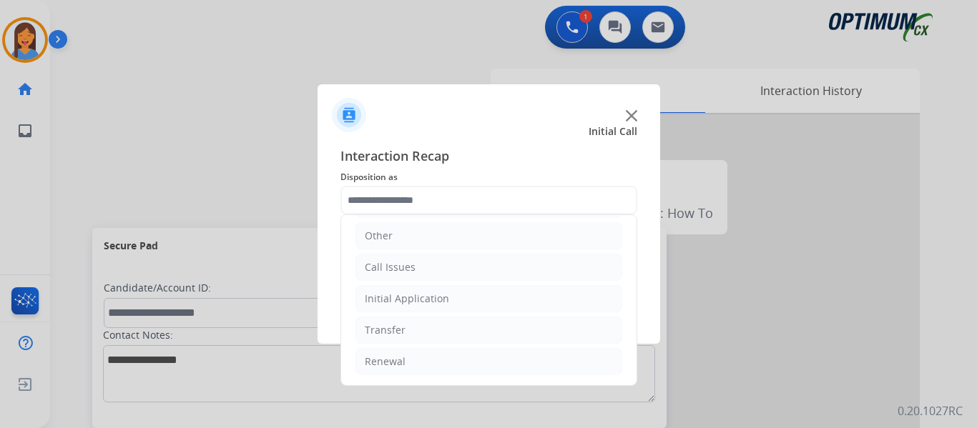
drag, startPoint x: 413, startPoint y: 295, endPoint x: 463, endPoint y: 313, distance: 53.1
click at [413, 295] on div "Initial Application" at bounding box center [407, 299] width 84 height 14
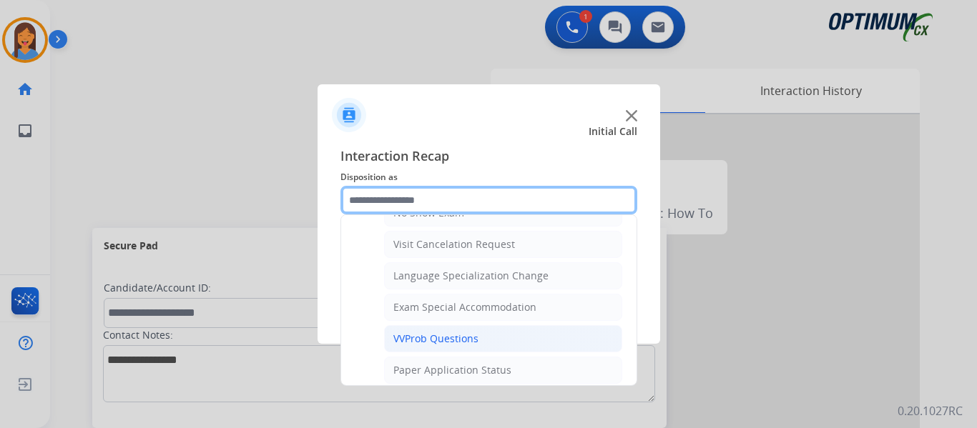
scroll to position [741, 0]
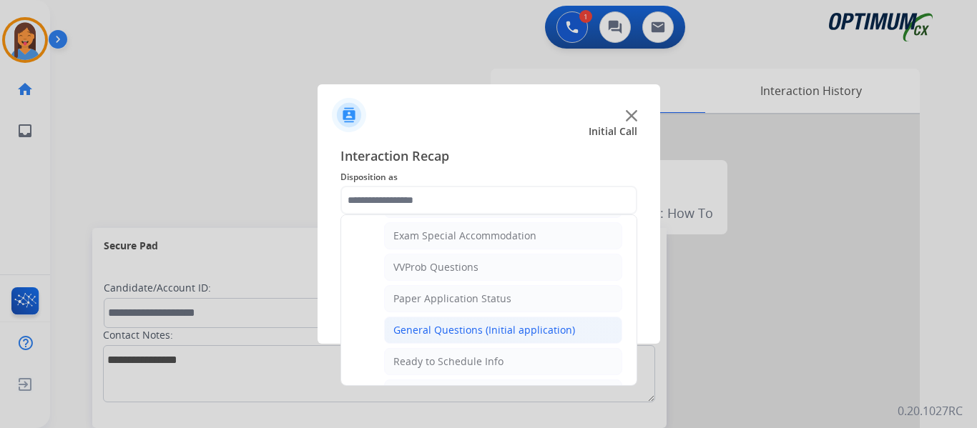
click at [463, 331] on div "General Questions (Initial application)" at bounding box center [484, 330] width 182 height 14
type input "**********"
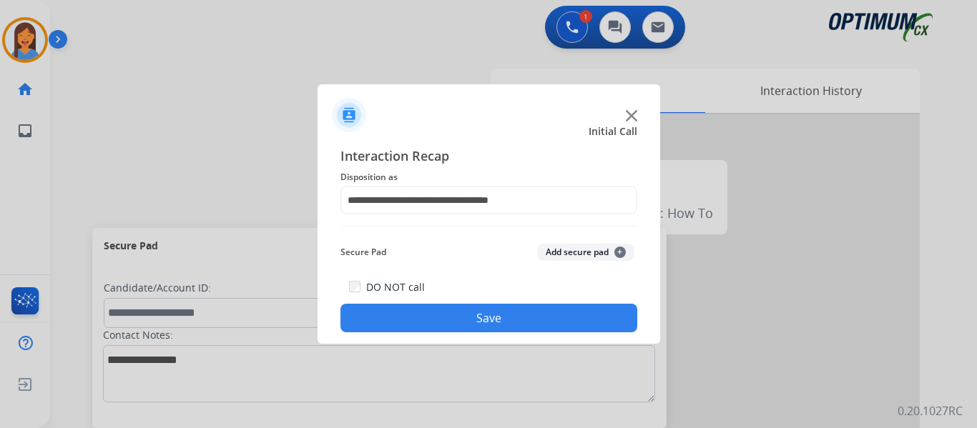
click at [468, 331] on button "Save" at bounding box center [488, 318] width 297 height 29
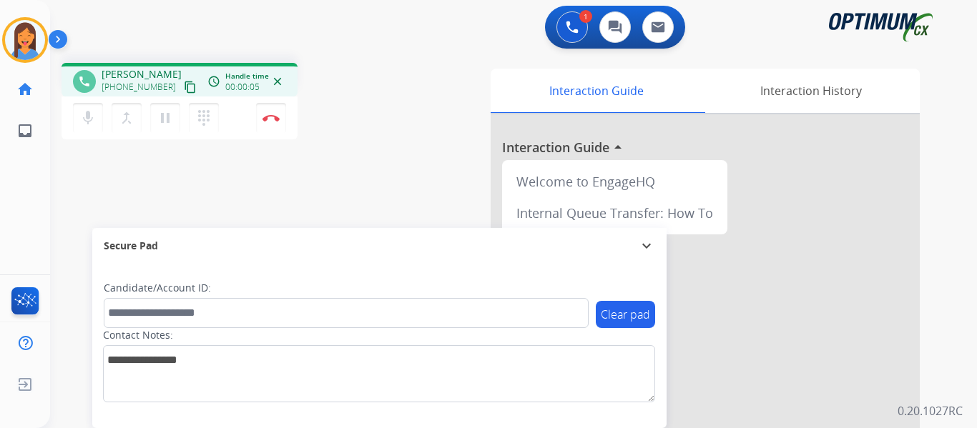
click at [184, 89] on mat-icon "content_copy" at bounding box center [190, 87] width 13 height 13
click at [270, 119] on img at bounding box center [270, 117] width 17 height 7
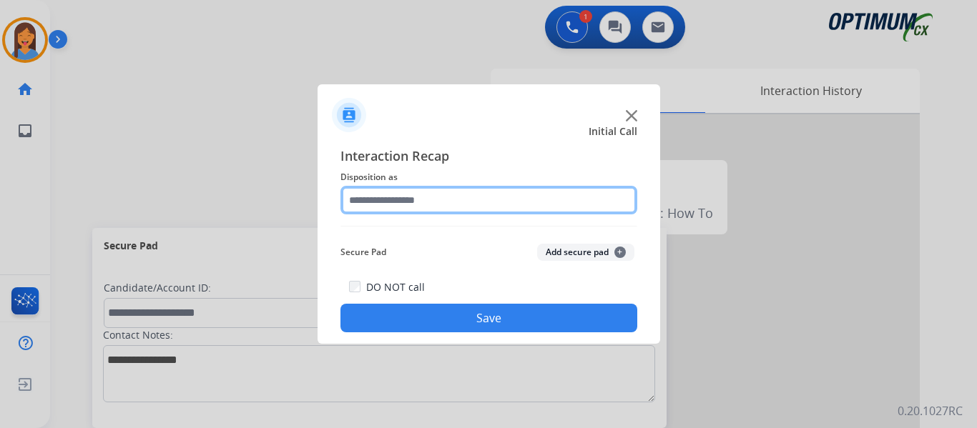
click at [406, 206] on input "text" at bounding box center [488, 200] width 297 height 29
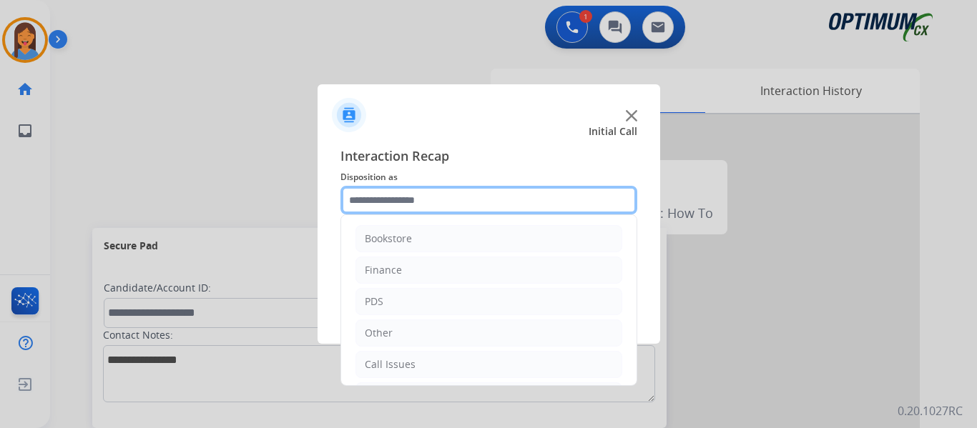
scroll to position [71, 0]
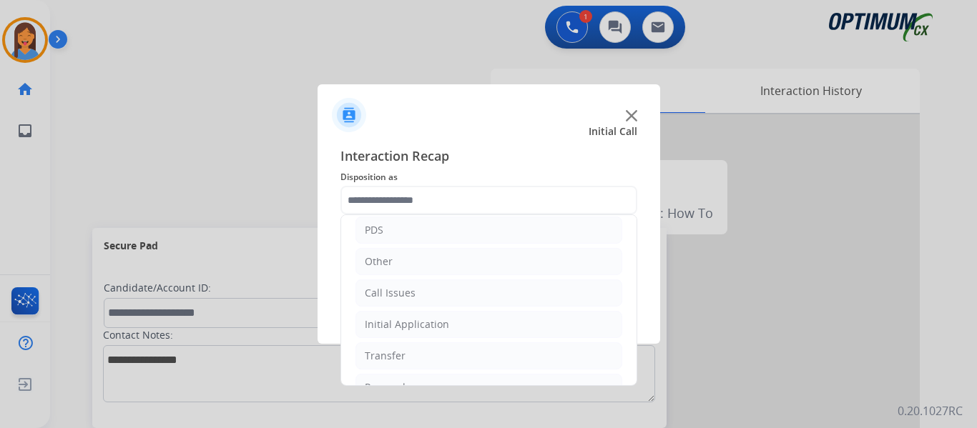
click at [414, 339] on ul "Bookstore Finance PDS Other Call Issues Initial Application Transfer Renewal" at bounding box center [488, 277] width 295 height 267
click at [415, 330] on div "Initial Application" at bounding box center [407, 324] width 84 height 14
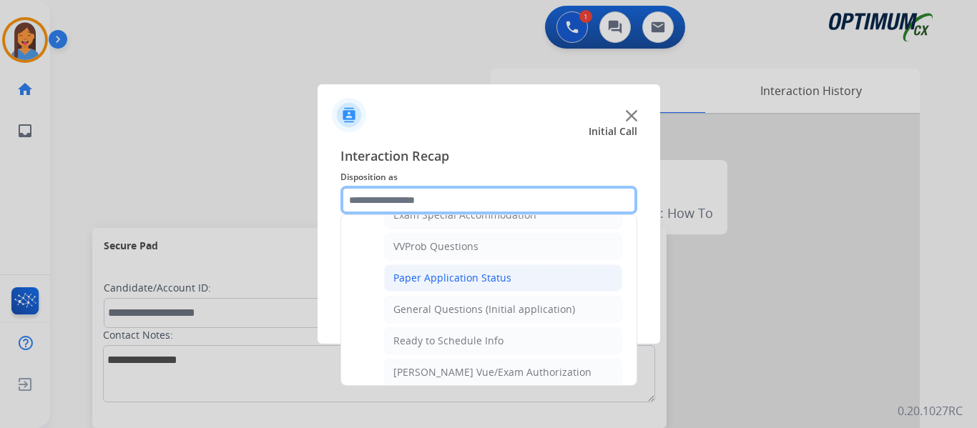
scroll to position [786, 0]
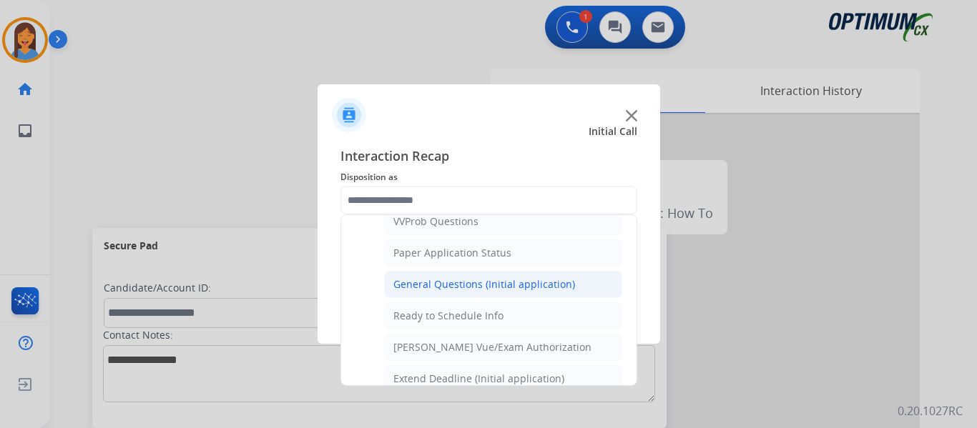
click at [462, 275] on li "General Questions (Initial application)" at bounding box center [503, 284] width 238 height 27
type input "**********"
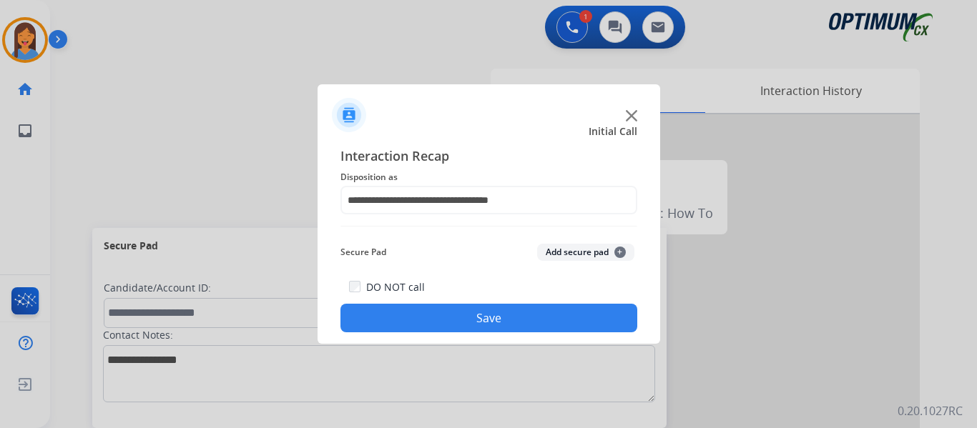
click at [502, 323] on button "Save" at bounding box center [488, 318] width 297 height 29
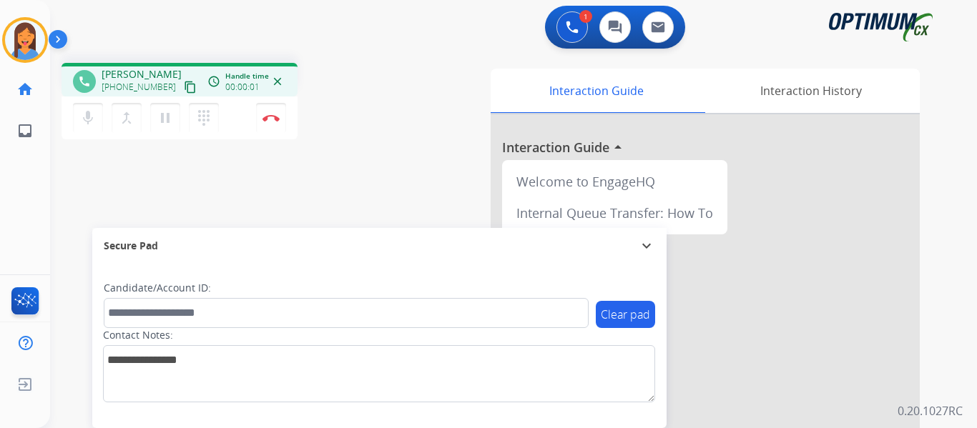
click at [184, 84] on mat-icon "content_copy" at bounding box center [190, 87] width 13 height 13
click at [267, 118] on img at bounding box center [270, 117] width 17 height 7
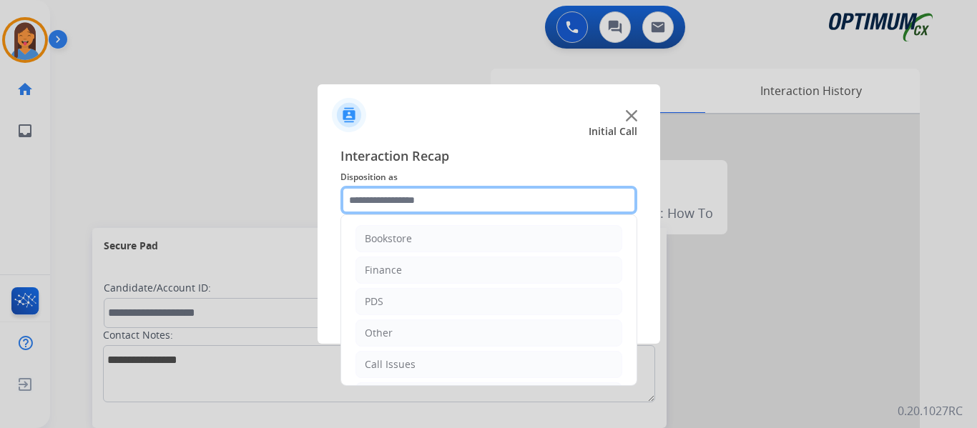
click at [385, 204] on input "text" at bounding box center [488, 200] width 297 height 29
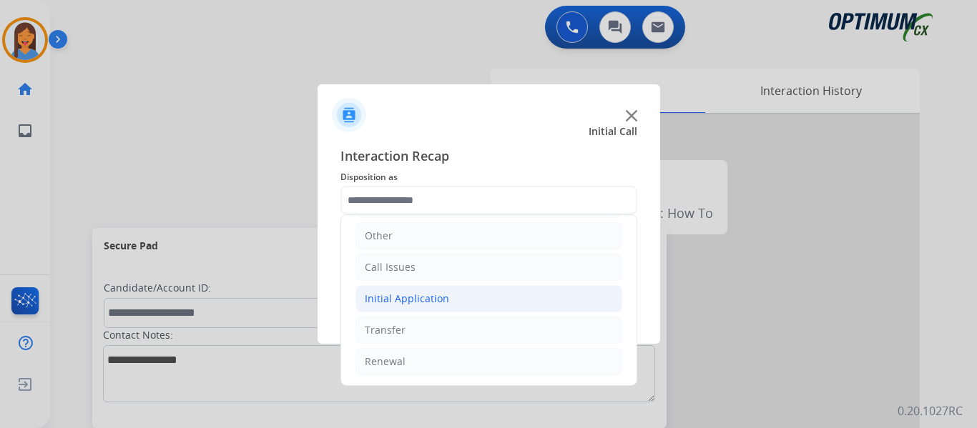
click at [423, 294] on div "Initial Application" at bounding box center [407, 299] width 84 height 14
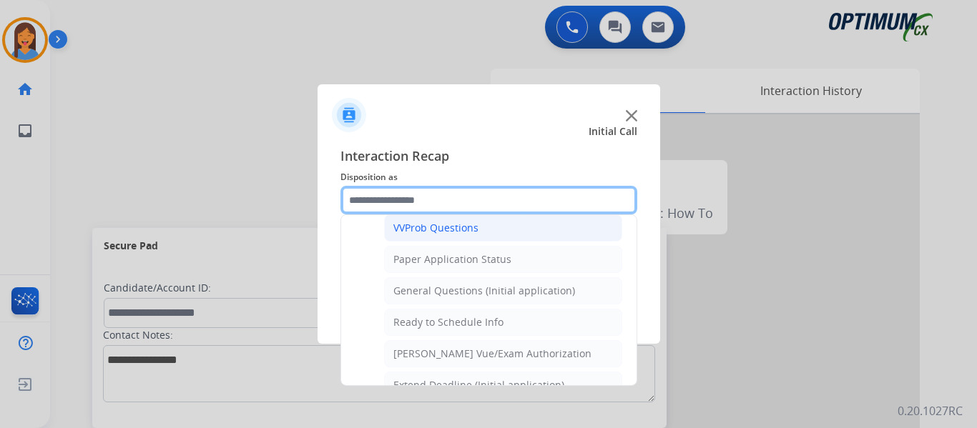
scroll to position [812, 0]
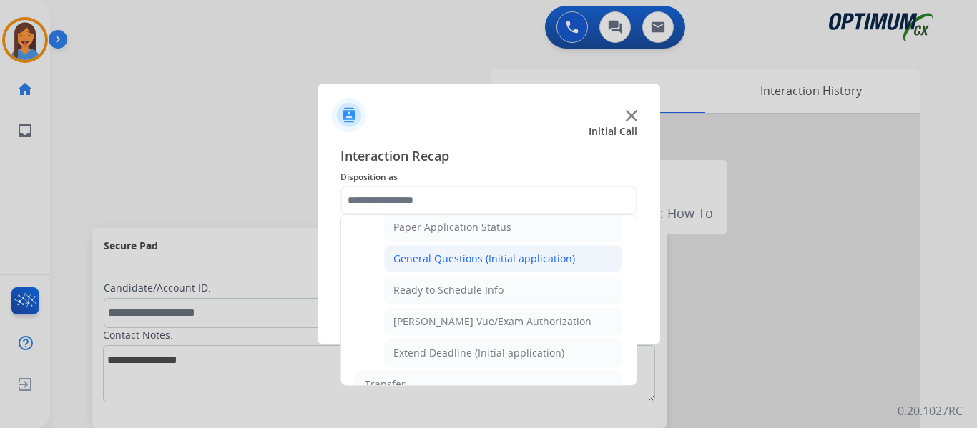
click at [467, 264] on div "General Questions (Initial application)" at bounding box center [484, 259] width 182 height 14
type input "**********"
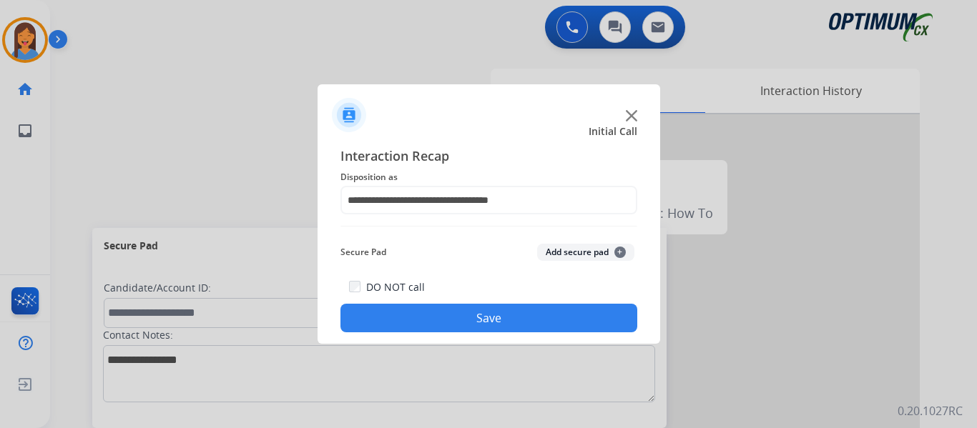
click at [503, 312] on button "Save" at bounding box center [488, 318] width 297 height 29
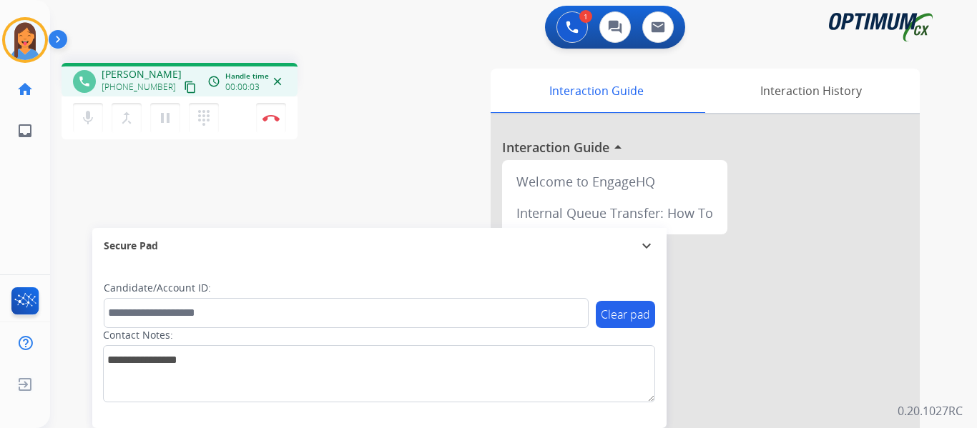
click at [184, 88] on mat-icon "content_copy" at bounding box center [190, 87] width 13 height 13
click at [400, 164] on div "phone [PERSON_NAME] [PHONE_NUMBER] content_copy access_time Call metrics Queue …" at bounding box center [496, 349] width 892 height 596
click at [275, 118] on img at bounding box center [270, 117] width 17 height 7
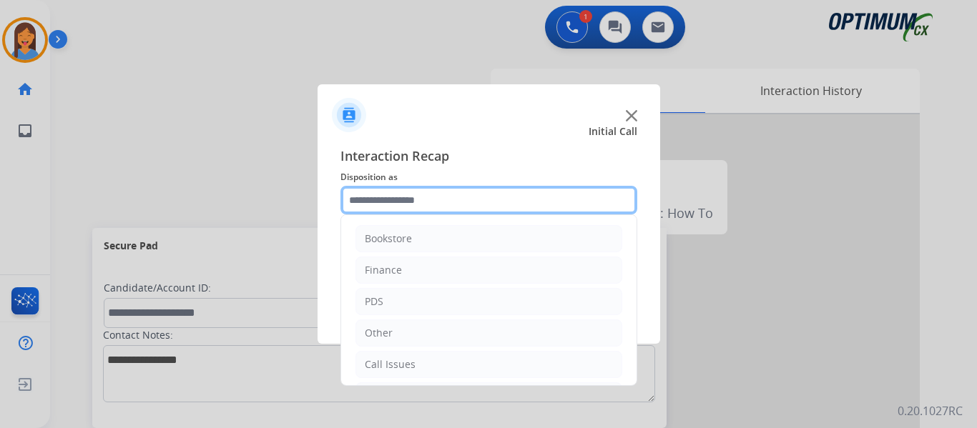
click at [390, 190] on input "text" at bounding box center [488, 200] width 297 height 29
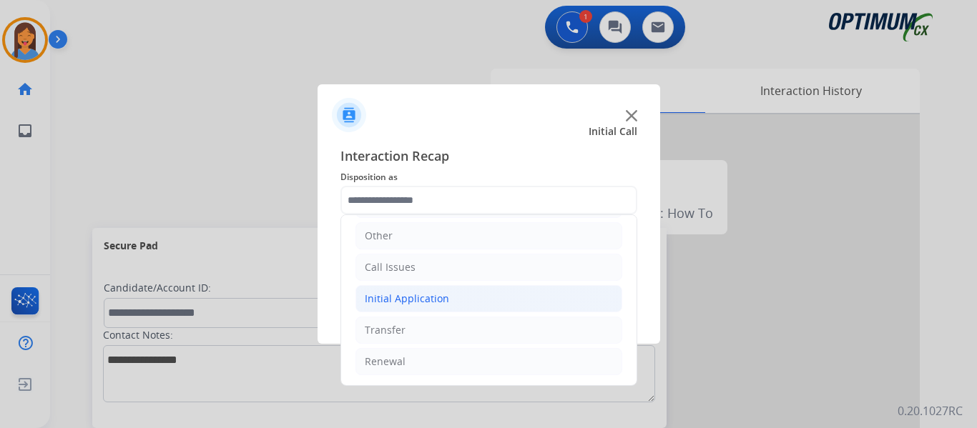
click at [429, 296] on div "Initial Application" at bounding box center [407, 299] width 84 height 14
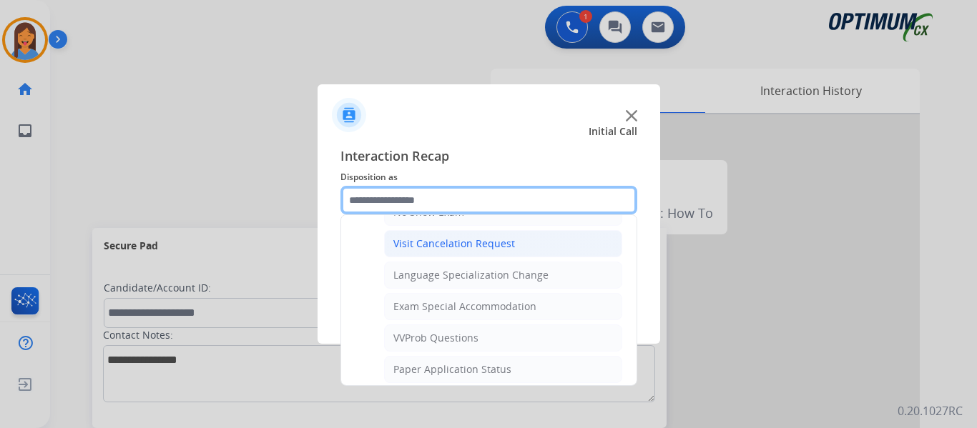
scroll to position [741, 0]
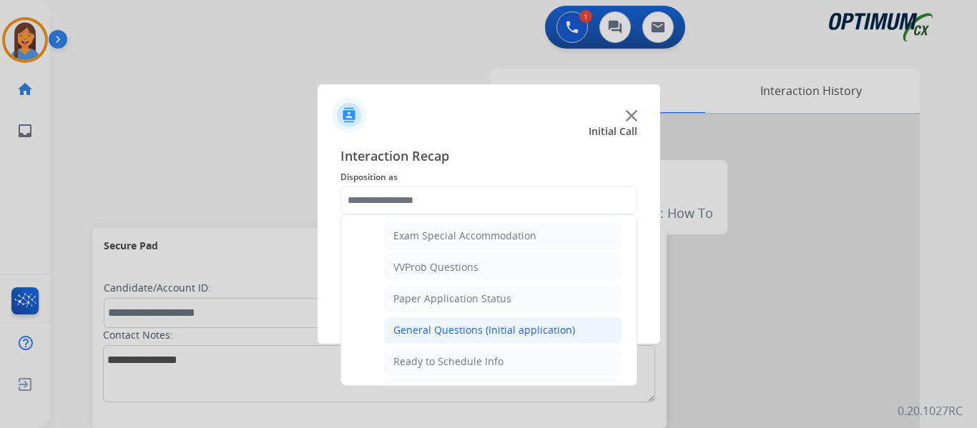
click at [460, 325] on div "General Questions (Initial application)" at bounding box center [484, 330] width 182 height 14
type input "**********"
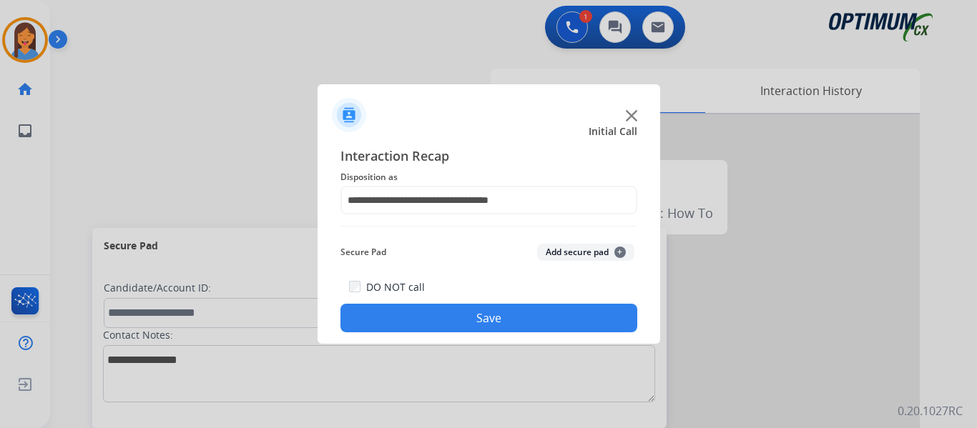
click at [499, 315] on button "Save" at bounding box center [488, 318] width 297 height 29
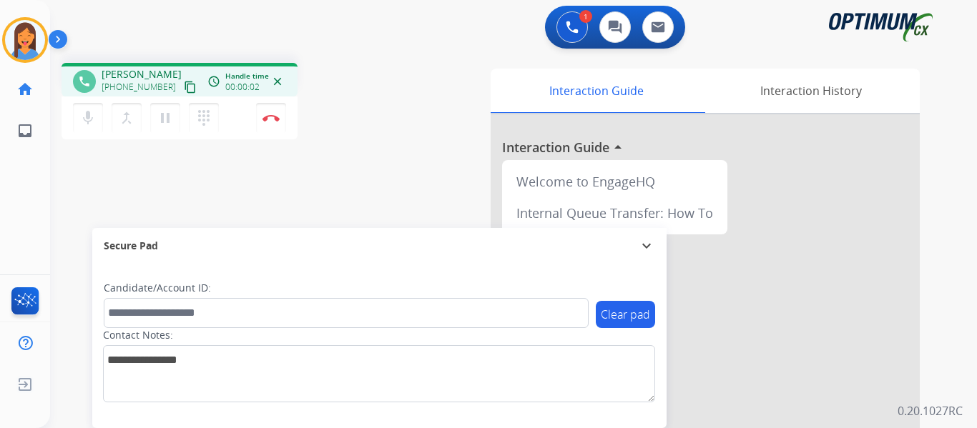
click at [184, 86] on mat-icon "content_copy" at bounding box center [190, 87] width 13 height 13
click at [277, 119] on img at bounding box center [270, 117] width 17 height 7
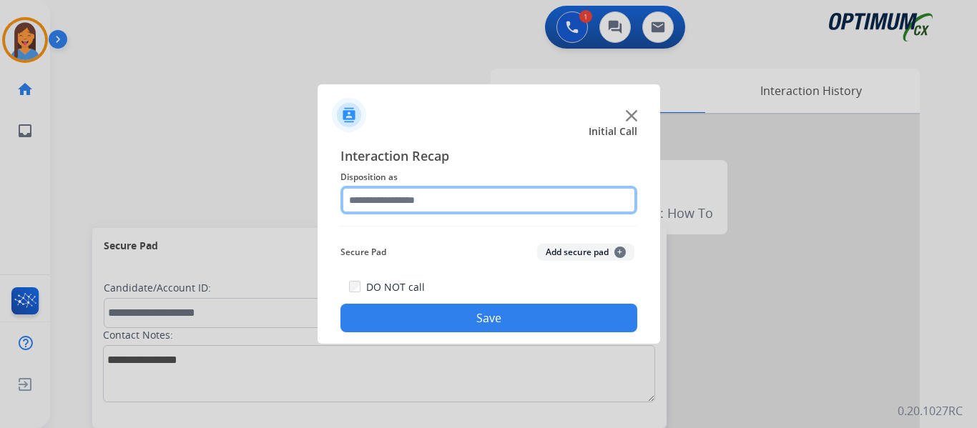
click at [469, 195] on input "text" at bounding box center [488, 200] width 297 height 29
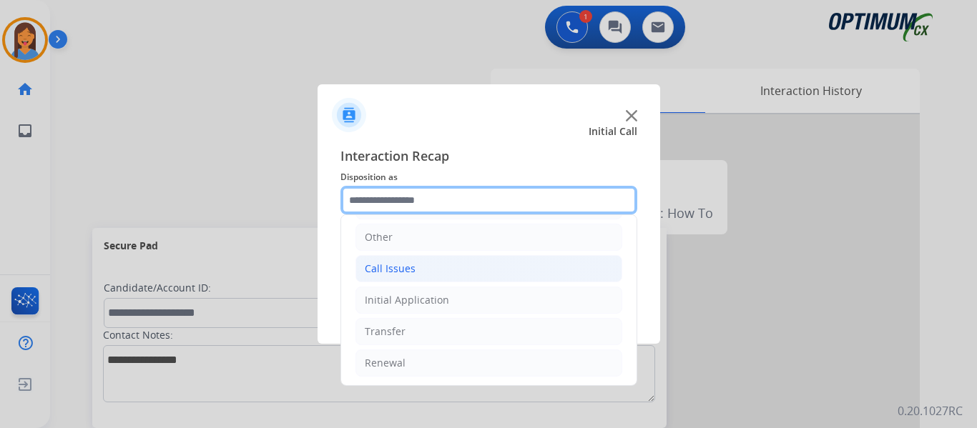
scroll to position [97, 0]
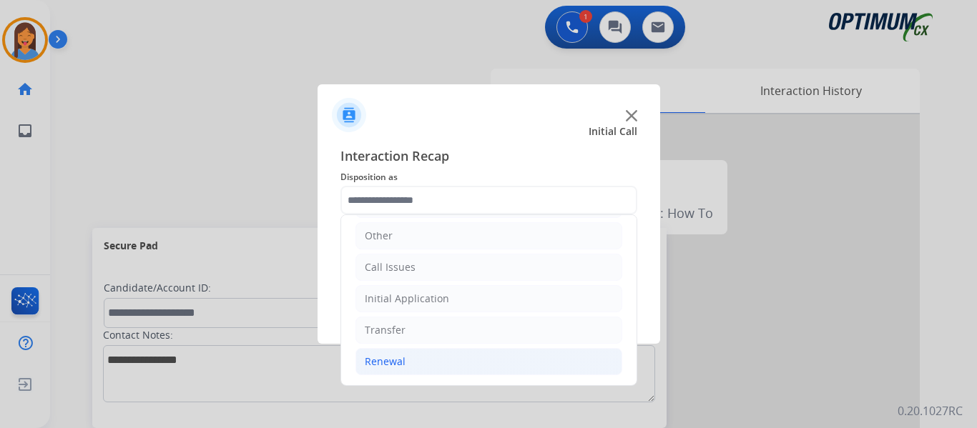
click at [397, 365] on div "Renewal" at bounding box center [385, 362] width 41 height 14
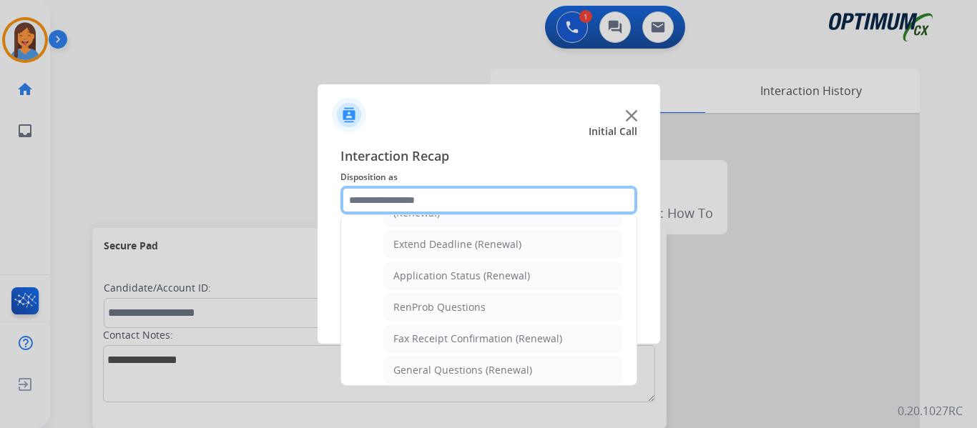
scroll to position [312, 0]
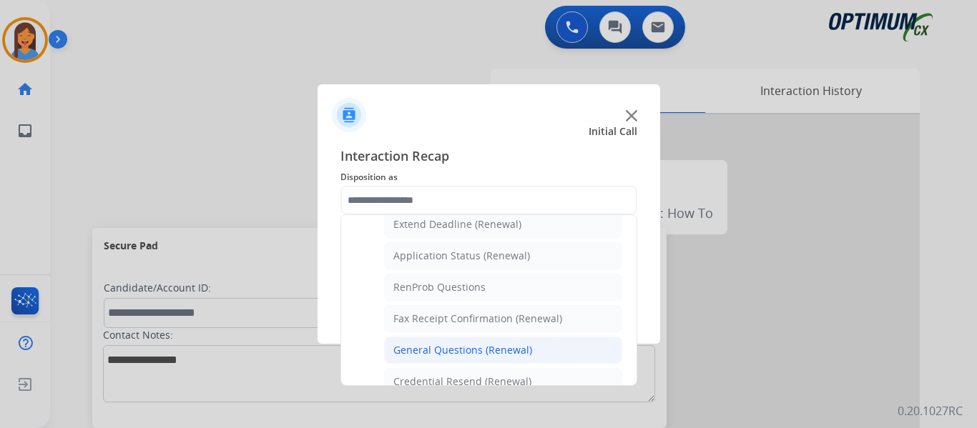
click at [496, 348] on div "General Questions (Renewal)" at bounding box center [462, 350] width 139 height 14
type input "**********"
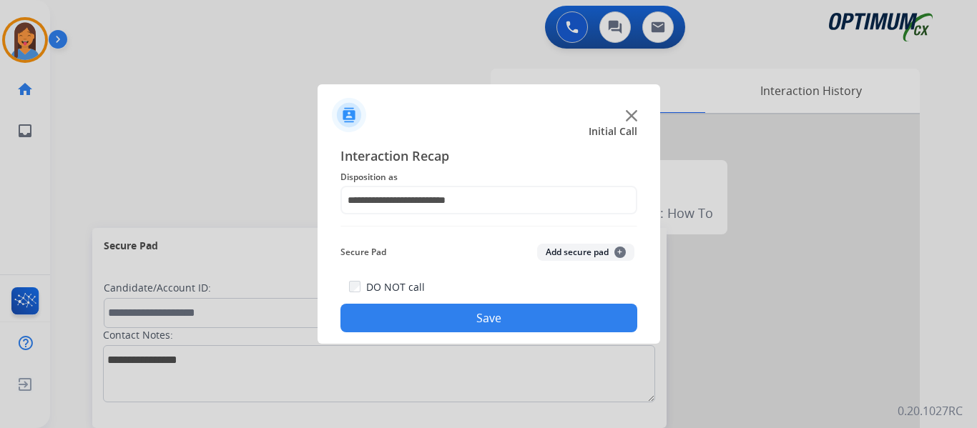
click at [521, 310] on button "Save" at bounding box center [488, 318] width 297 height 29
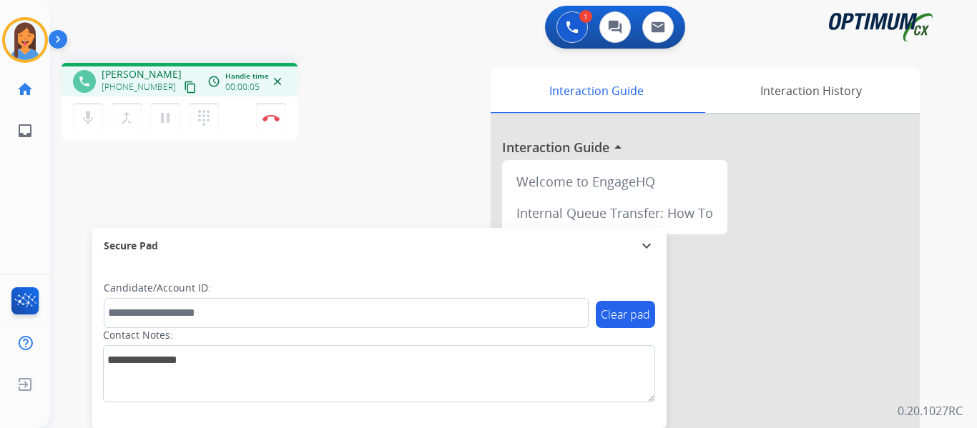
click at [184, 92] on mat-icon "content_copy" at bounding box center [190, 87] width 13 height 13
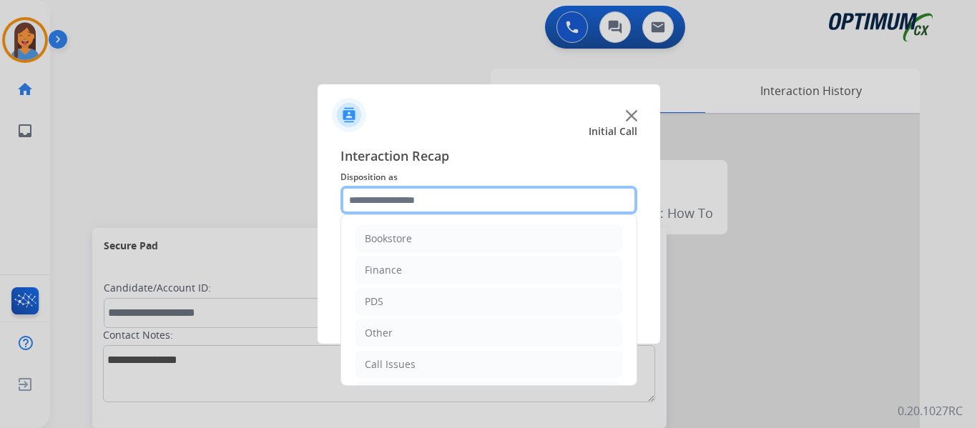
click at [422, 200] on input "text" at bounding box center [488, 200] width 297 height 29
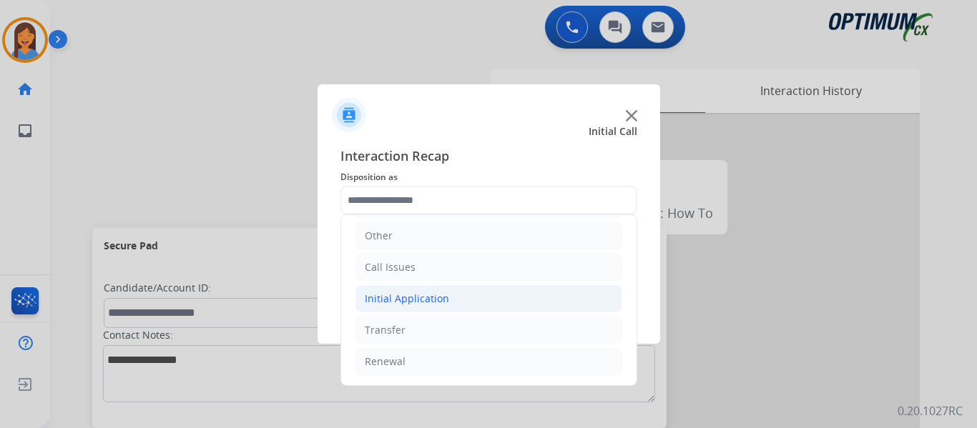
click at [433, 304] on div "Initial Application" at bounding box center [407, 299] width 84 height 14
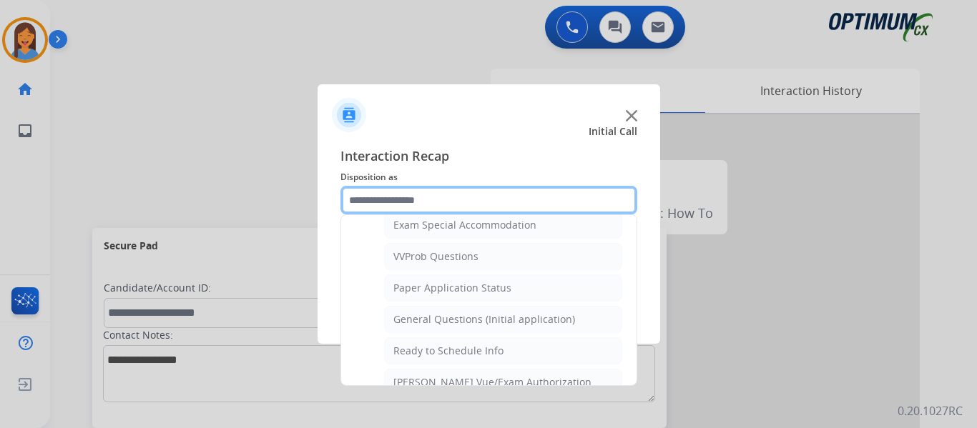
scroll to position [812, 0]
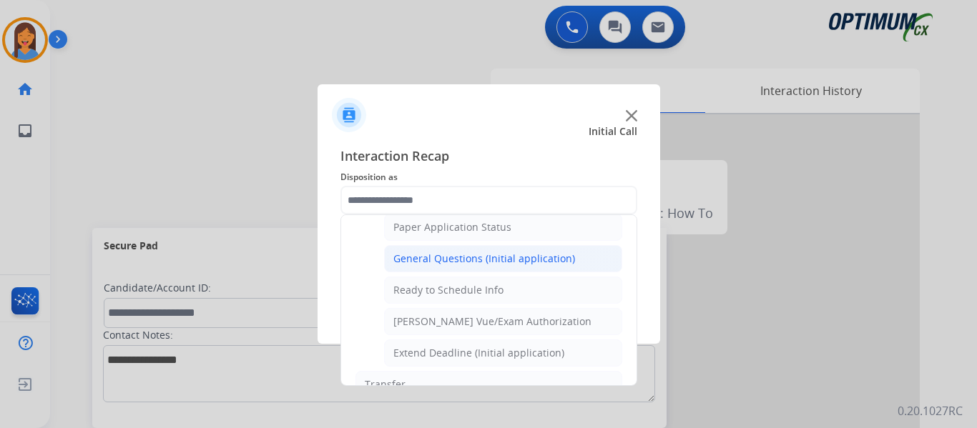
click at [454, 262] on div "General Questions (Initial application)" at bounding box center [484, 259] width 182 height 14
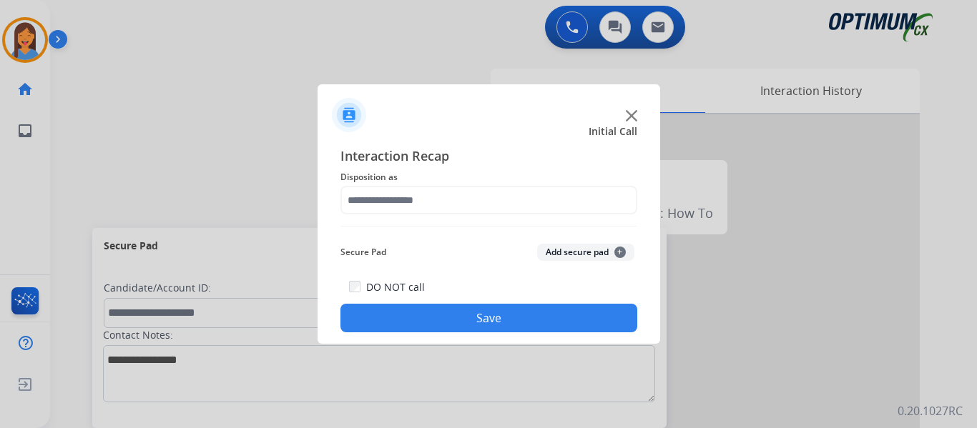
type input "**********"
click at [502, 313] on button "Save" at bounding box center [488, 318] width 297 height 29
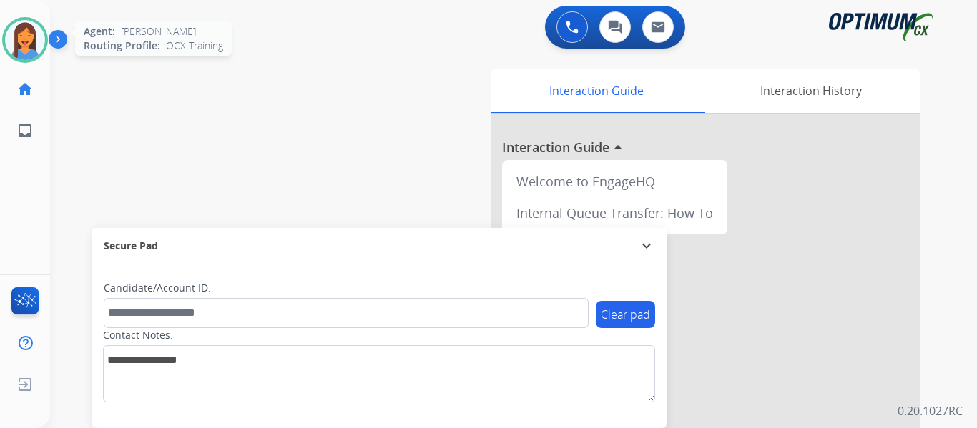
click at [44, 42] on img at bounding box center [25, 40] width 40 height 40
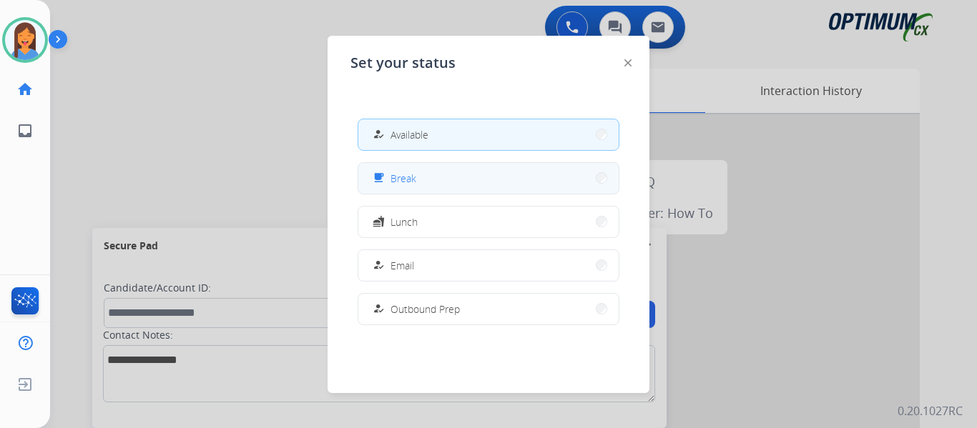
click at [426, 182] on button "free_breakfast Break" at bounding box center [488, 178] width 260 height 31
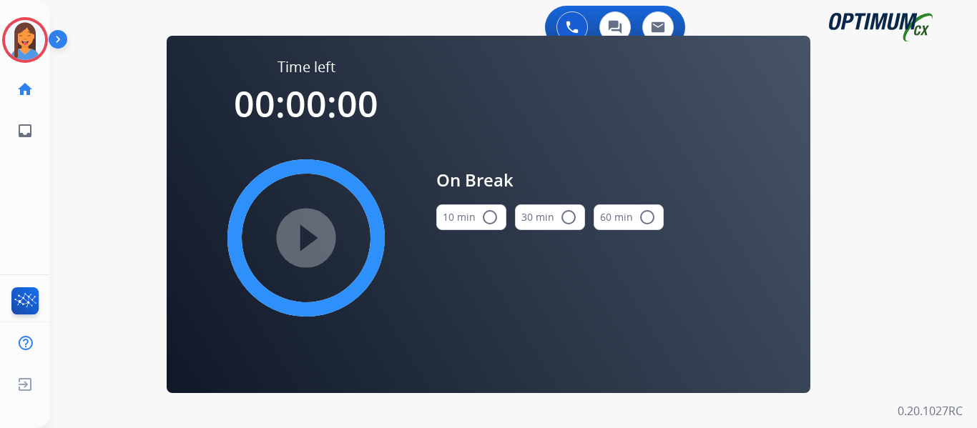
click at [465, 222] on button "10 min radio_button_unchecked" at bounding box center [471, 217] width 70 height 26
click at [301, 247] on mat-icon "play_circle_filled" at bounding box center [305, 238] width 17 height 17
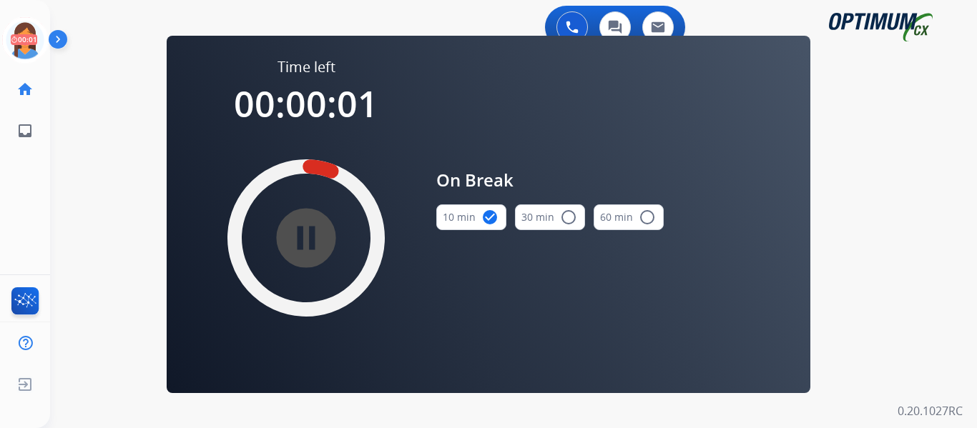
drag, startPoint x: 27, startPoint y: 36, endPoint x: 51, endPoint y: 43, distance: 25.3
click at [27, 36] on icon at bounding box center [25, 40] width 46 height 46
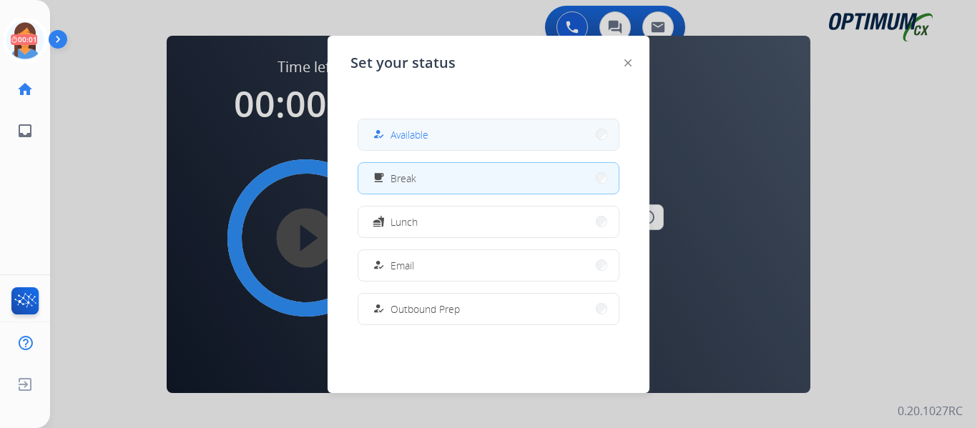
click at [433, 138] on button "how_to_reg Available" at bounding box center [488, 134] width 260 height 31
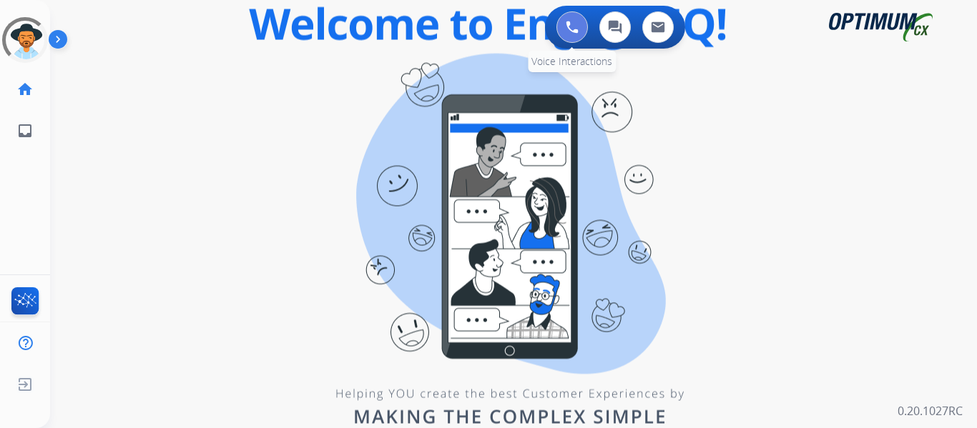
click at [572, 28] on img at bounding box center [572, 27] width 13 height 13
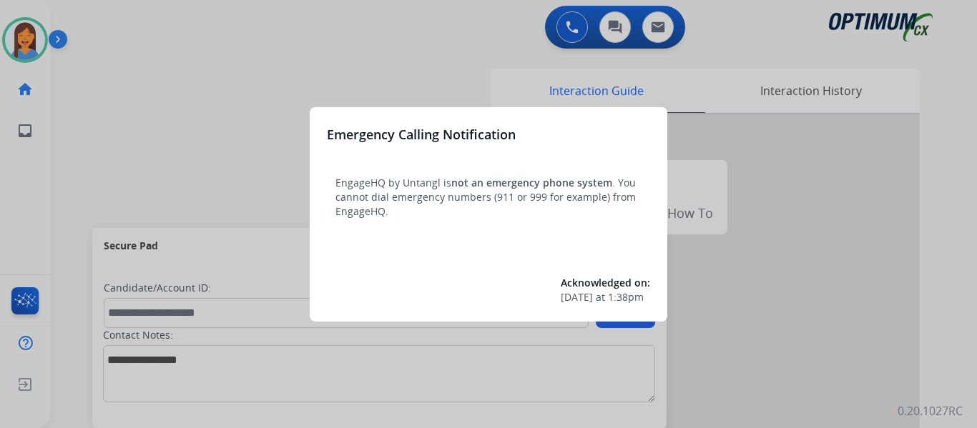
click at [68, 134] on div at bounding box center [488, 214] width 977 height 428
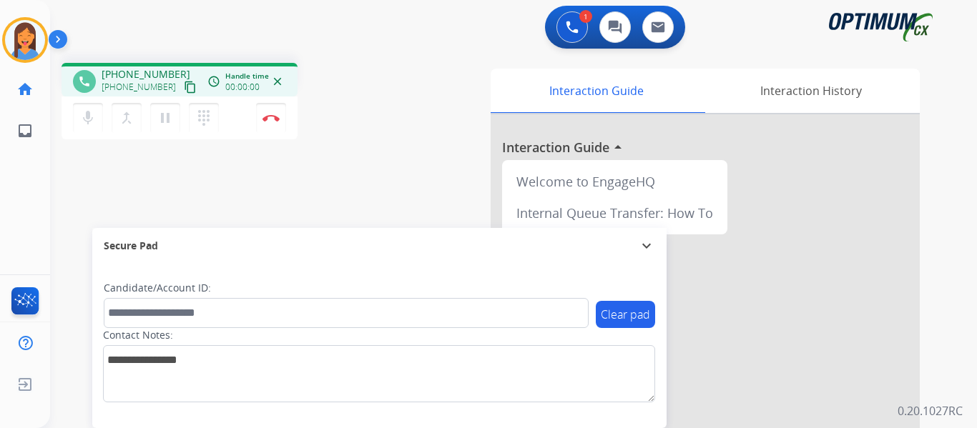
click at [184, 93] on mat-icon "content_copy" at bounding box center [190, 87] width 13 height 13
click at [273, 117] on img at bounding box center [270, 117] width 17 height 7
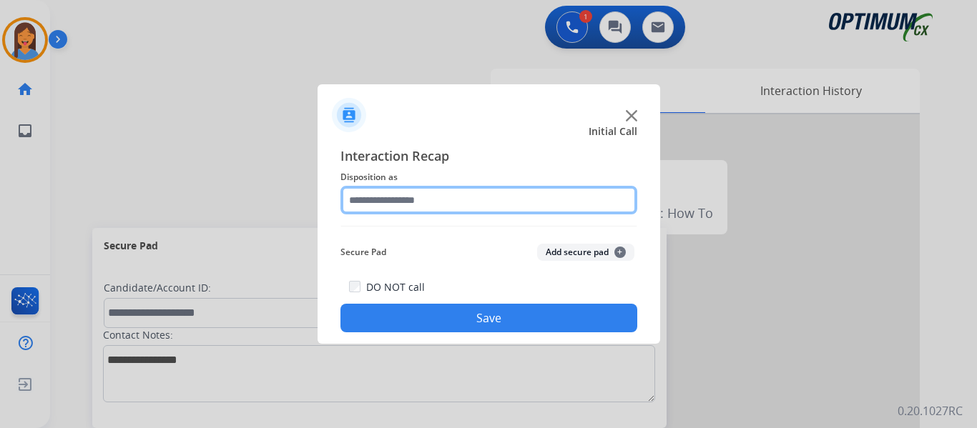
click at [393, 197] on input "text" at bounding box center [488, 200] width 297 height 29
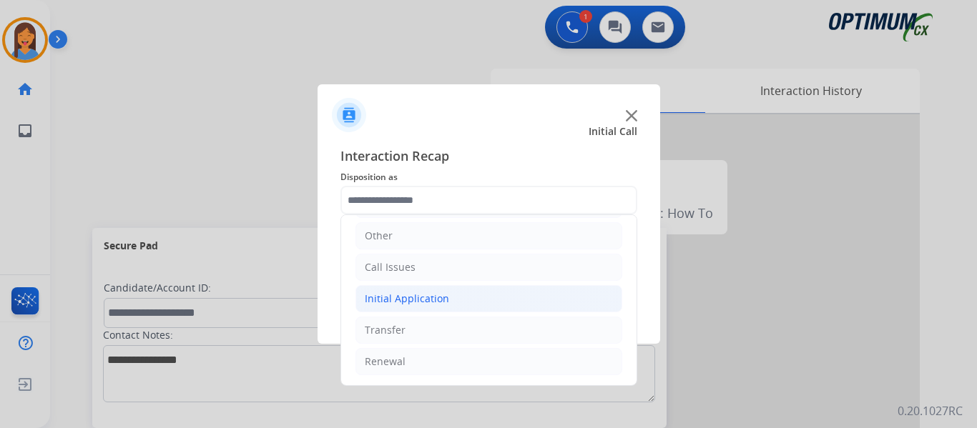
click at [430, 302] on div "Initial Application" at bounding box center [407, 299] width 84 height 14
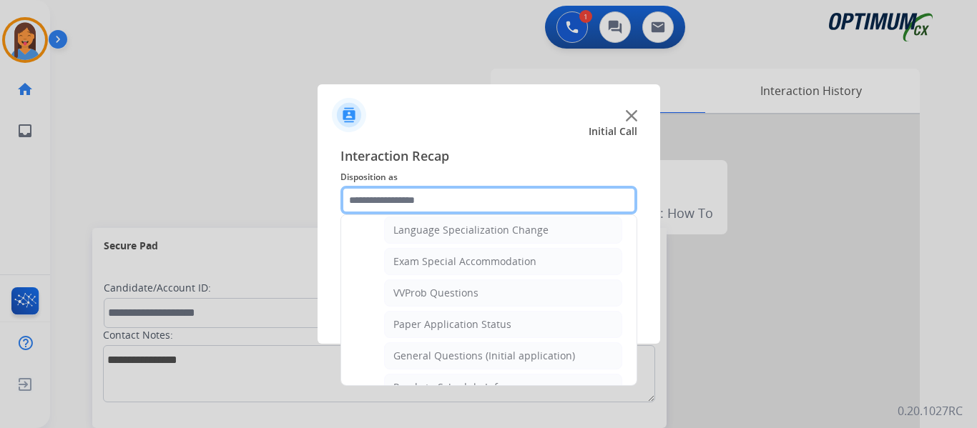
scroll to position [741, 0]
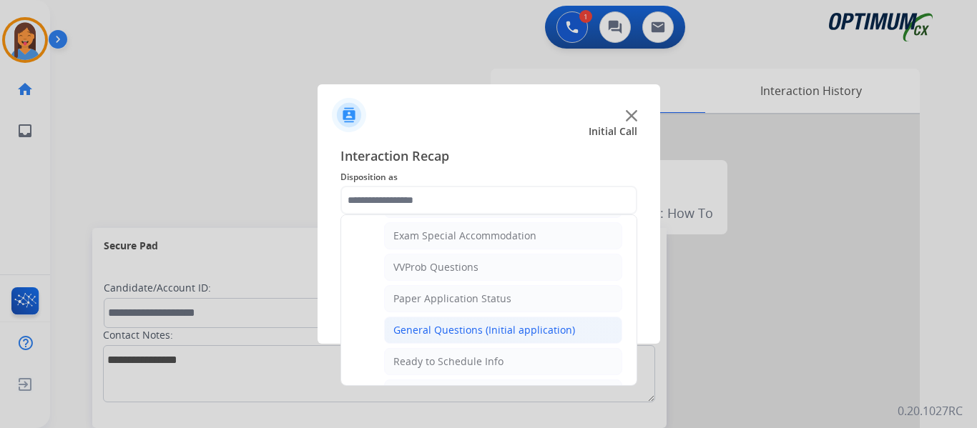
click at [438, 322] on li "General Questions (Initial application)" at bounding box center [503, 330] width 238 height 27
type input "**********"
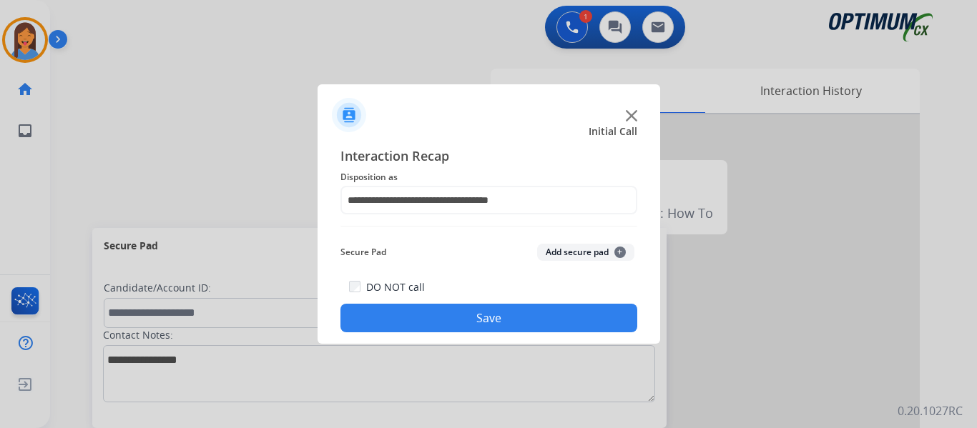
click at [451, 317] on button "Save" at bounding box center [488, 318] width 297 height 29
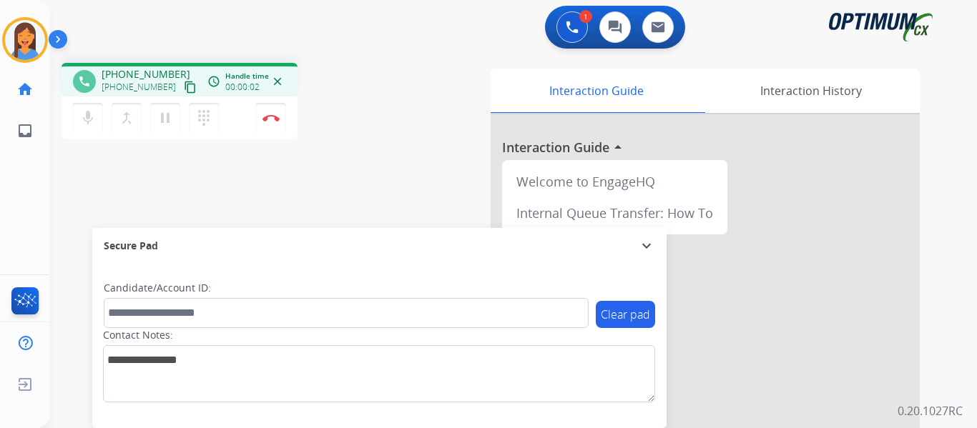
click at [184, 87] on mat-icon "content_copy" at bounding box center [190, 87] width 13 height 13
click at [275, 124] on button "Disconnect" at bounding box center [271, 118] width 30 height 30
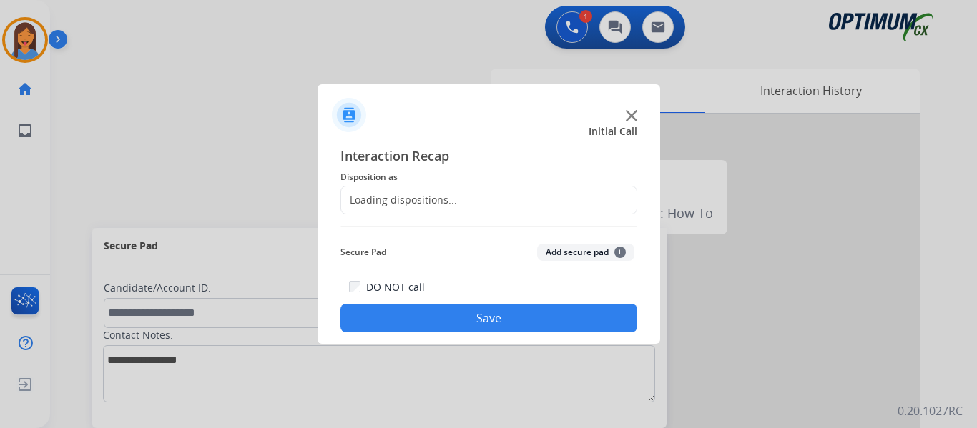
click at [407, 198] on div "Loading dispositions..." at bounding box center [399, 200] width 116 height 14
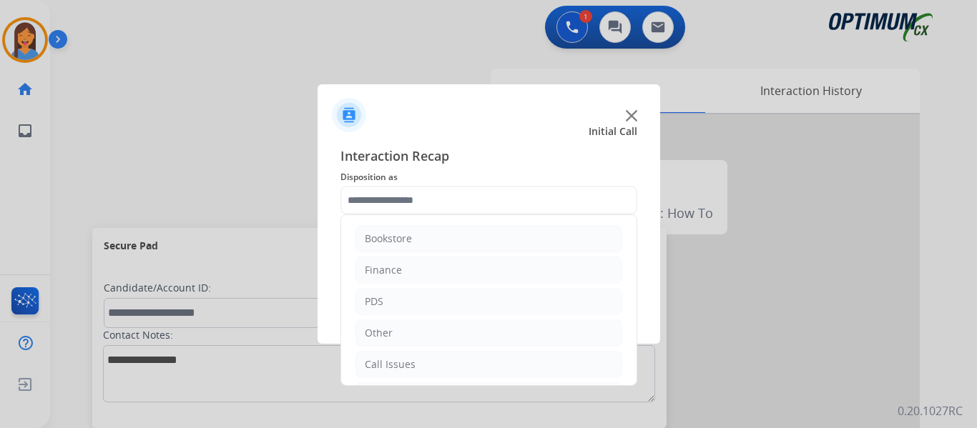
click at [460, 204] on input "text" at bounding box center [488, 200] width 297 height 29
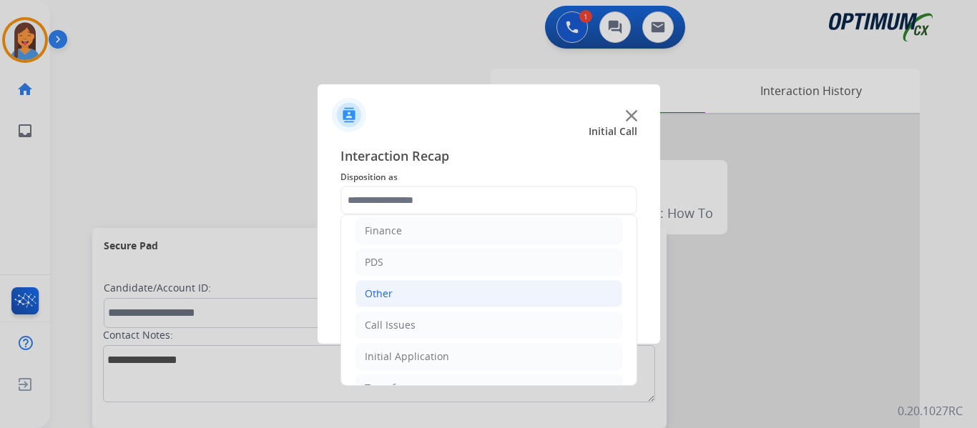
scroll to position [97, 0]
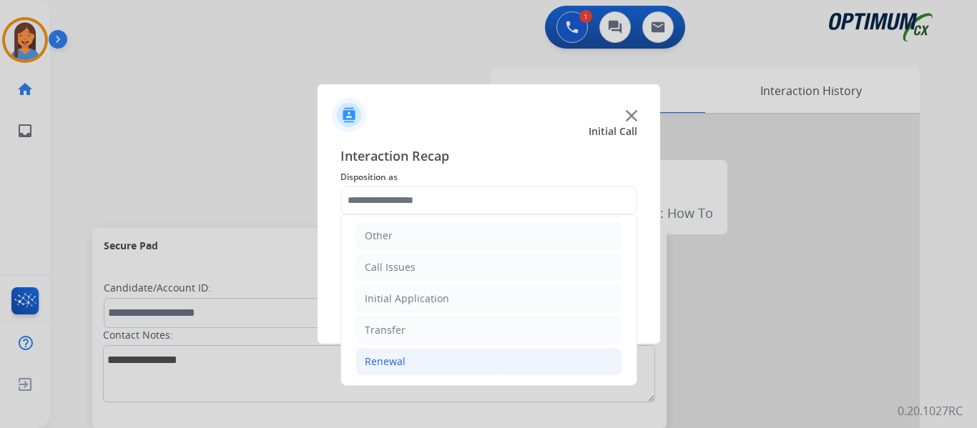
click at [393, 364] on div "Renewal" at bounding box center [385, 362] width 41 height 14
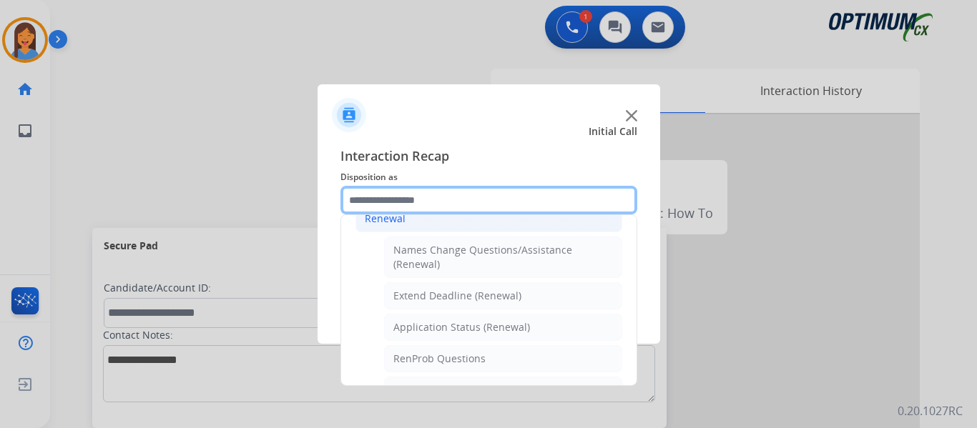
scroll to position [312, 0]
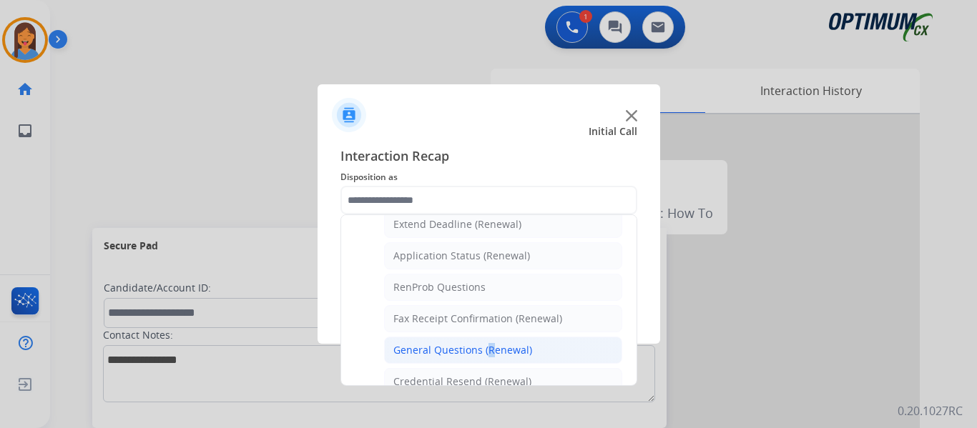
click at [483, 345] on div "General Questions (Renewal)" at bounding box center [462, 350] width 139 height 14
type input "**********"
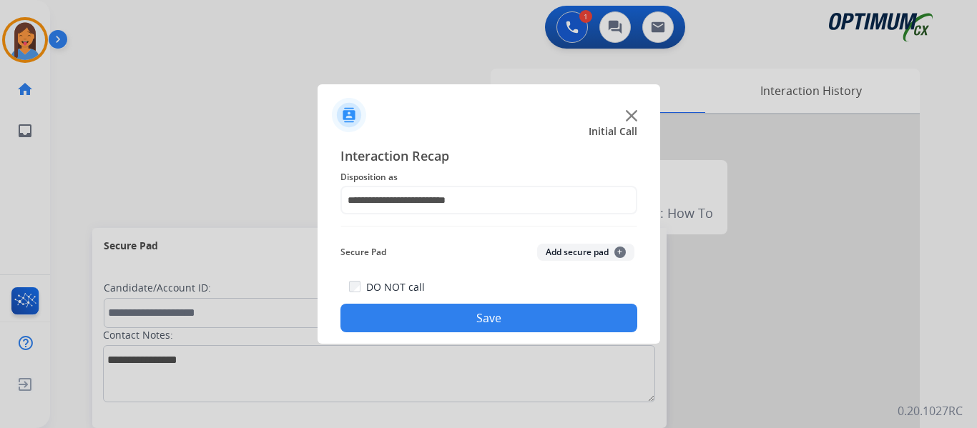
click at [483, 320] on button "Save" at bounding box center [488, 318] width 297 height 29
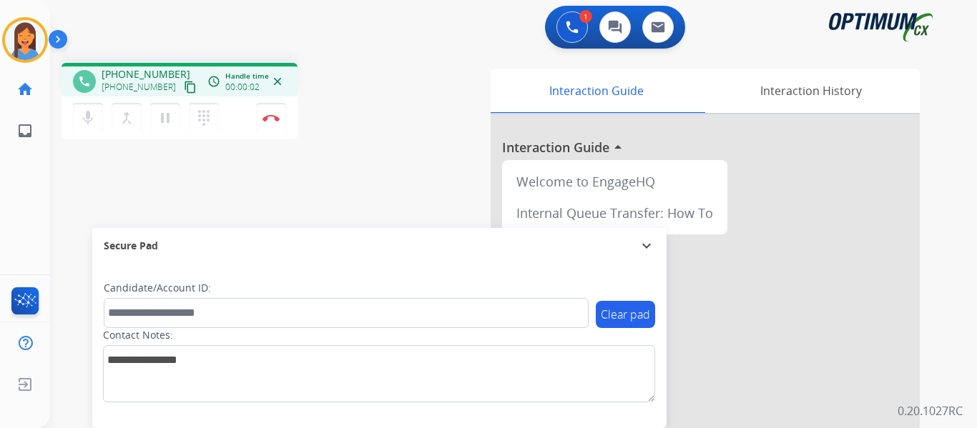
click at [184, 88] on mat-icon "content_copy" at bounding box center [190, 87] width 13 height 13
click at [429, 184] on div "Interaction Guide Interaction History Interaction Guide arrow_drop_up Welcome t…" at bounding box center [669, 358] width 499 height 579
click at [270, 123] on button "Disconnect" at bounding box center [271, 118] width 30 height 30
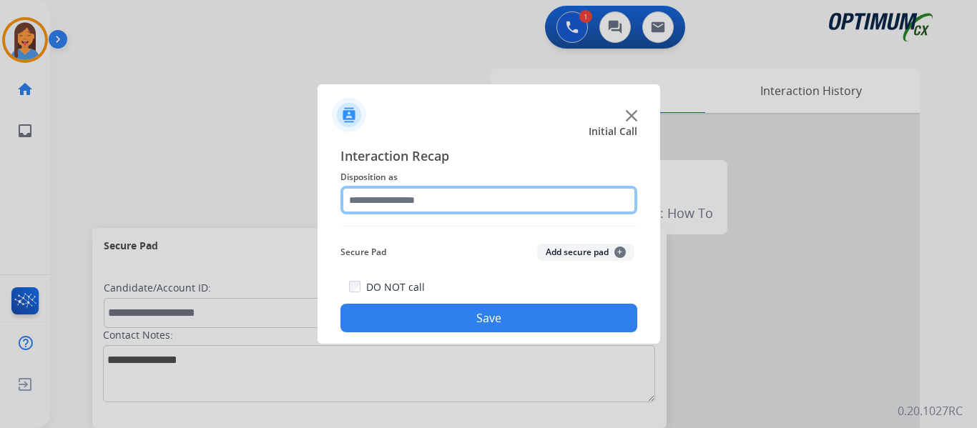
click at [458, 200] on input "text" at bounding box center [488, 200] width 297 height 29
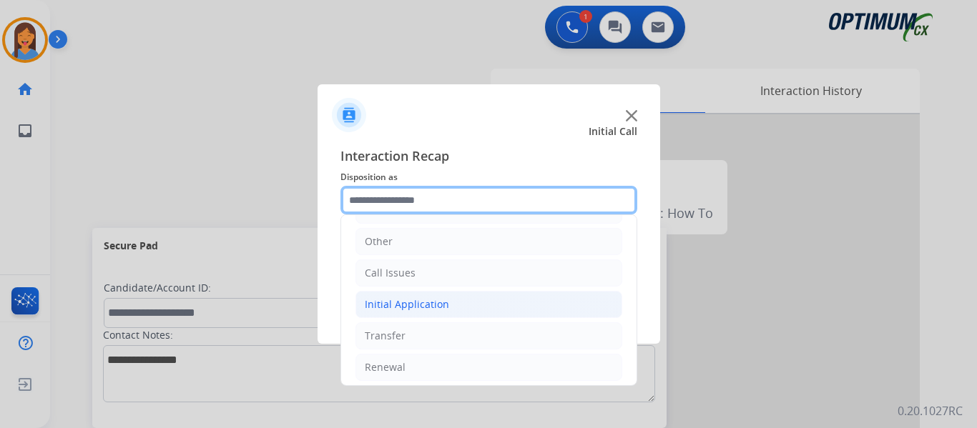
scroll to position [97, 0]
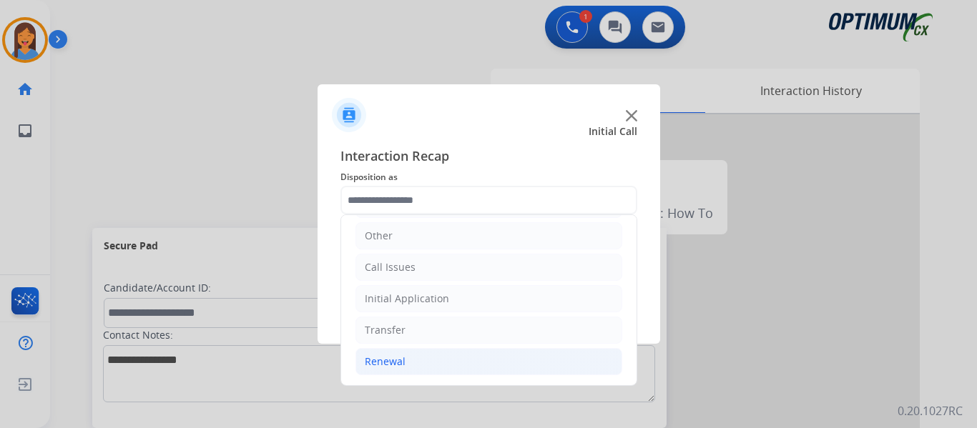
click at [418, 357] on li "Renewal" at bounding box center [488, 361] width 267 height 27
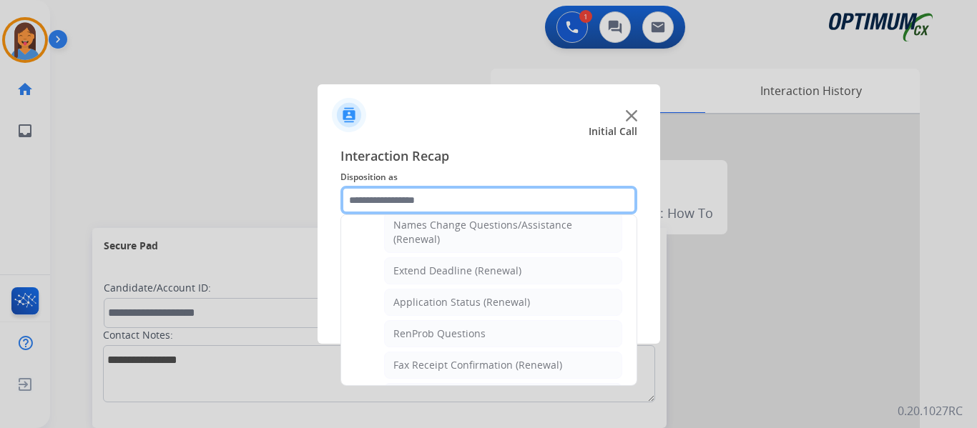
scroll to position [312, 0]
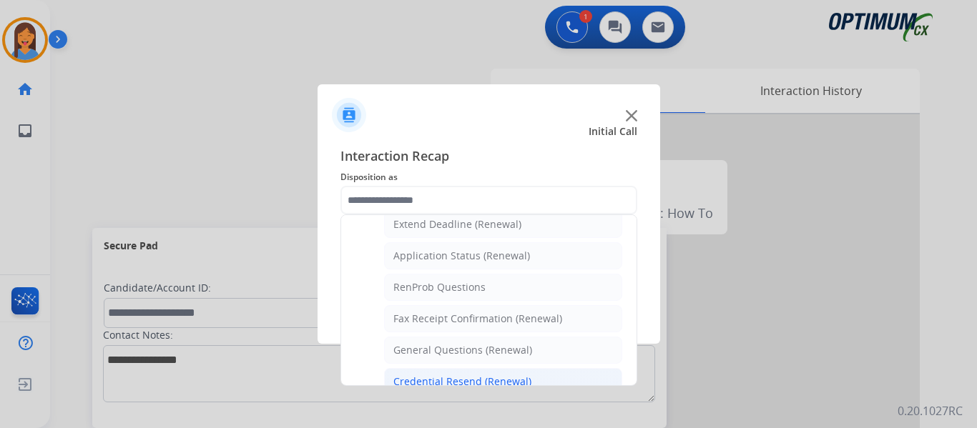
click at [426, 379] on div "Credential Resend (Renewal)" at bounding box center [462, 382] width 138 height 14
type input "**********"
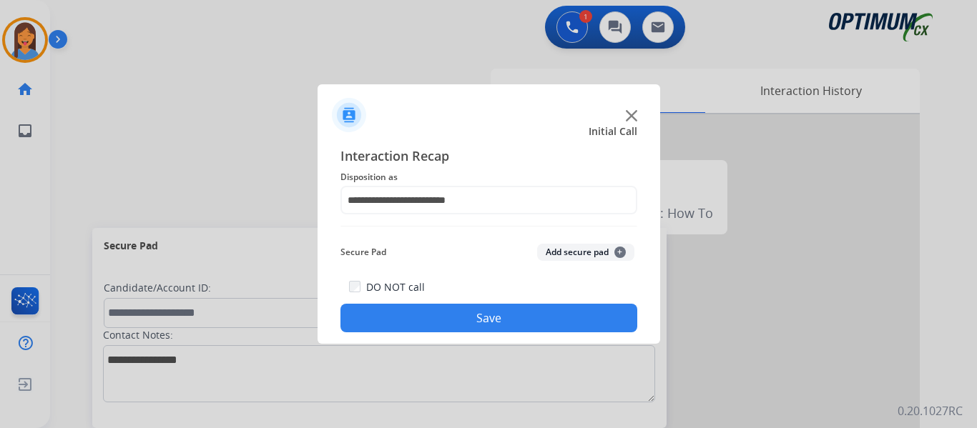
click at [444, 330] on button "Save" at bounding box center [488, 318] width 297 height 29
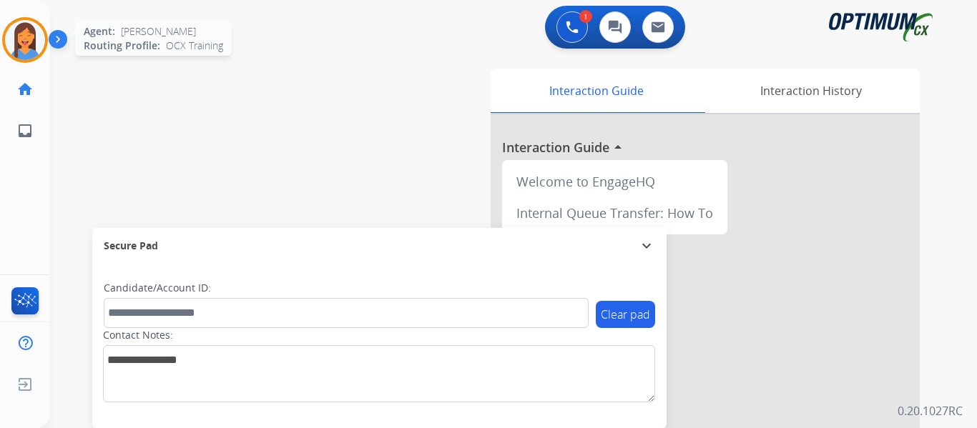
click at [32, 44] on img at bounding box center [25, 40] width 40 height 40
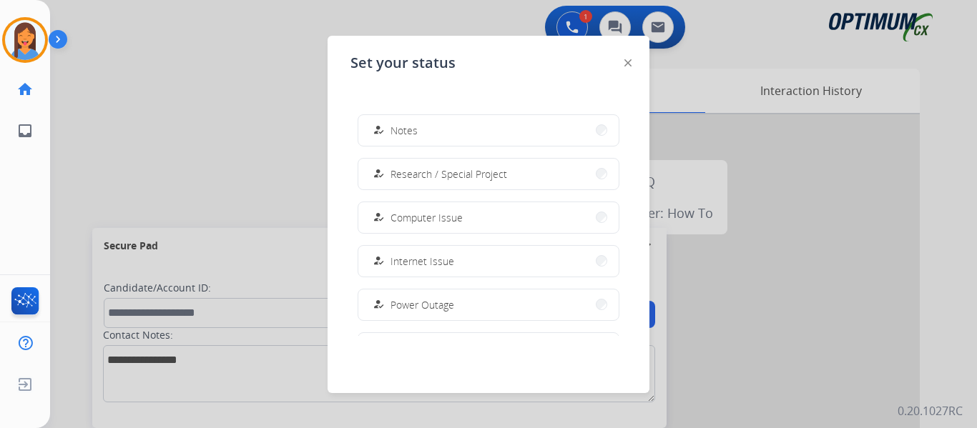
scroll to position [357, 0]
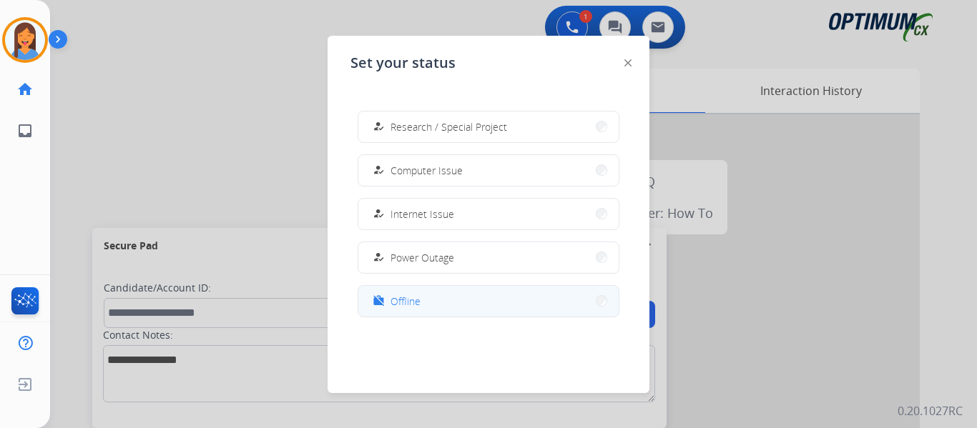
click at [402, 302] on span "Offline" at bounding box center [405, 301] width 30 height 15
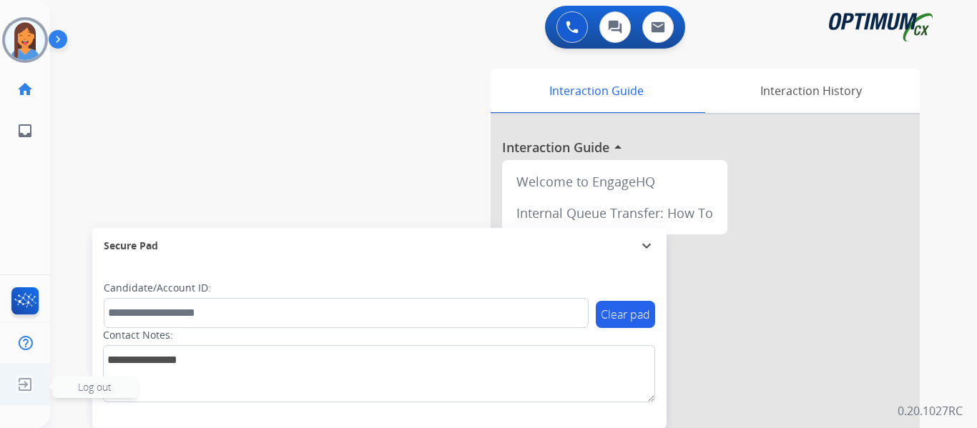
click at [23, 385] on img at bounding box center [25, 384] width 26 height 27
